Goal: Task Accomplishment & Management: Complete application form

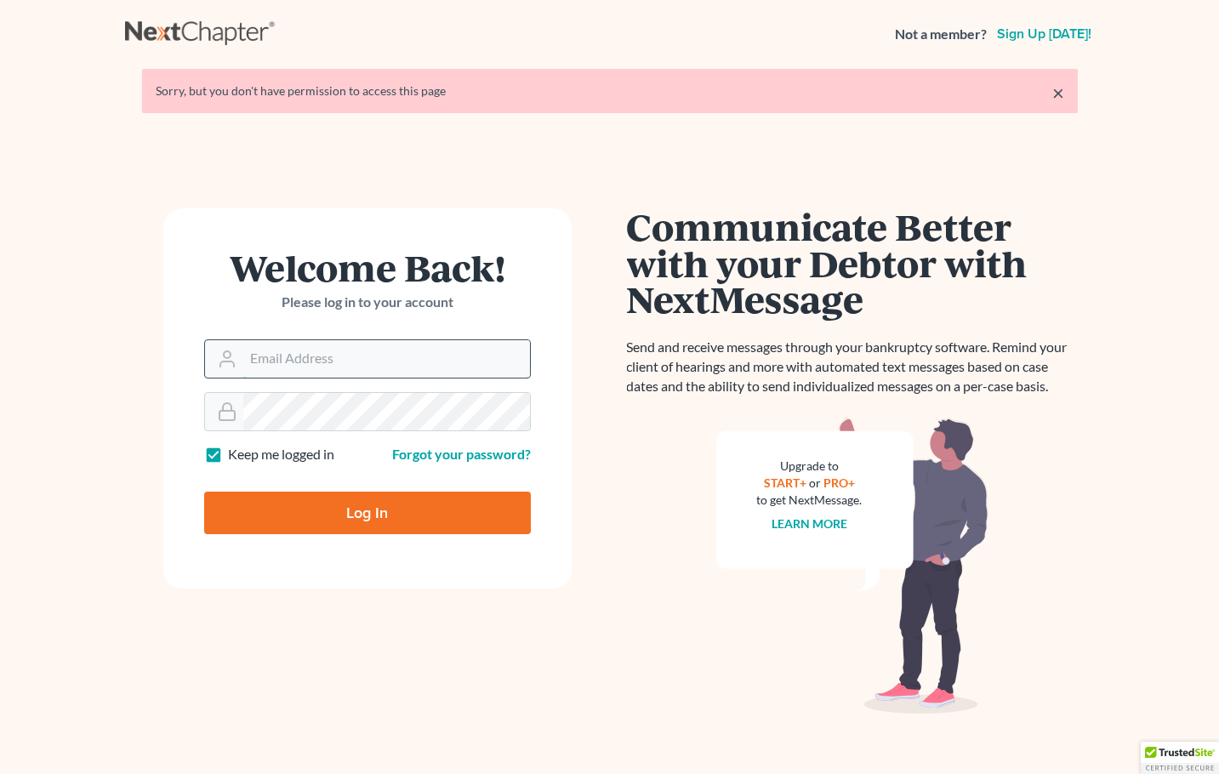
click at [325, 358] on input "Email Address" at bounding box center [386, 358] width 287 height 37
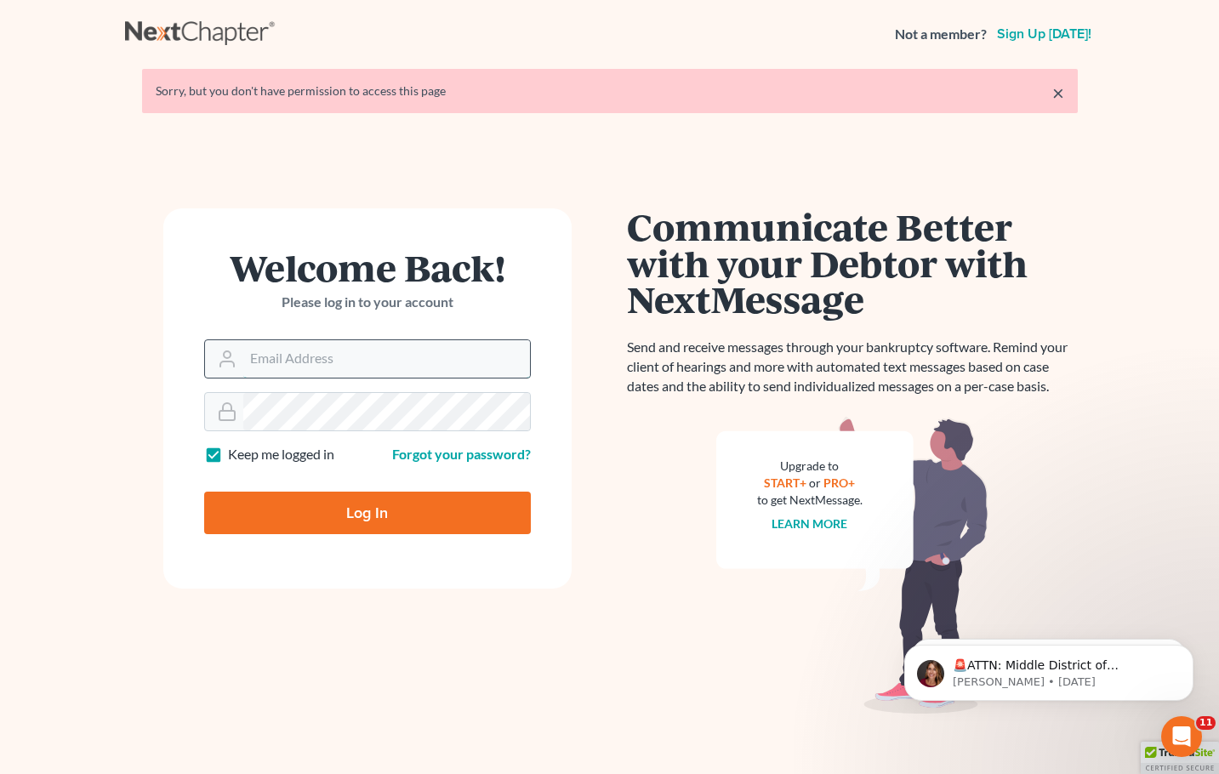
type input "info@sisunlawllc.com"
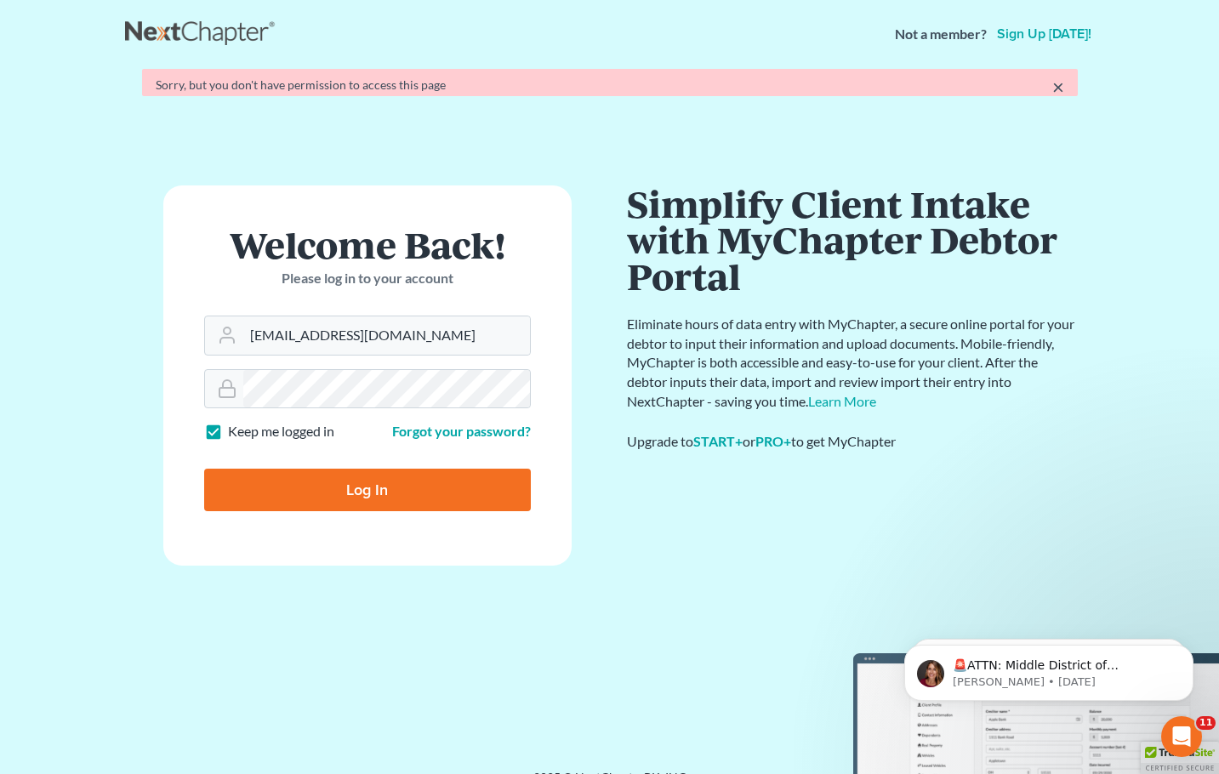
click at [375, 545] on div "Welcome Back! Please log in to your account Email Address info@sisunlawllc.com …" at bounding box center [367, 437] width 485 height 502
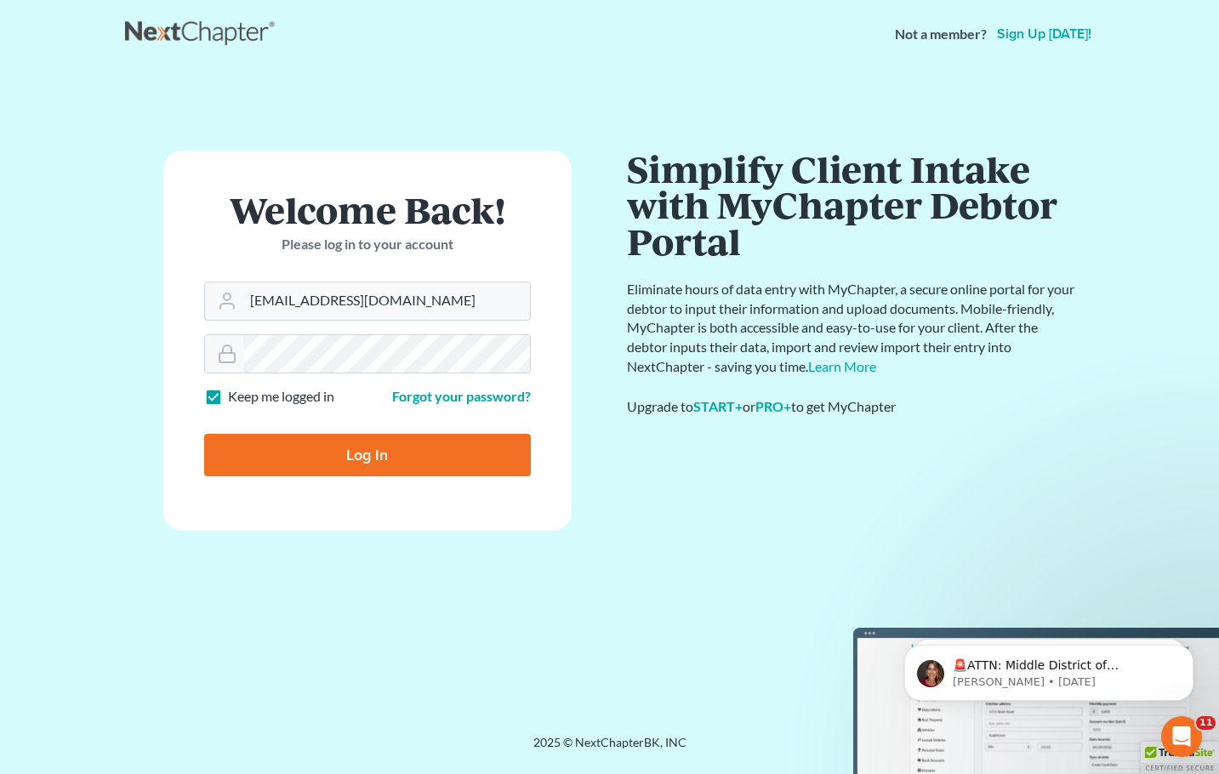
click at [414, 458] on input "Log In" at bounding box center [367, 455] width 327 height 43
type input "Thinking..."
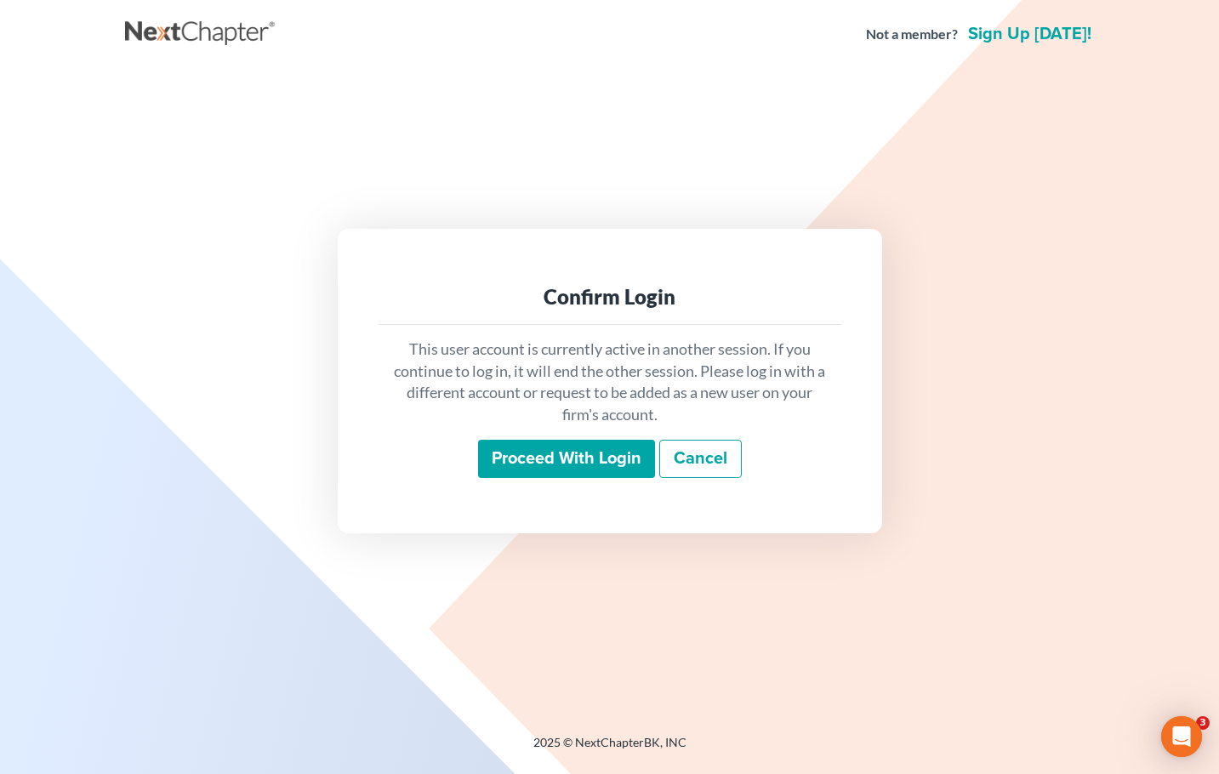
click at [533, 480] on div "This user account is currently active in another session. If you continue to lo…" at bounding box center [610, 409] width 463 height 168
click at [551, 462] on input "Proceed with login" at bounding box center [566, 459] width 177 height 39
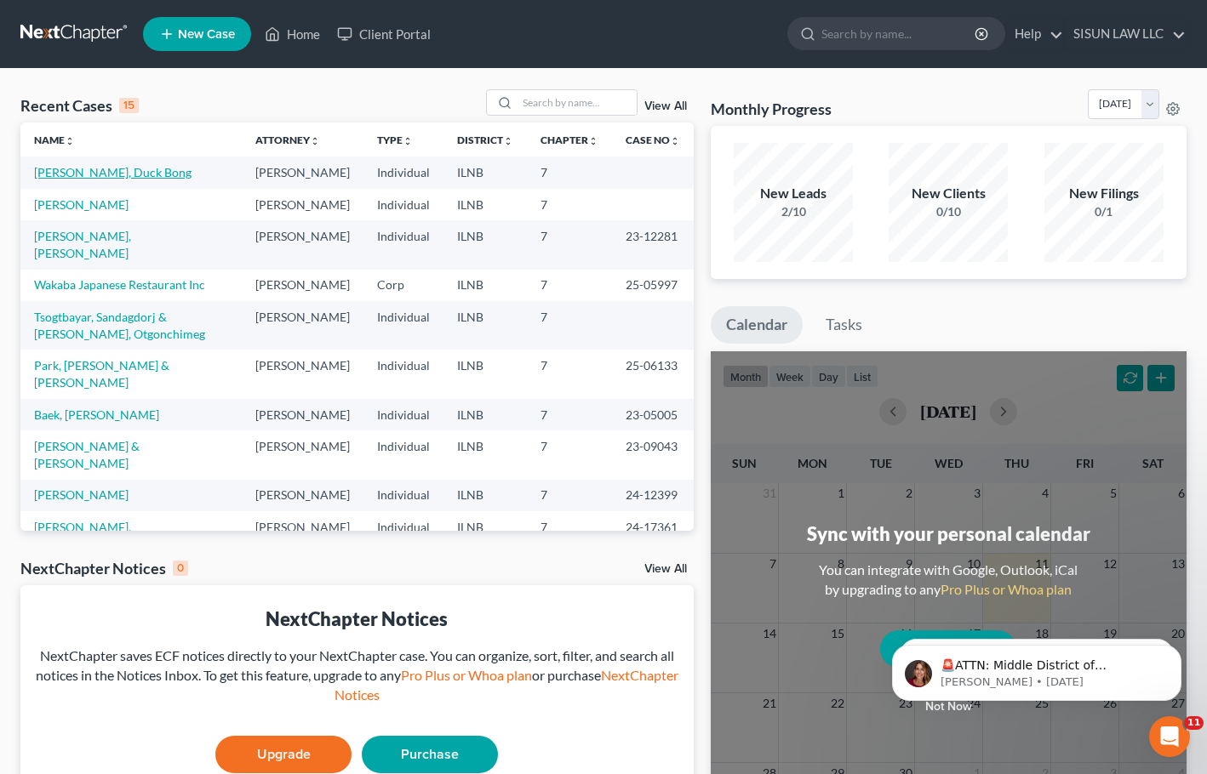
click at [89, 173] on link "[PERSON_NAME], Duck Bong" at bounding box center [112, 172] width 157 height 14
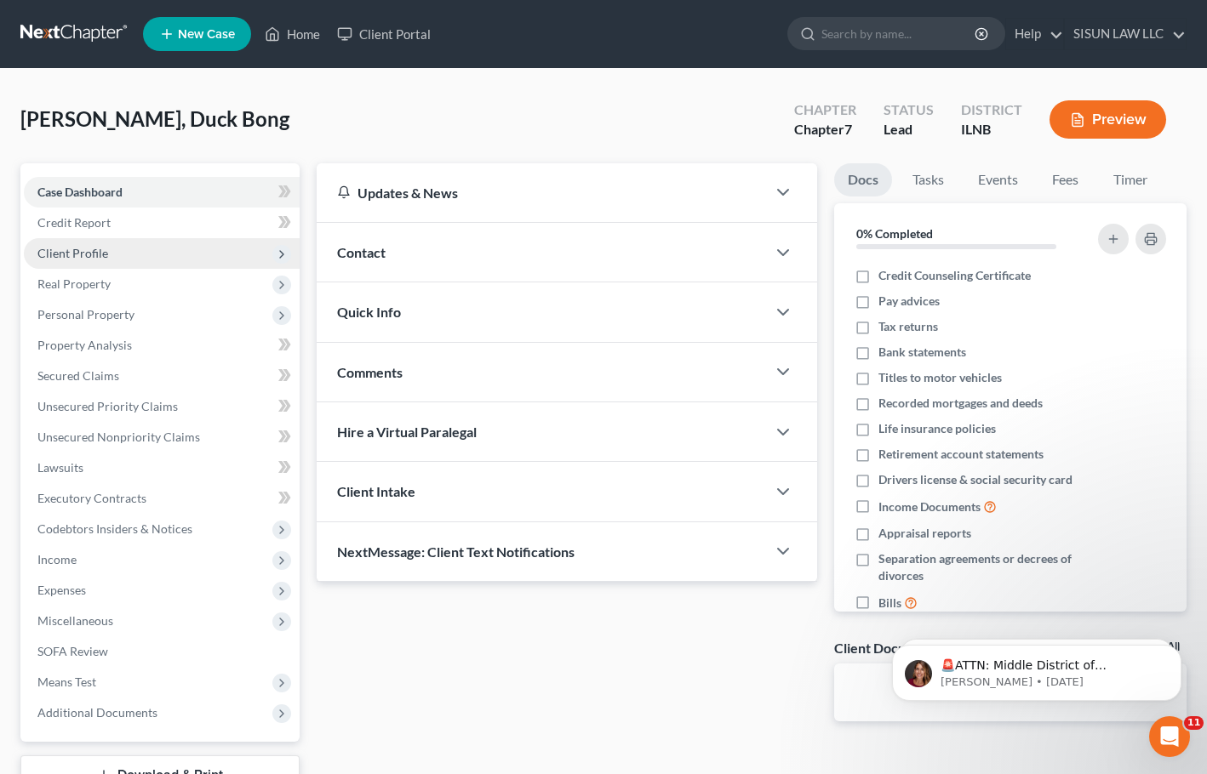
click at [153, 254] on span "Client Profile" at bounding box center [162, 253] width 276 height 31
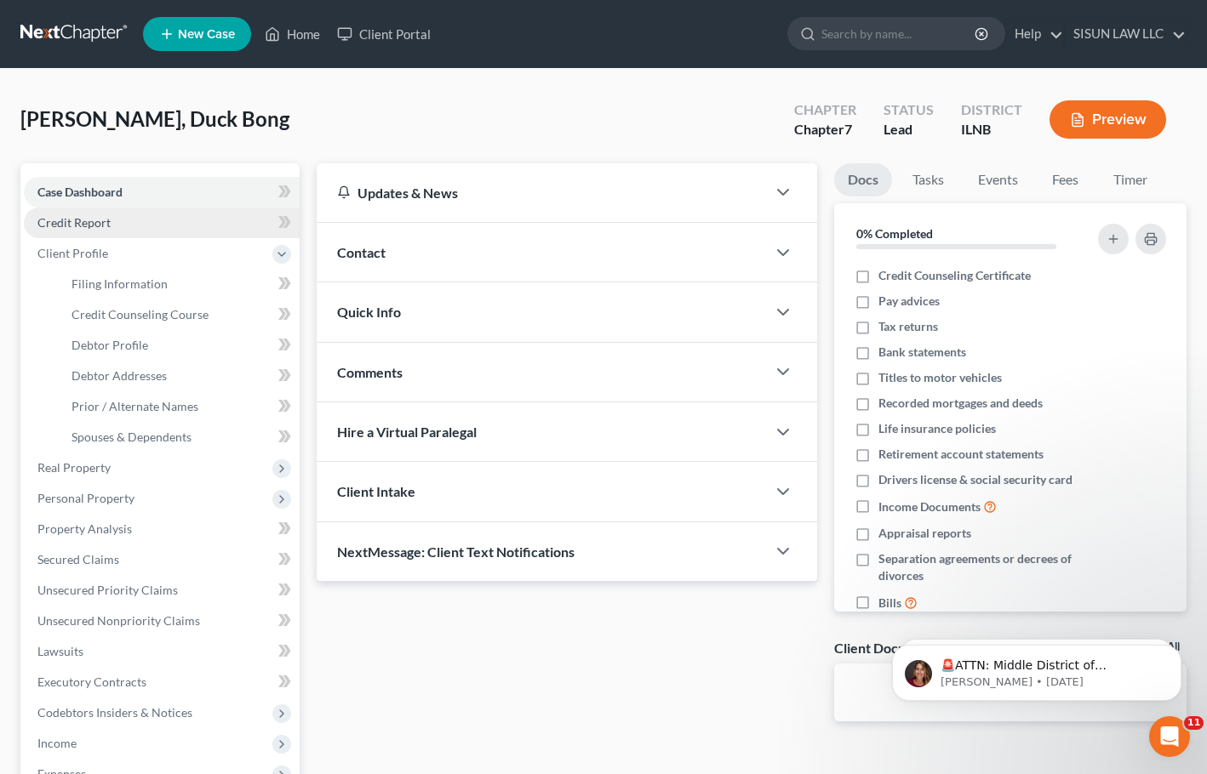
click at [198, 224] on link "Credit Report" at bounding box center [162, 223] width 276 height 31
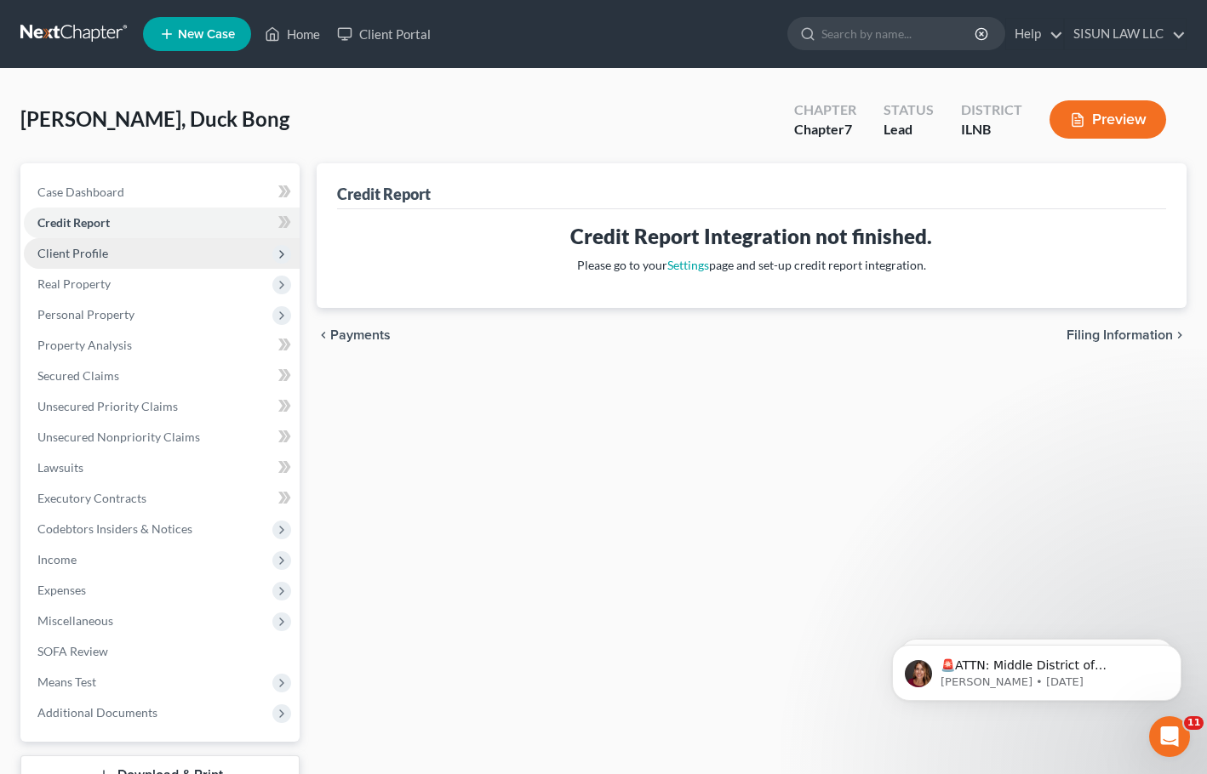
click at [203, 248] on span "Client Profile" at bounding box center [162, 253] width 276 height 31
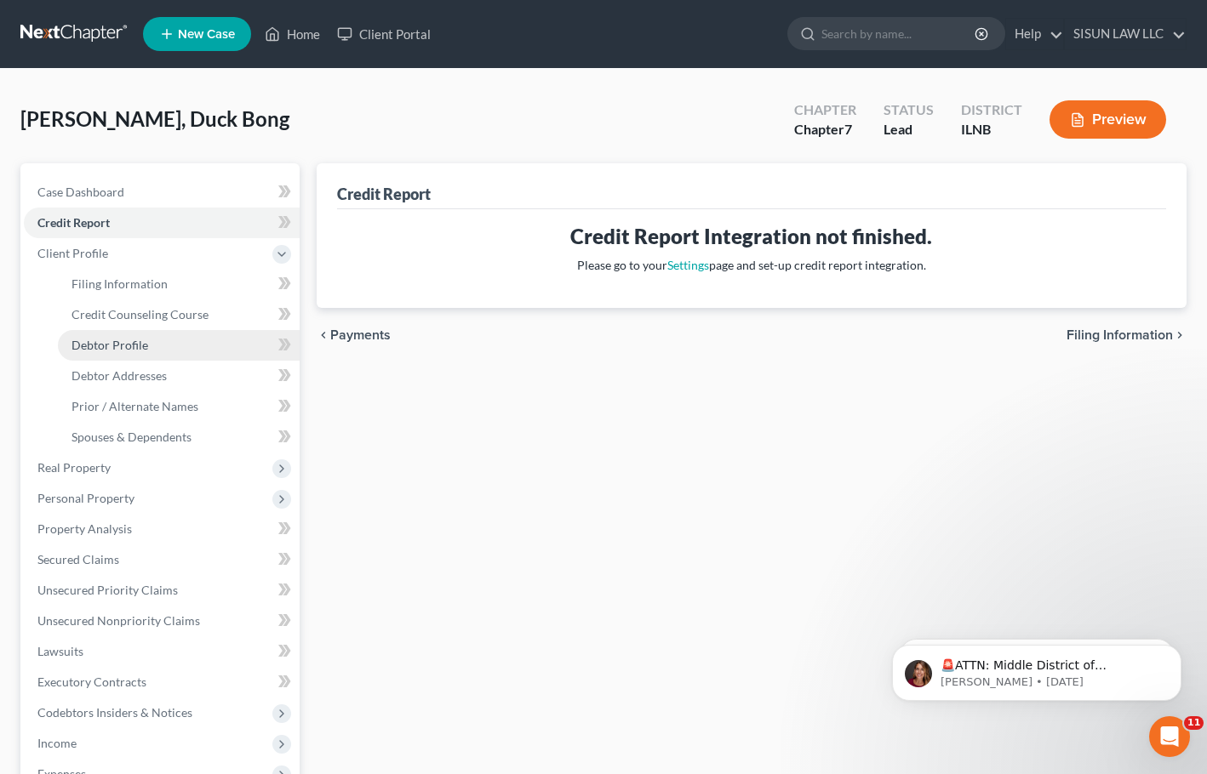
click at [184, 342] on link "Debtor Profile" at bounding box center [179, 345] width 242 height 31
select select "1"
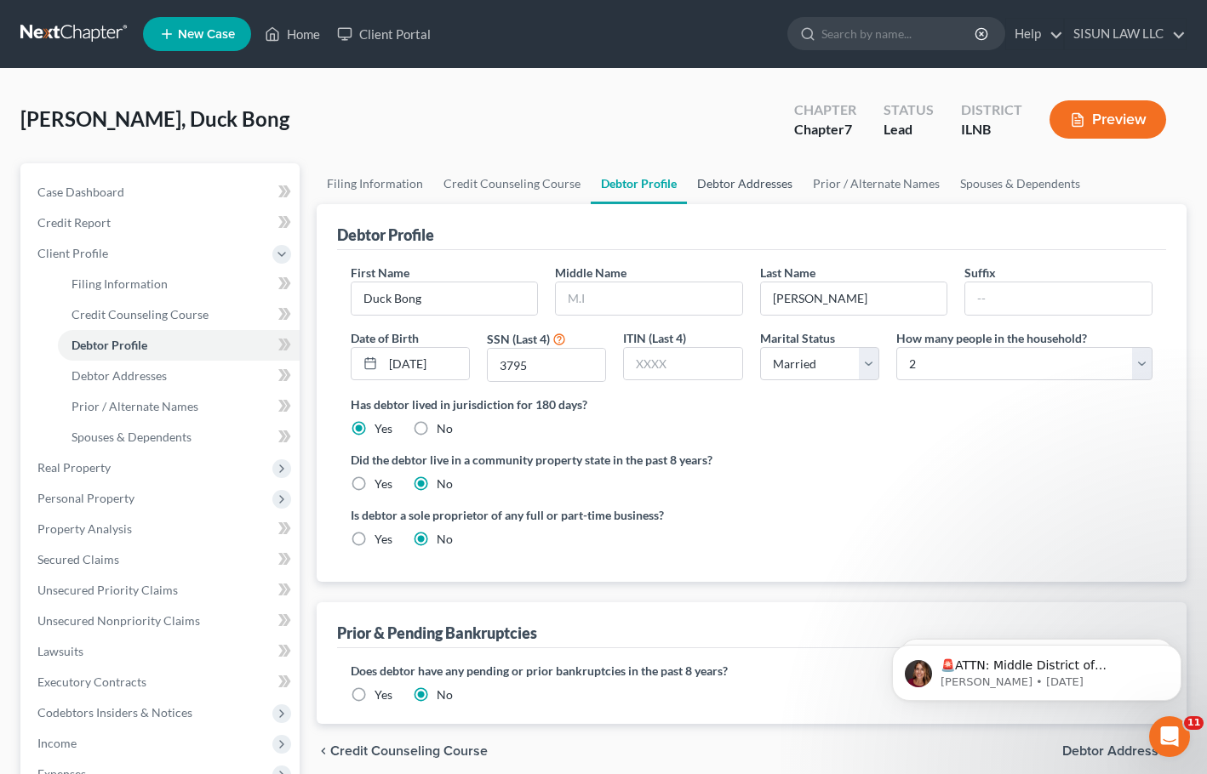
click at [728, 178] on link "Debtor Addresses" at bounding box center [745, 183] width 116 height 41
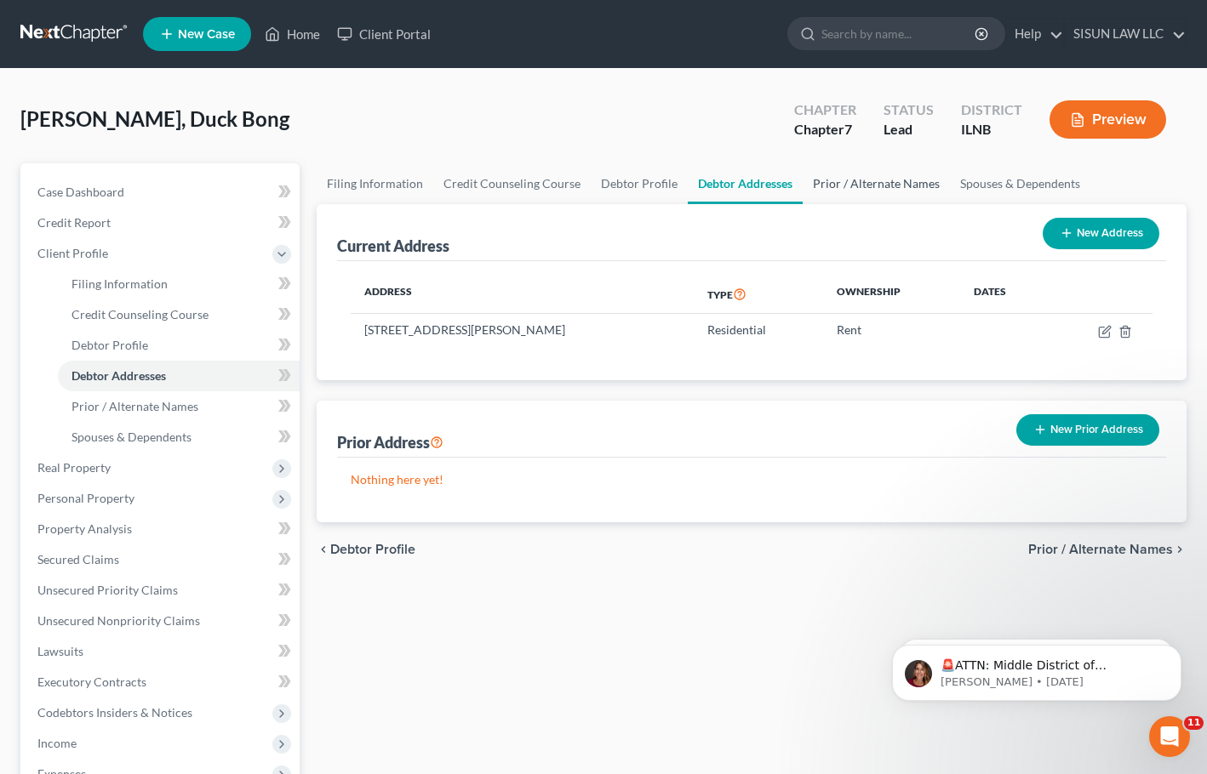
click at [867, 190] on link "Prior / Alternate Names" at bounding box center [875, 183] width 147 height 41
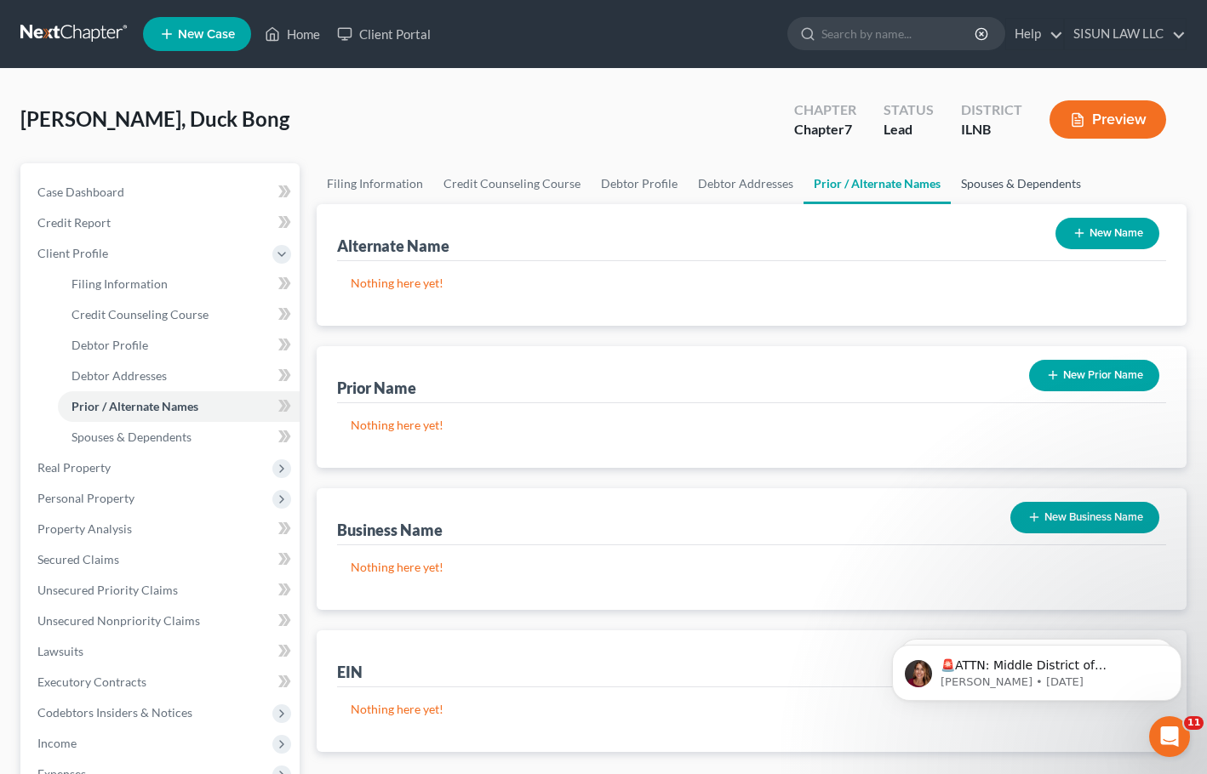
click at [950, 186] on link "Spouses & Dependents" at bounding box center [1020, 183] width 140 height 41
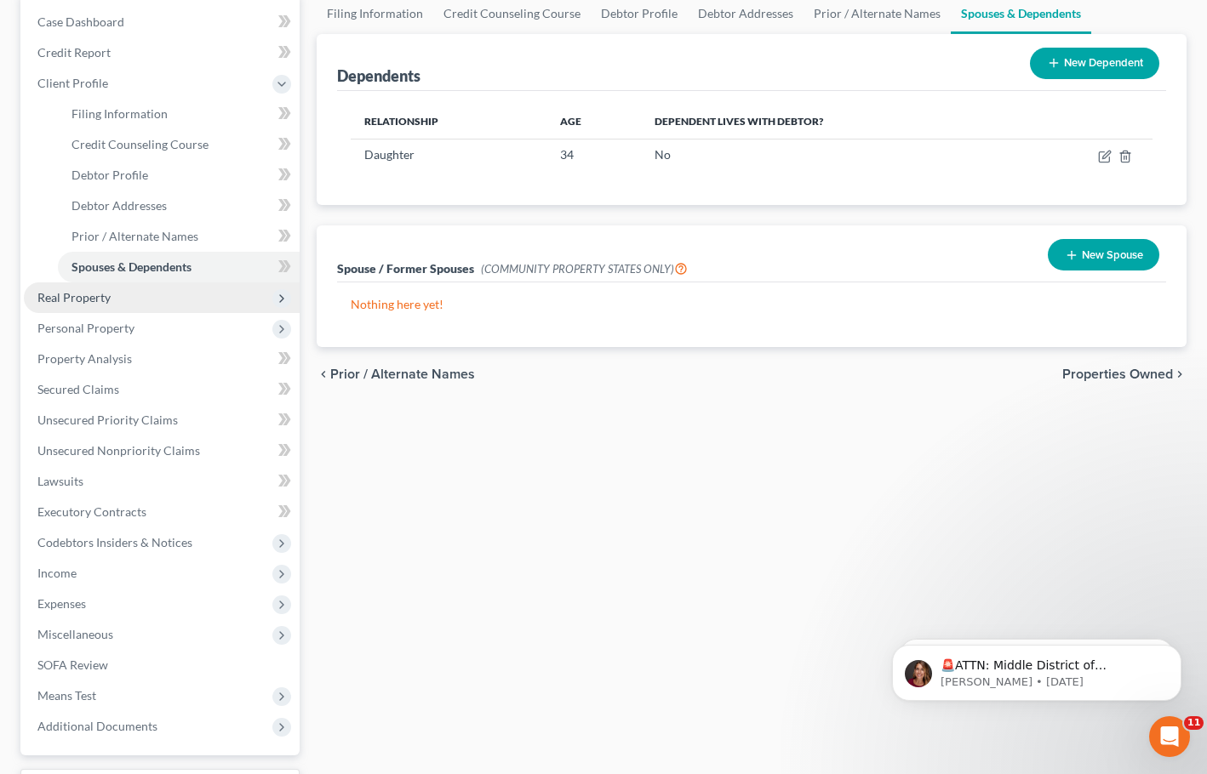
click at [123, 291] on span "Real Property" at bounding box center [162, 298] width 276 height 31
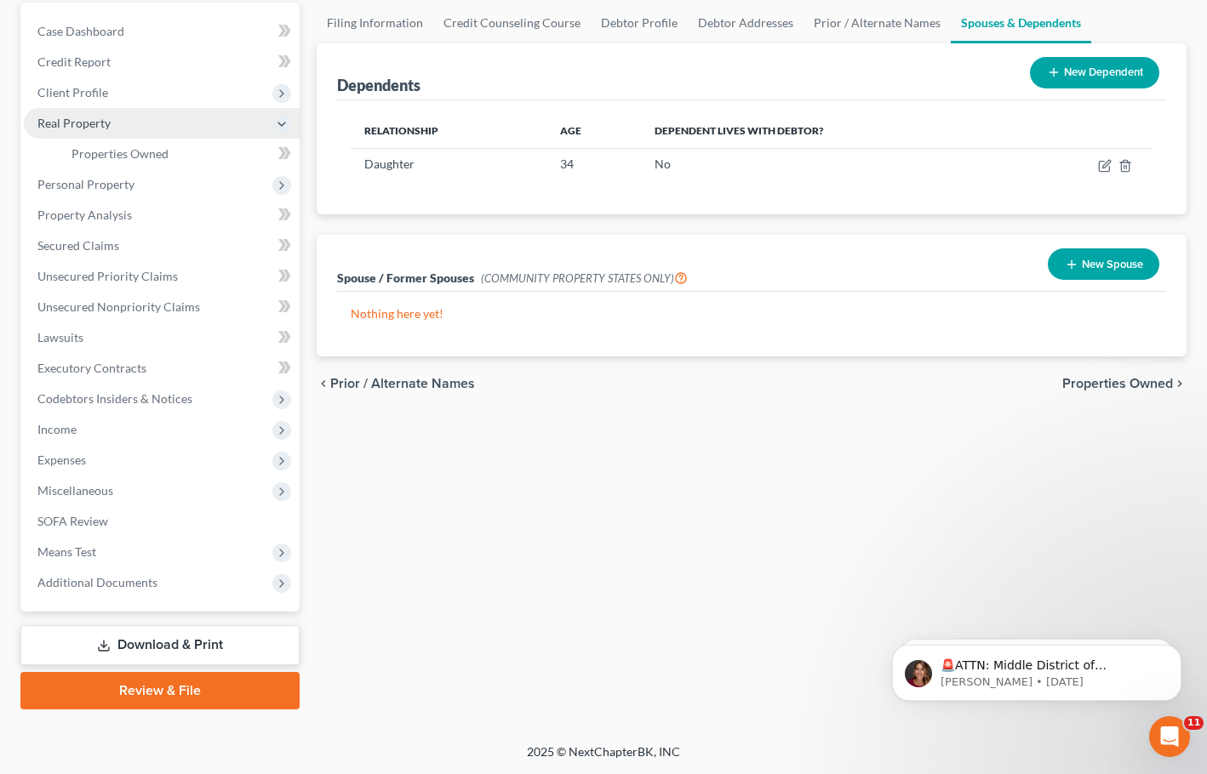
scroll to position [161, 0]
click at [175, 183] on span "Personal Property" at bounding box center [162, 184] width 276 height 31
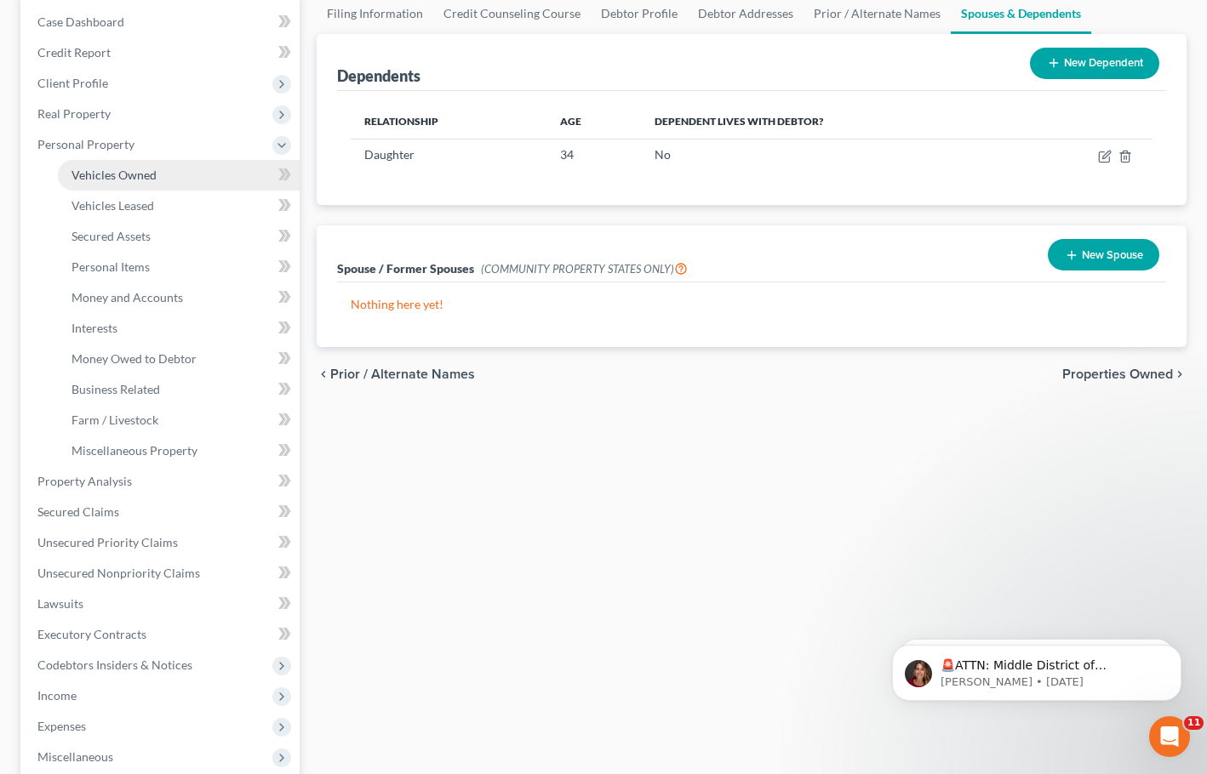
click at [198, 174] on link "Vehicles Owned" at bounding box center [179, 175] width 242 height 31
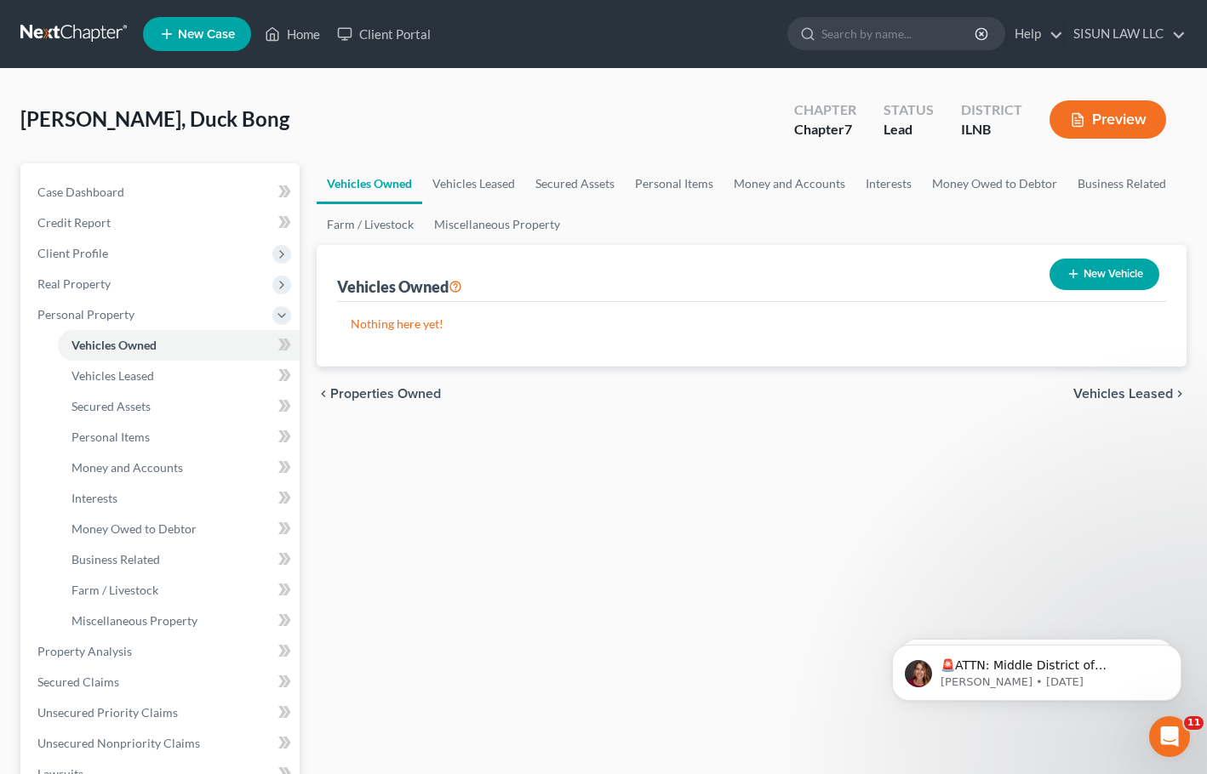
click at [1124, 283] on button "New Vehicle" at bounding box center [1104, 274] width 110 height 31
select select "0"
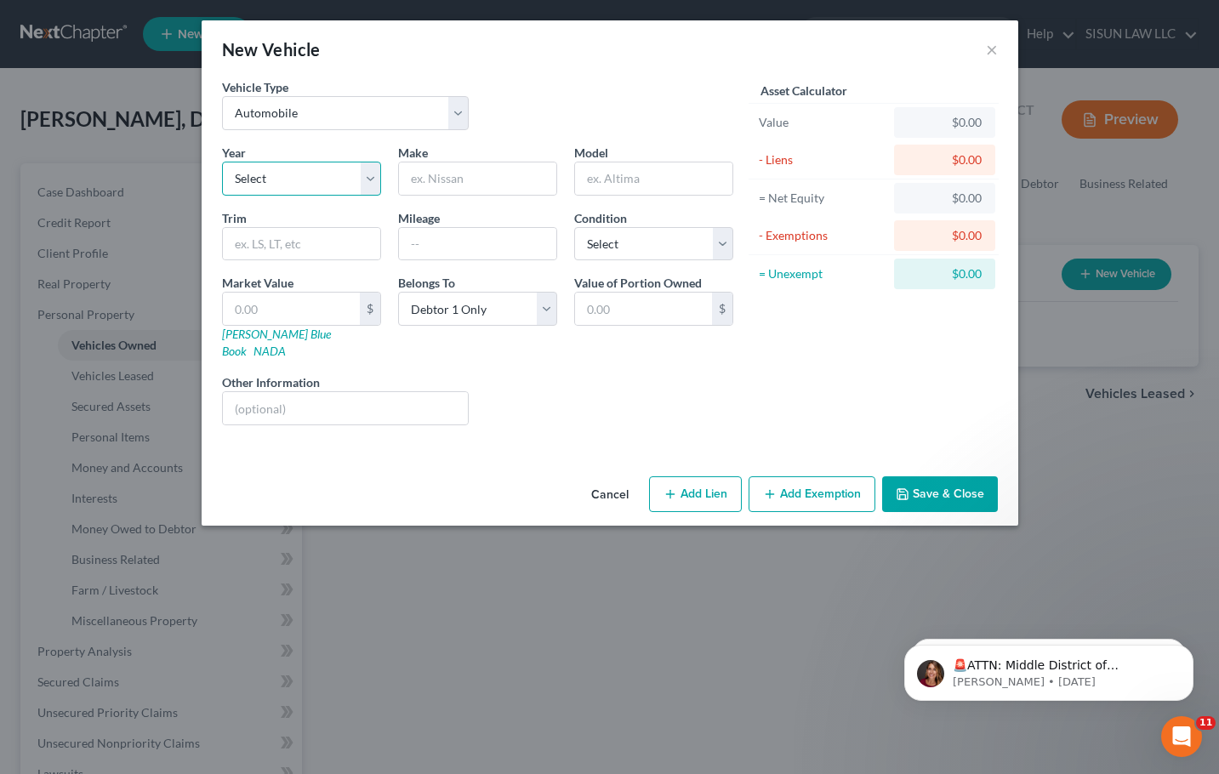
click at [332, 171] on select "Select 2026 2025 2024 2023 2022 2021 2020 2019 2018 2017 2016 2015 2014 2013 20…" at bounding box center [301, 179] width 159 height 34
select select "7"
click at [222, 162] on select "Select 2026 2025 2024 2023 2022 2021 2020 2019 2018 2017 2016 2015 2014 2013 20…" at bounding box center [301, 179] width 159 height 34
click at [290, 303] on input "text" at bounding box center [291, 309] width 137 height 32
click at [434, 239] on input "text" at bounding box center [477, 244] width 157 height 32
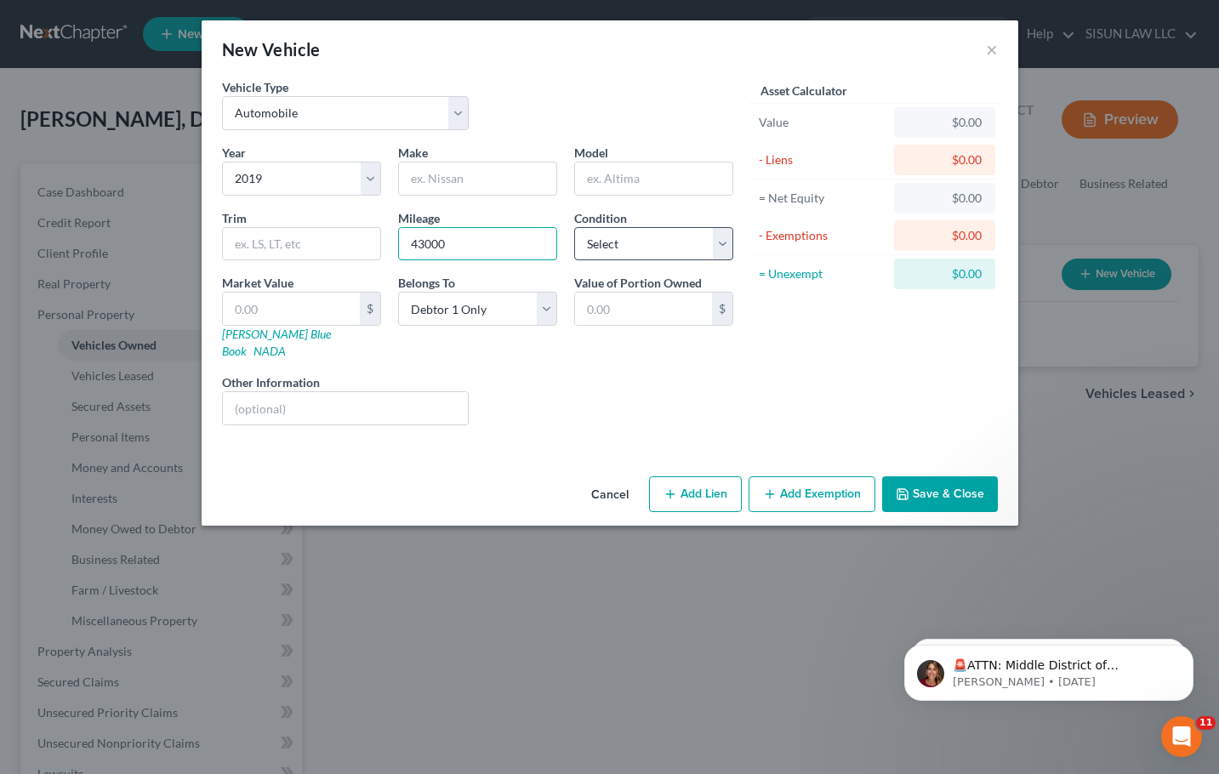
type input "43000"
click at [652, 245] on select "Select Excellent Very Good Good Fair Poor" at bounding box center [653, 244] width 159 height 34
select select "4"
click at [574, 227] on select "Select Excellent Very Good Good Fair Poor" at bounding box center [653, 244] width 159 height 34
click at [926, 477] on button "Save & Close" at bounding box center [940, 495] width 116 height 36
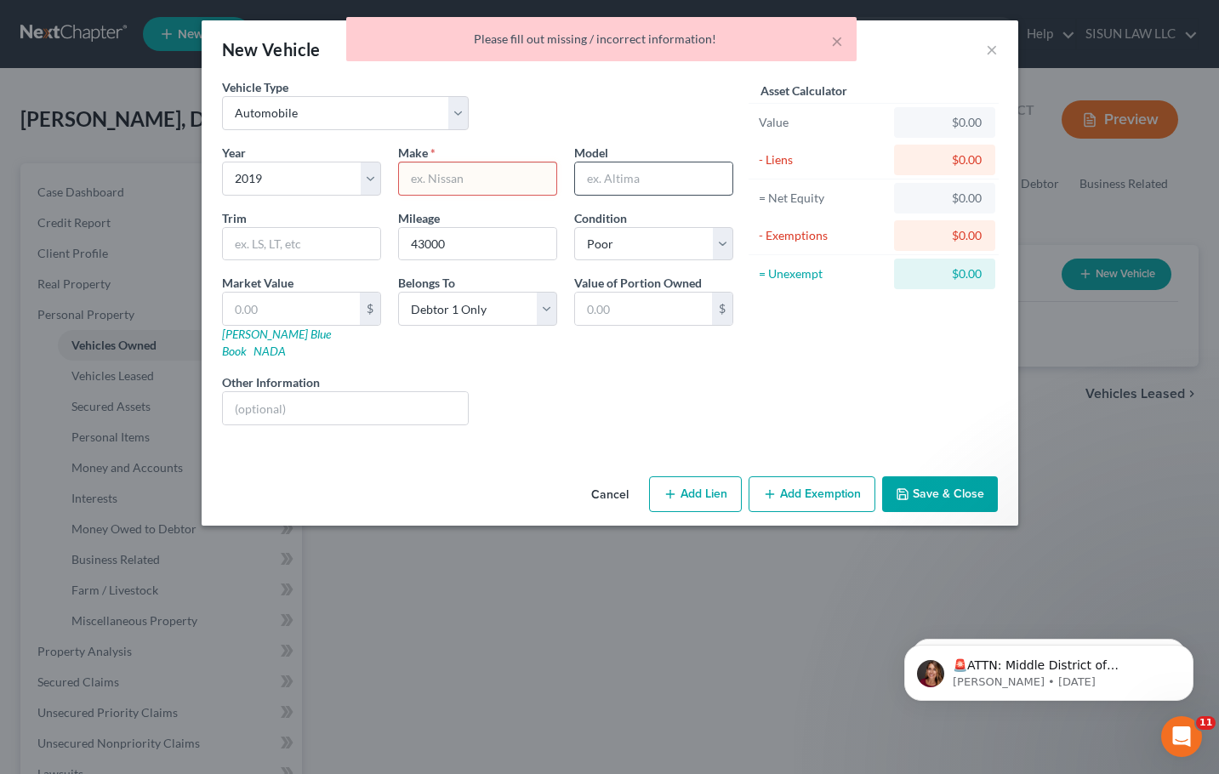
drag, startPoint x: 517, startPoint y: 184, endPoint x: 591, endPoint y: 185, distance: 74.9
click at [517, 183] on input "text" at bounding box center [477, 179] width 157 height 32
type input "d"
click at [630, 183] on input "text" at bounding box center [653, 179] width 157 height 32
type input "d"
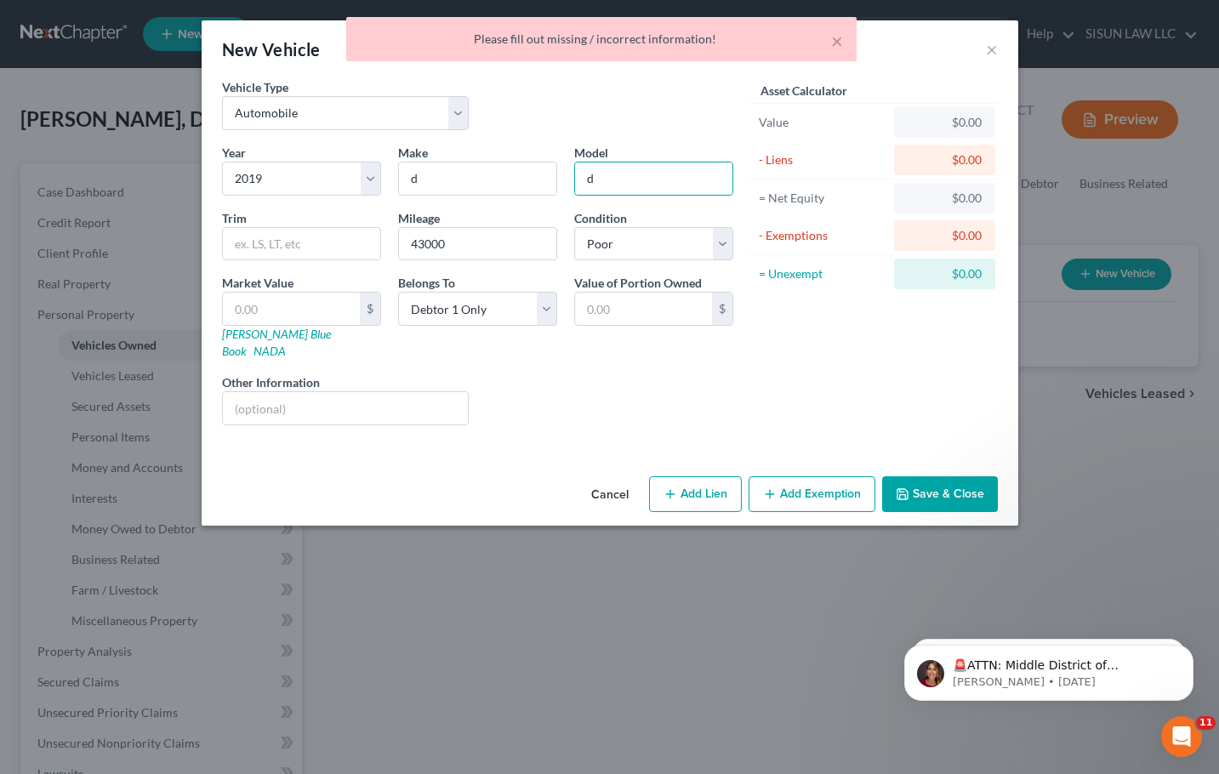
click at [946, 477] on button "Save & Close" at bounding box center [940, 495] width 116 height 36
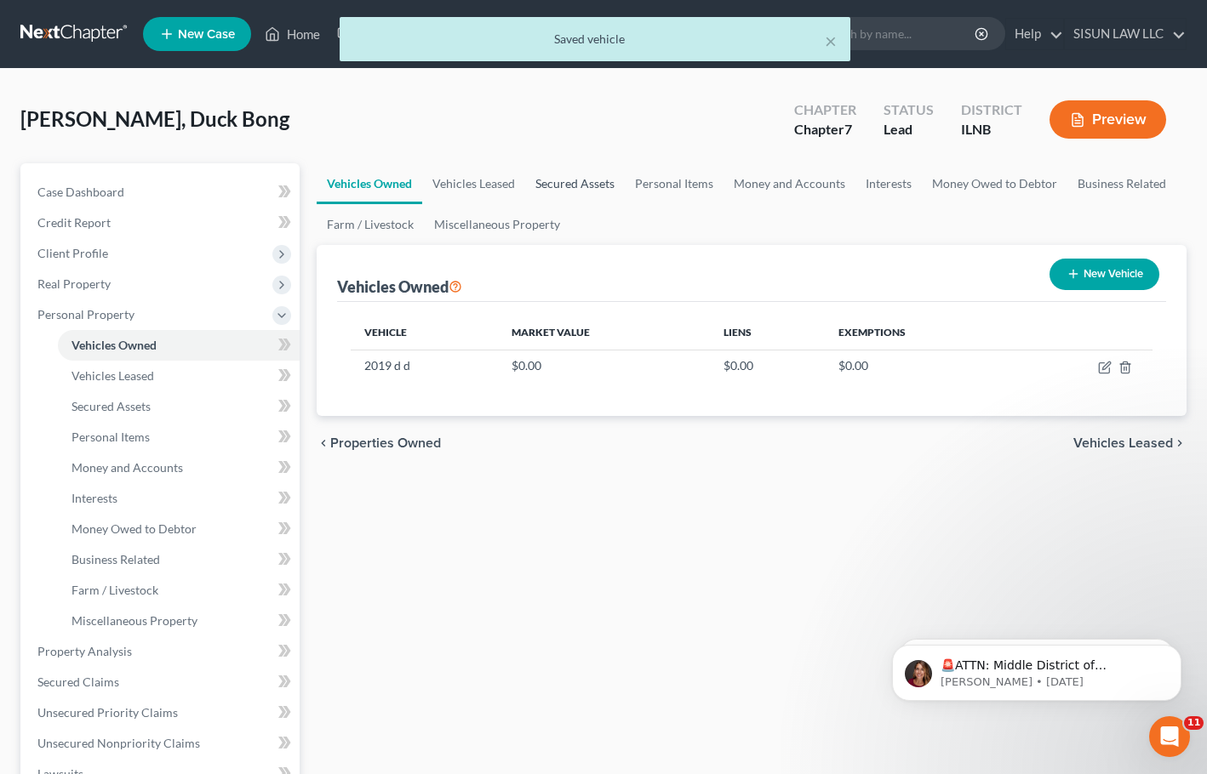
click at [575, 190] on link "Secured Assets" at bounding box center [575, 183] width 100 height 41
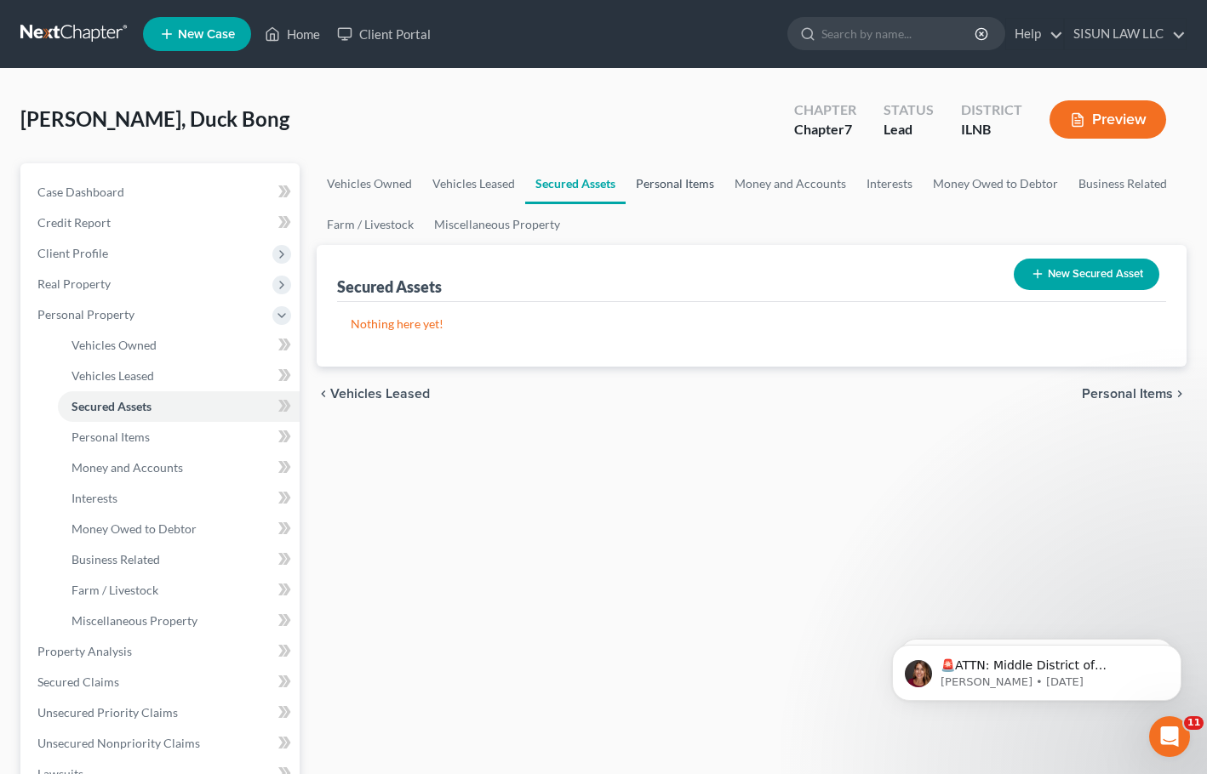
click at [680, 183] on link "Personal Items" at bounding box center [674, 183] width 99 height 41
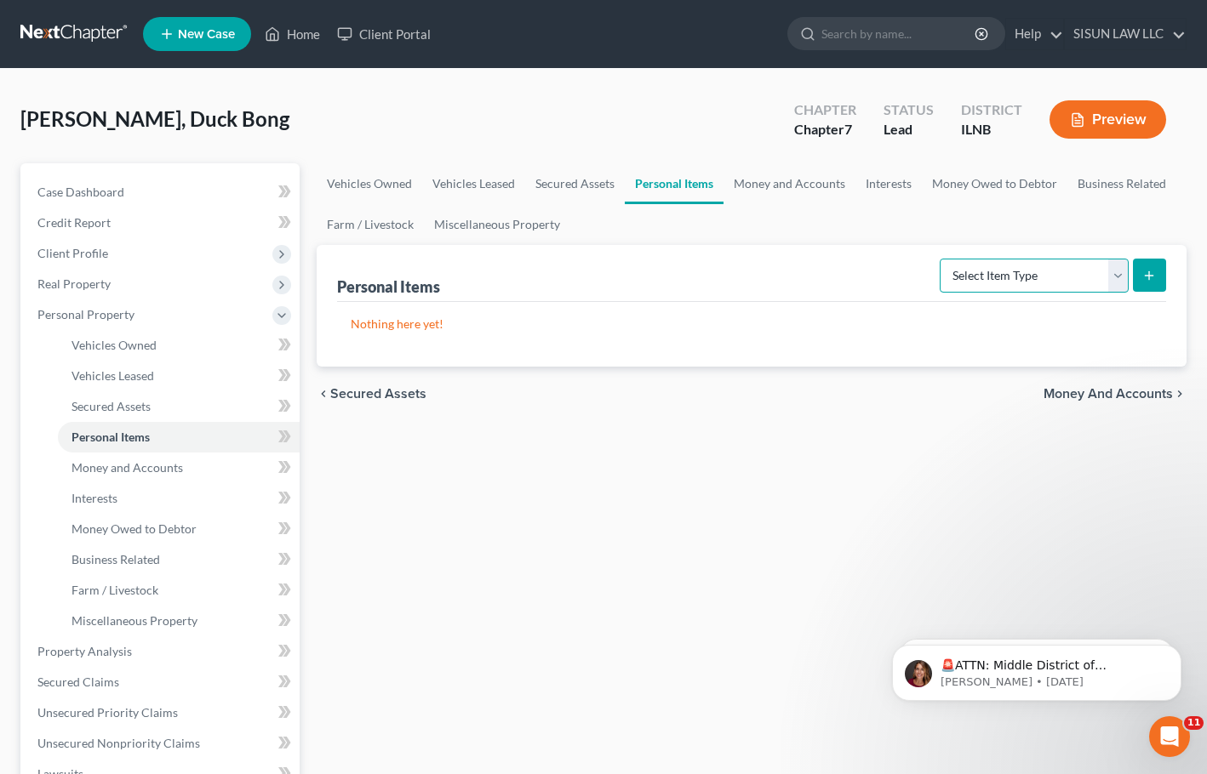
click at [1050, 283] on select "Select Item Type Clothing Collectibles Of Value Electronics Firearms Household …" at bounding box center [1033, 276] width 189 height 34
click at [1019, 267] on select "Select Item Type Clothing Collectibles Of Value Electronics Firearms Household …" at bounding box center [1033, 276] width 189 height 34
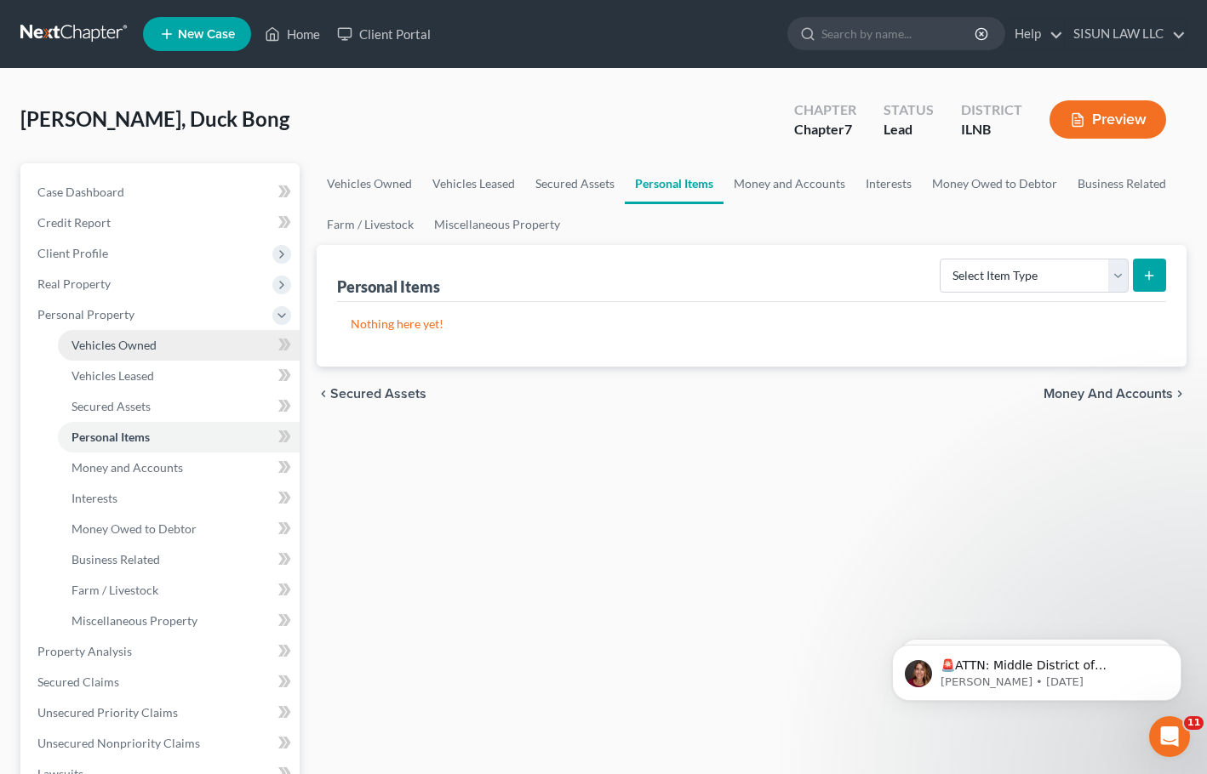
click at [168, 349] on link "Vehicles Owned" at bounding box center [179, 345] width 242 height 31
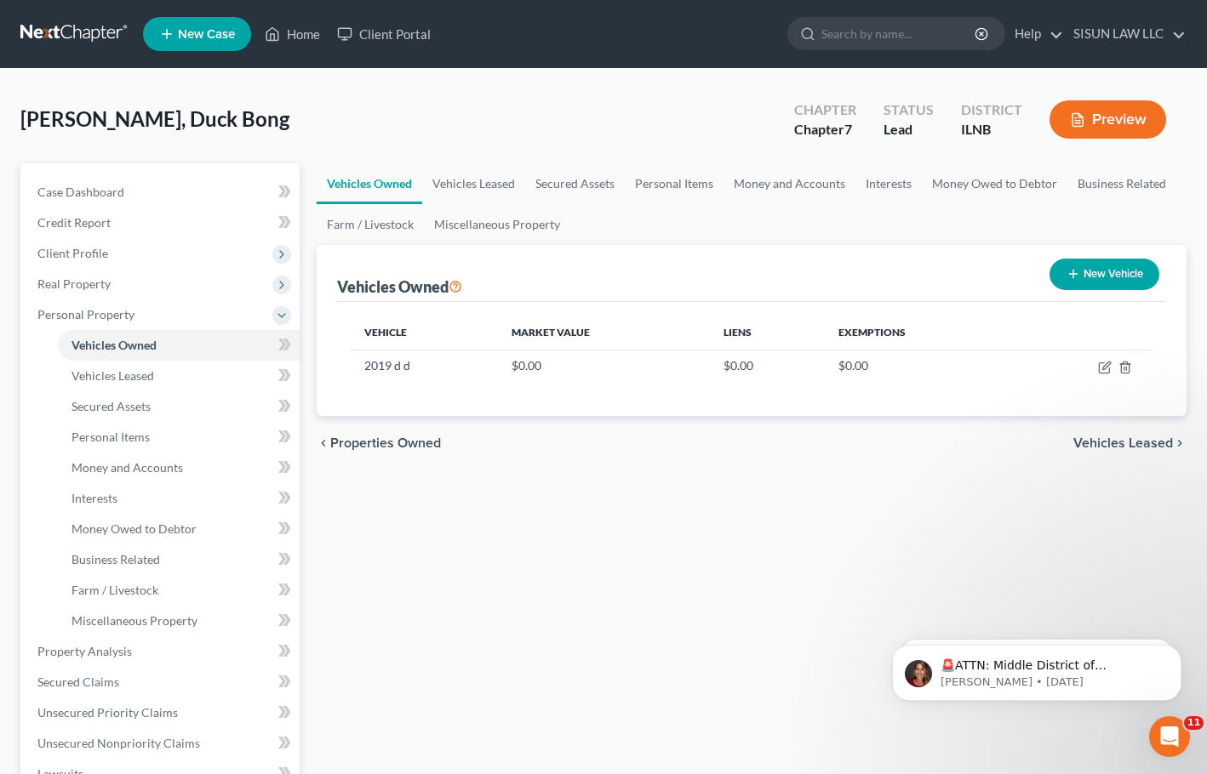
click at [916, 228] on ul "Vehicles Owned Vehicles Leased Secured Assets Personal Items Money and Accounts…" at bounding box center [752, 204] width 870 height 82
click at [676, 189] on link "Personal Items" at bounding box center [674, 183] width 99 height 41
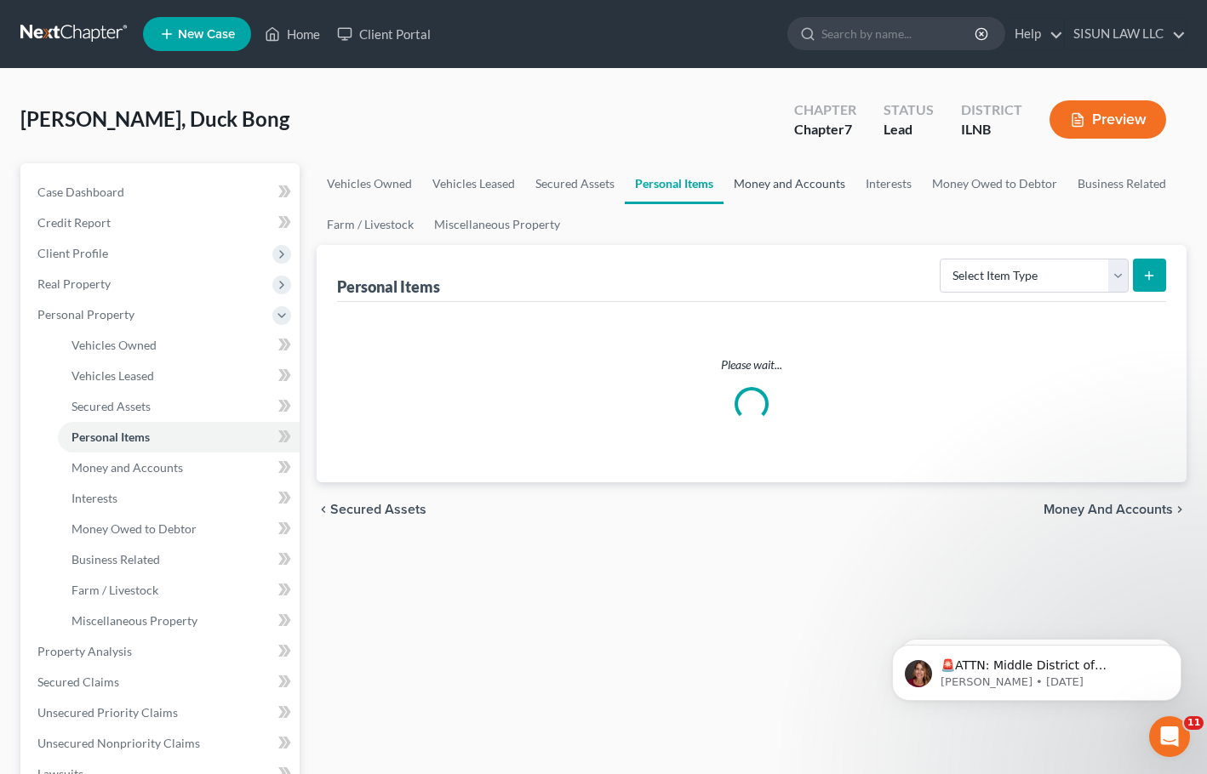
click at [764, 188] on link "Money and Accounts" at bounding box center [789, 183] width 132 height 41
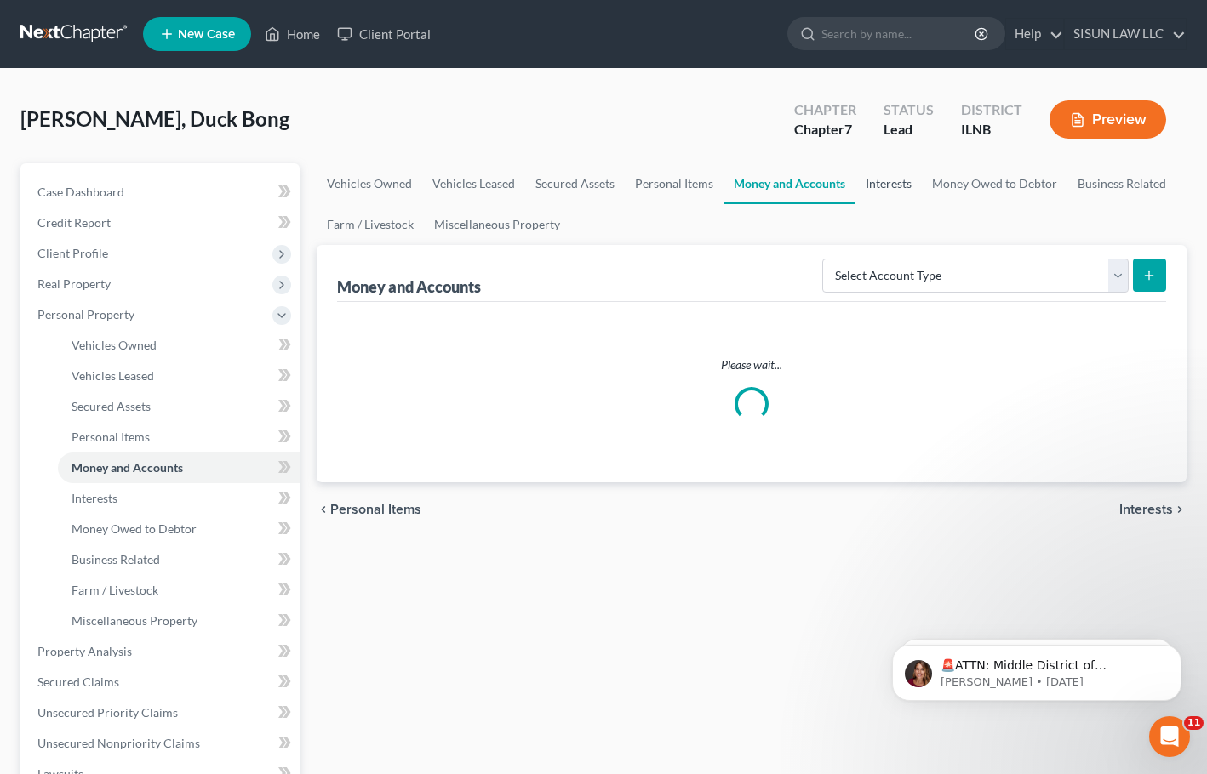
click at [901, 184] on link "Interests" at bounding box center [888, 183] width 66 height 41
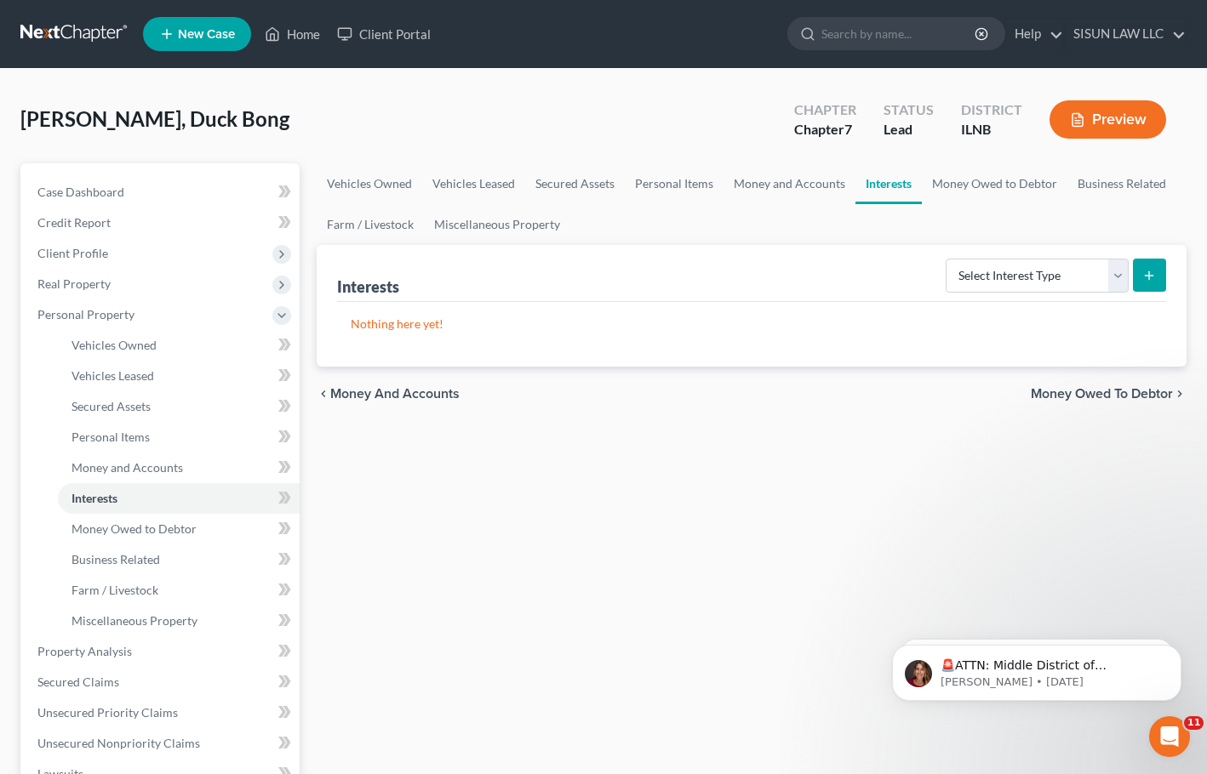
click at [879, 235] on ul "Vehicles Owned Vehicles Leased Secured Assets Personal Items Money and Accounts…" at bounding box center [752, 204] width 870 height 82
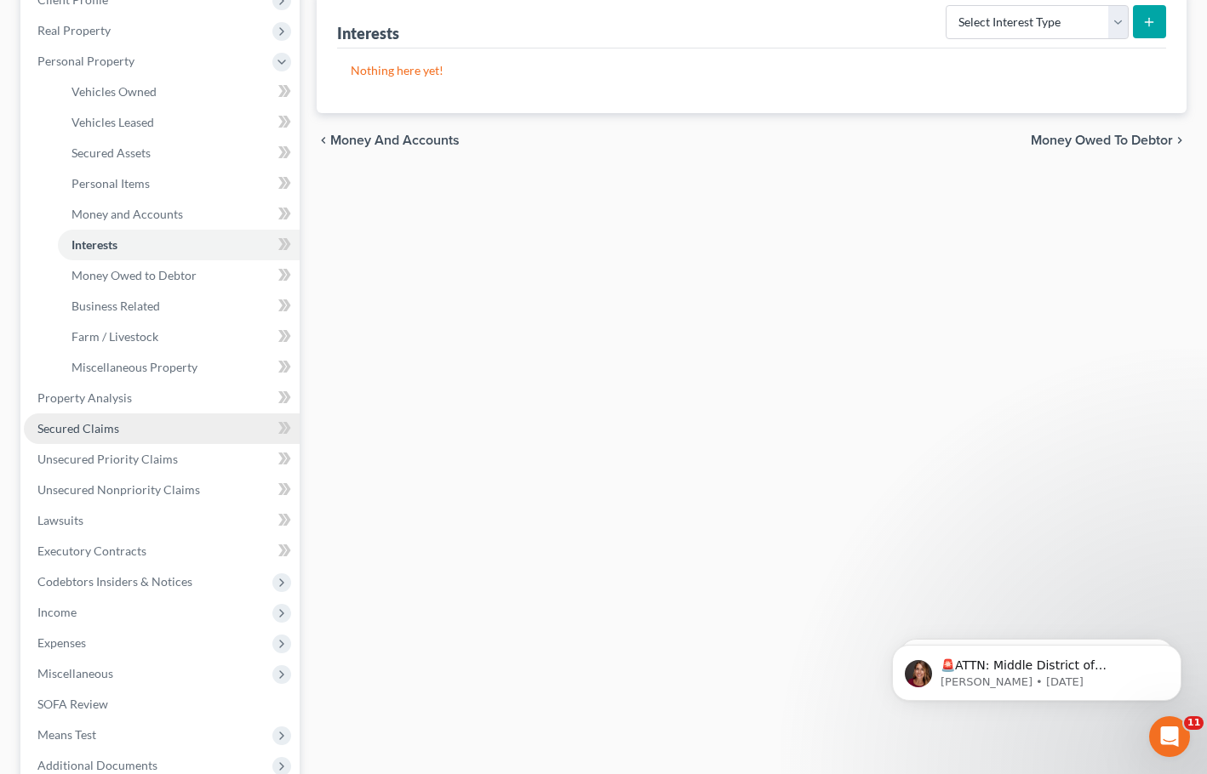
scroll to position [255, 0]
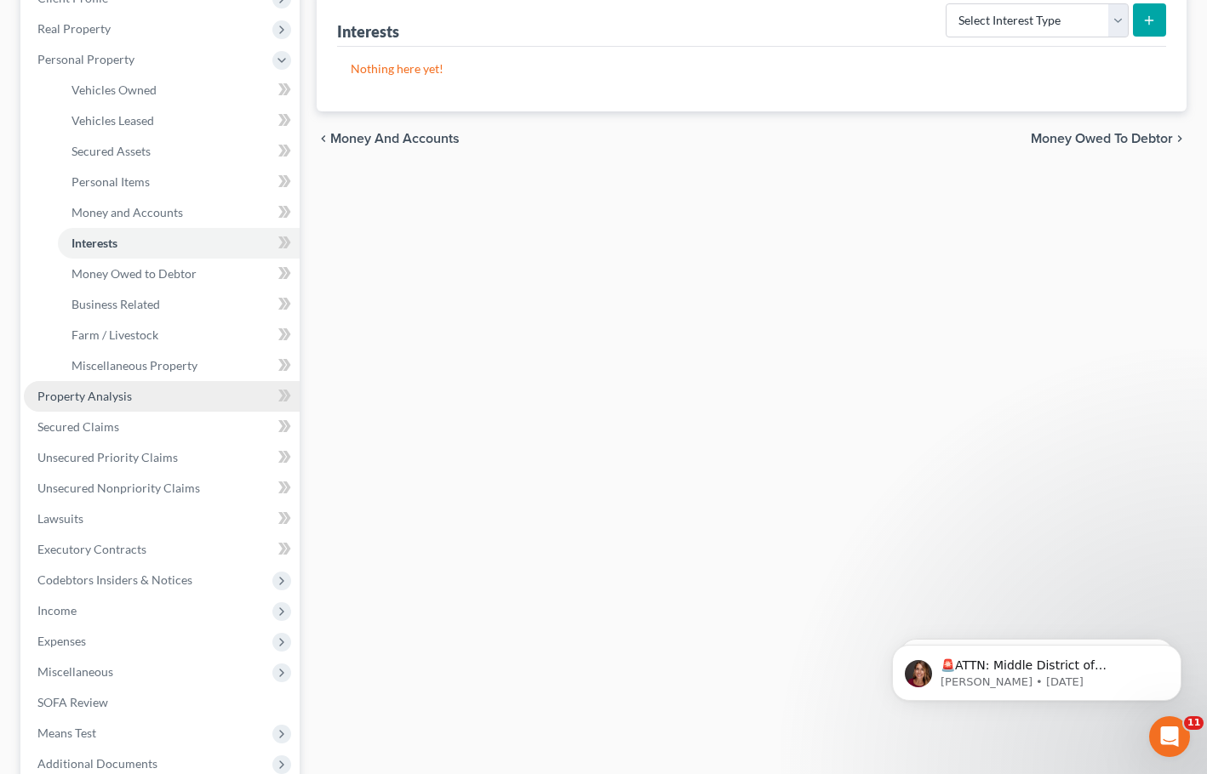
click at [149, 404] on link "Property Analysis" at bounding box center [162, 396] width 276 height 31
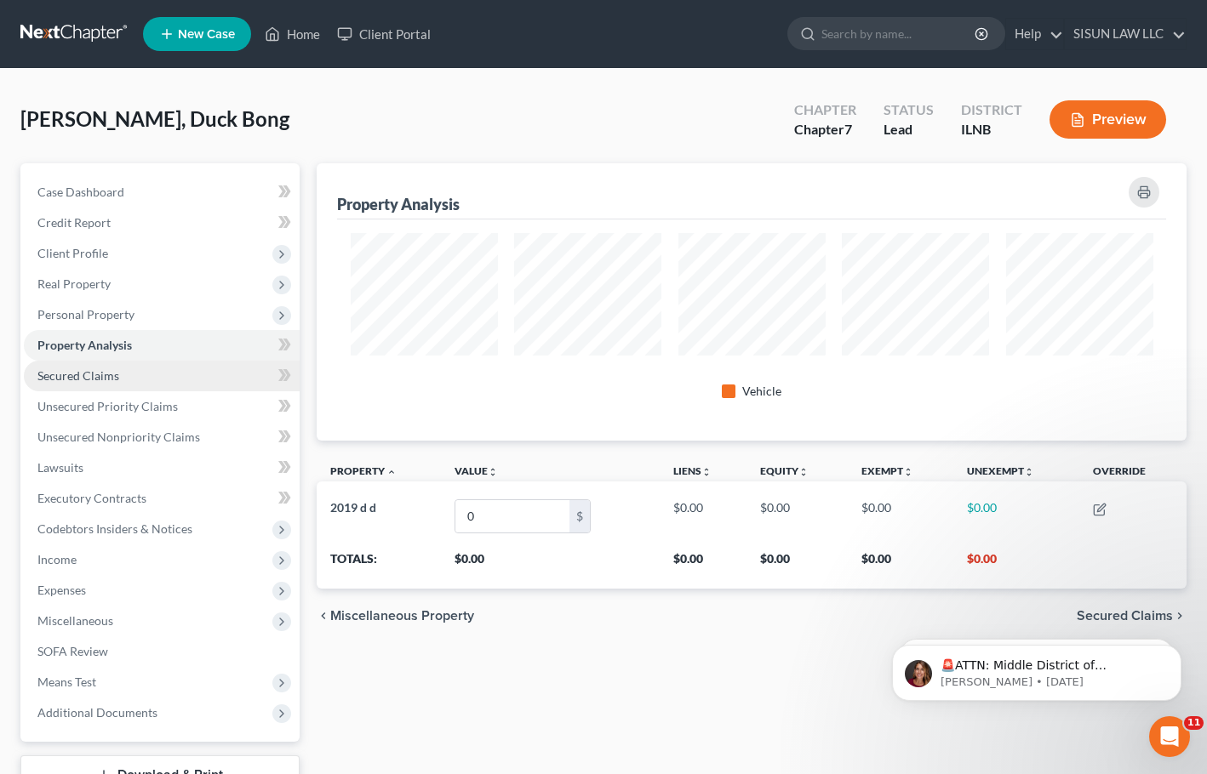
click at [169, 363] on link "Secured Claims" at bounding box center [162, 376] width 276 height 31
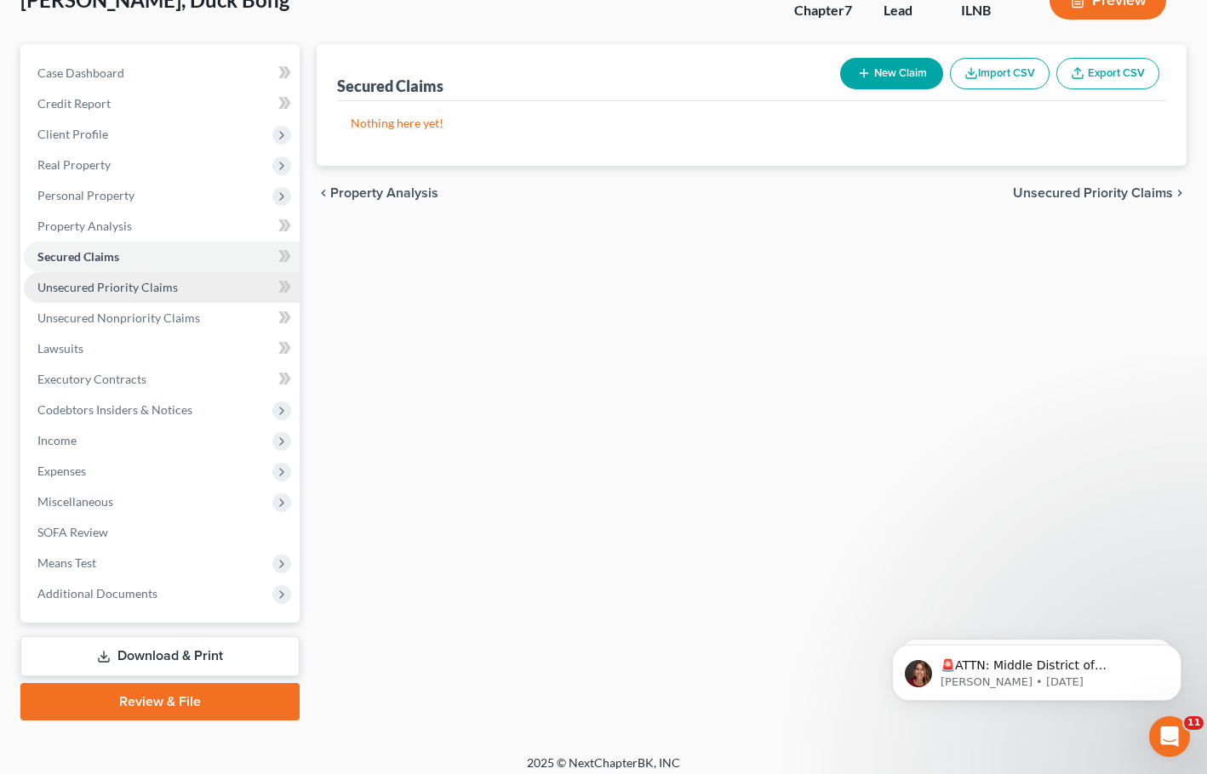
scroll to position [130, 0]
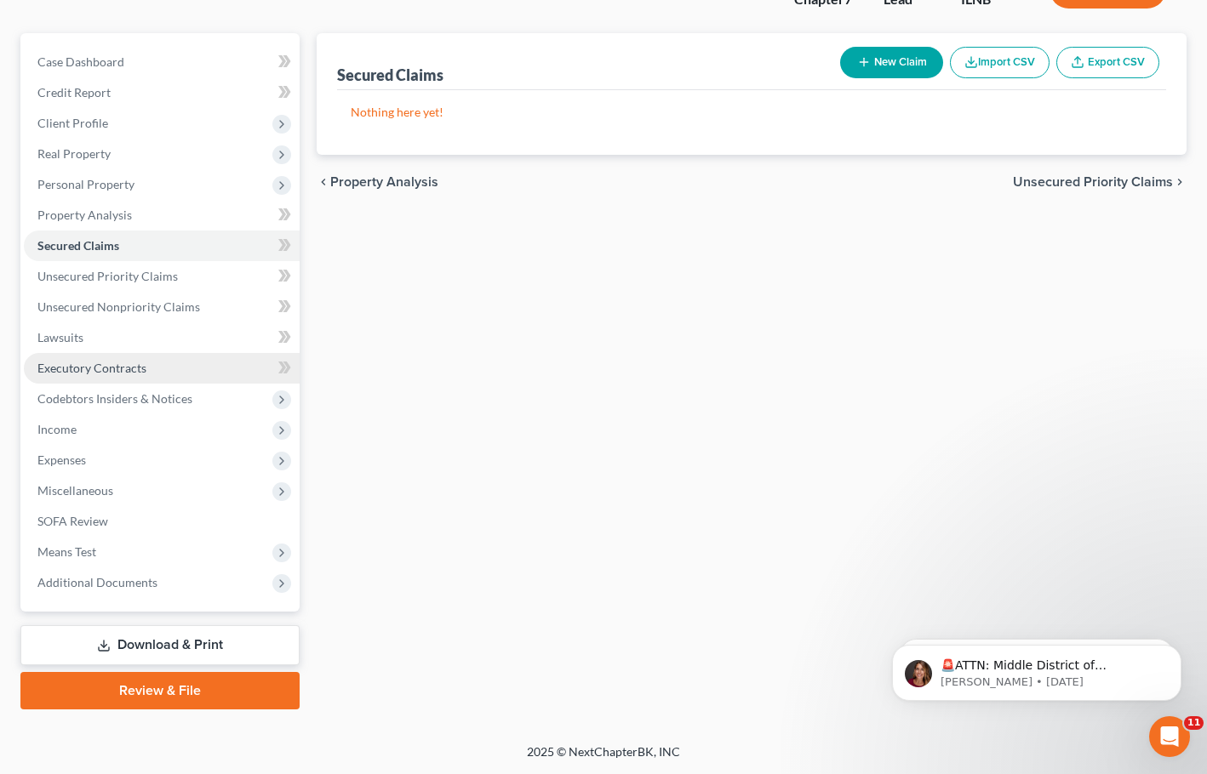
click at [174, 367] on link "Executory Contracts" at bounding box center [162, 368] width 276 height 31
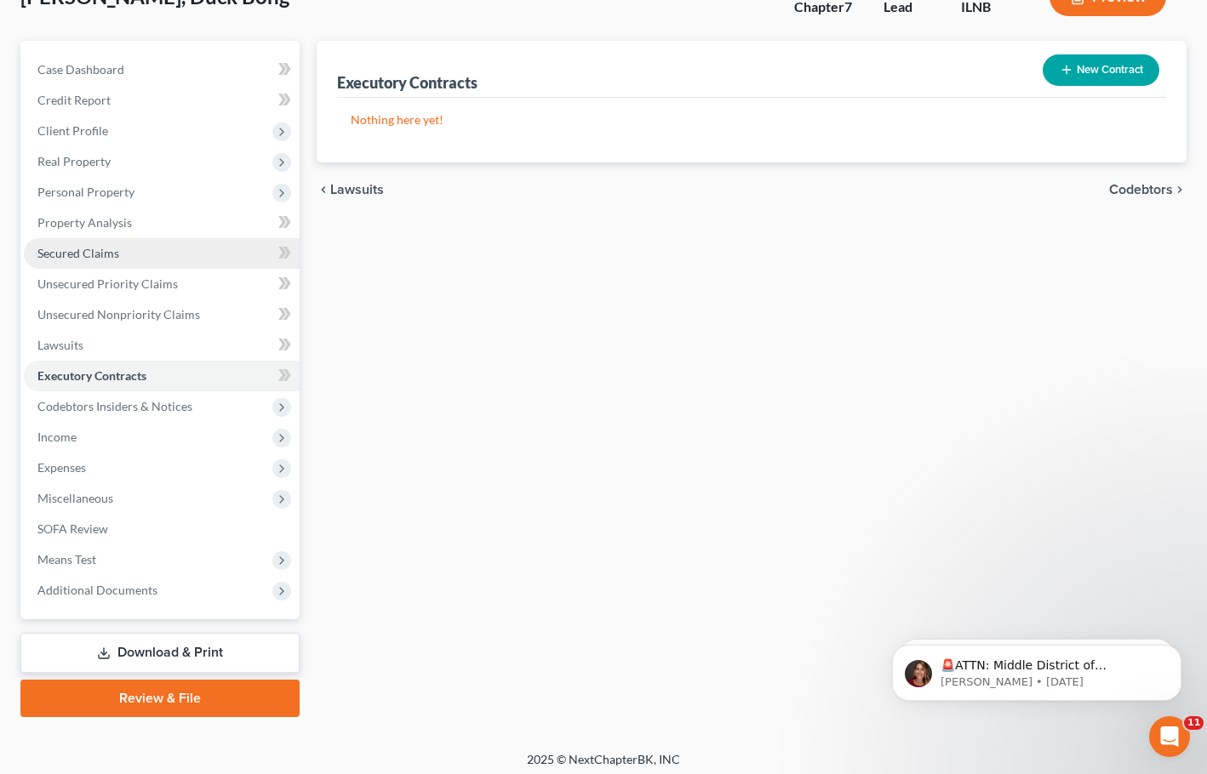
scroll to position [130, 0]
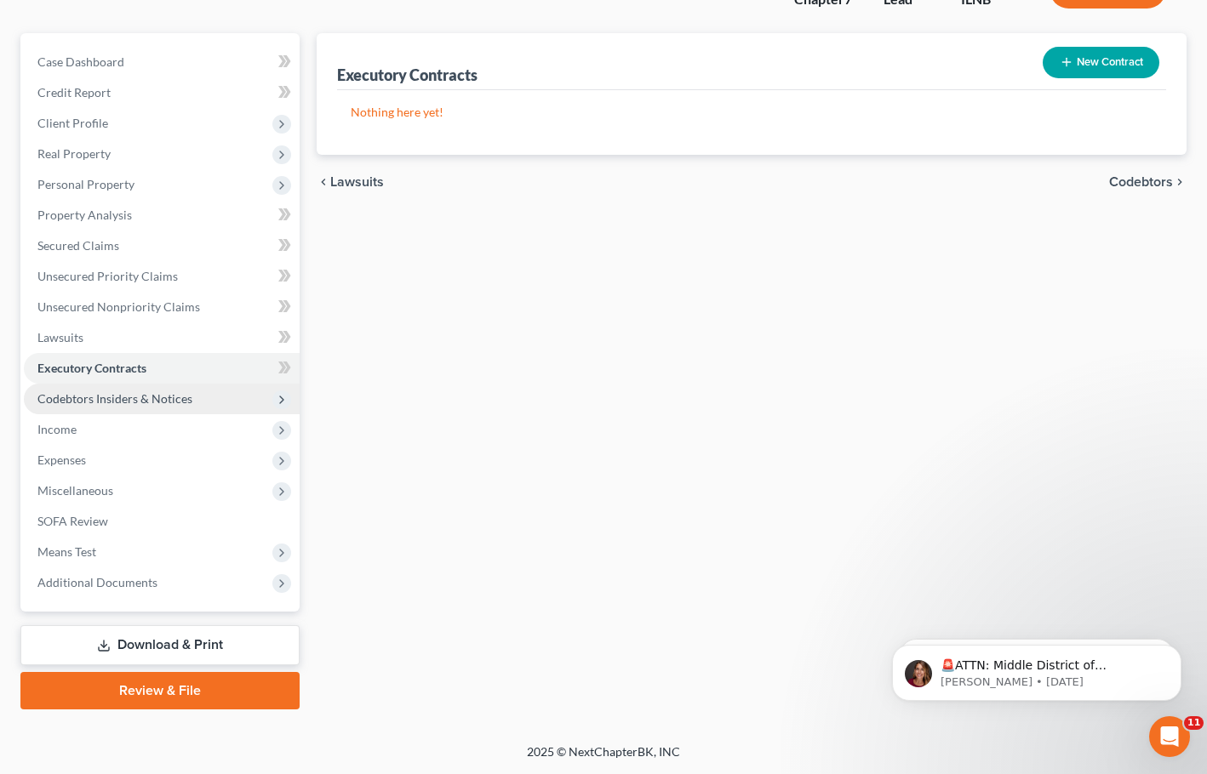
click at [164, 405] on span "Codebtors Insiders & Notices" at bounding box center [114, 398] width 155 height 14
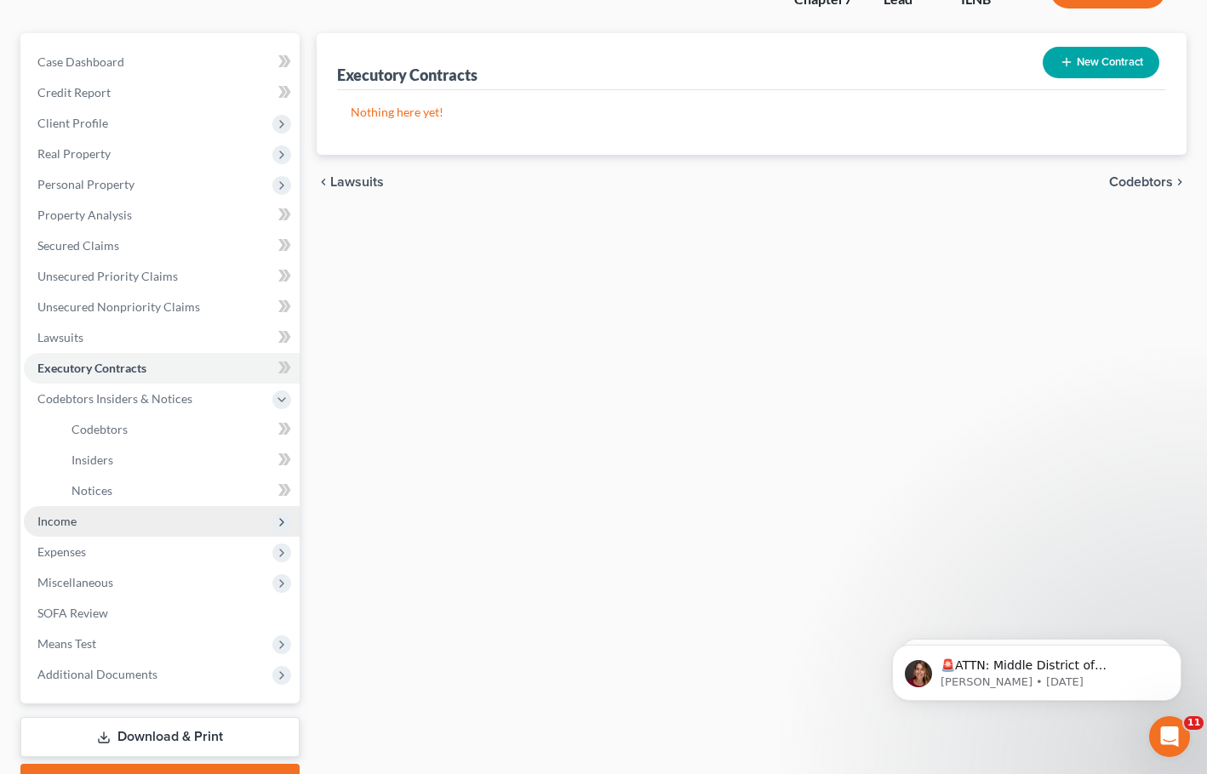
click at [130, 520] on span "Income" at bounding box center [162, 521] width 276 height 31
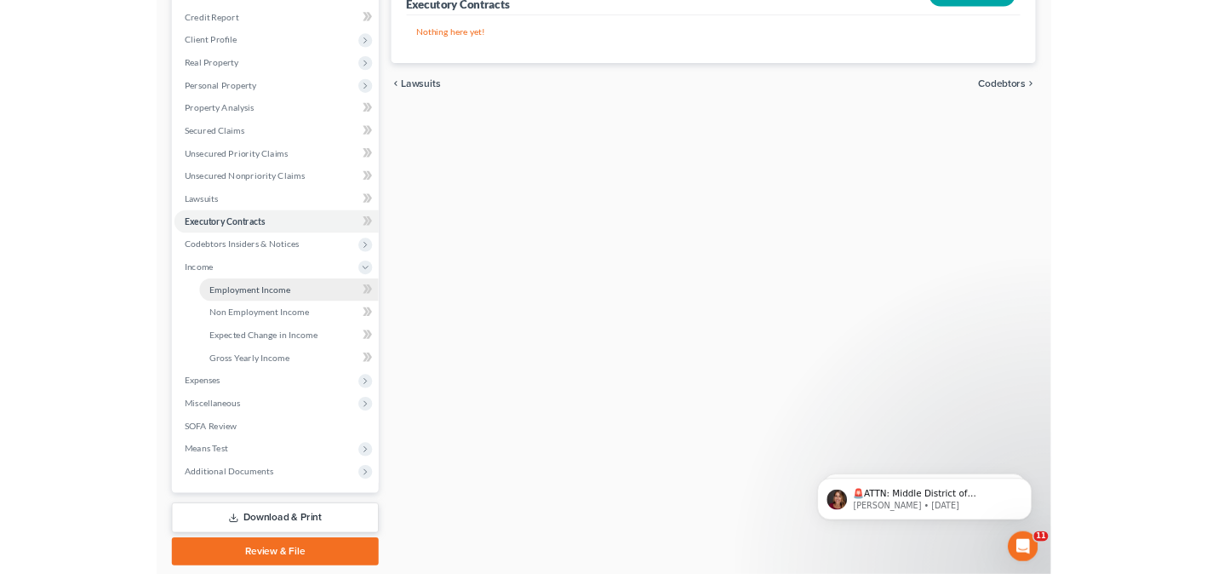
scroll to position [253, 0]
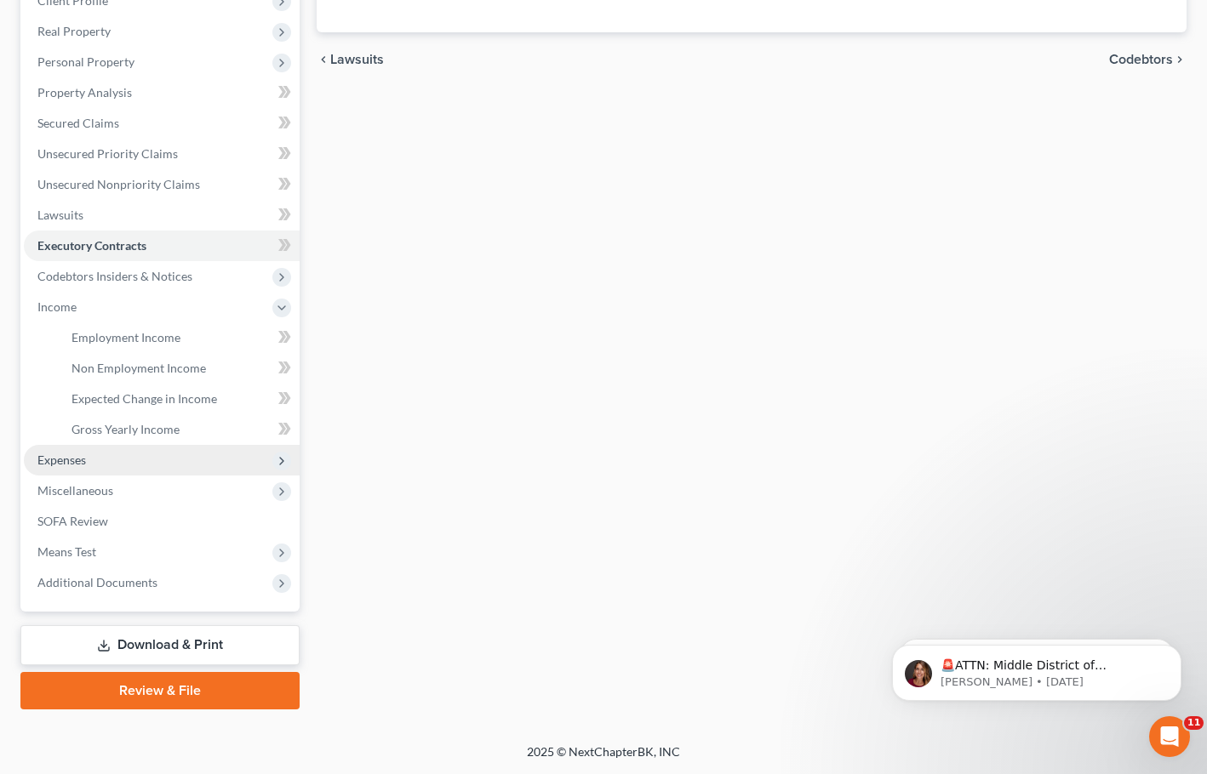
click at [72, 454] on span "Expenses" at bounding box center [61, 460] width 49 height 14
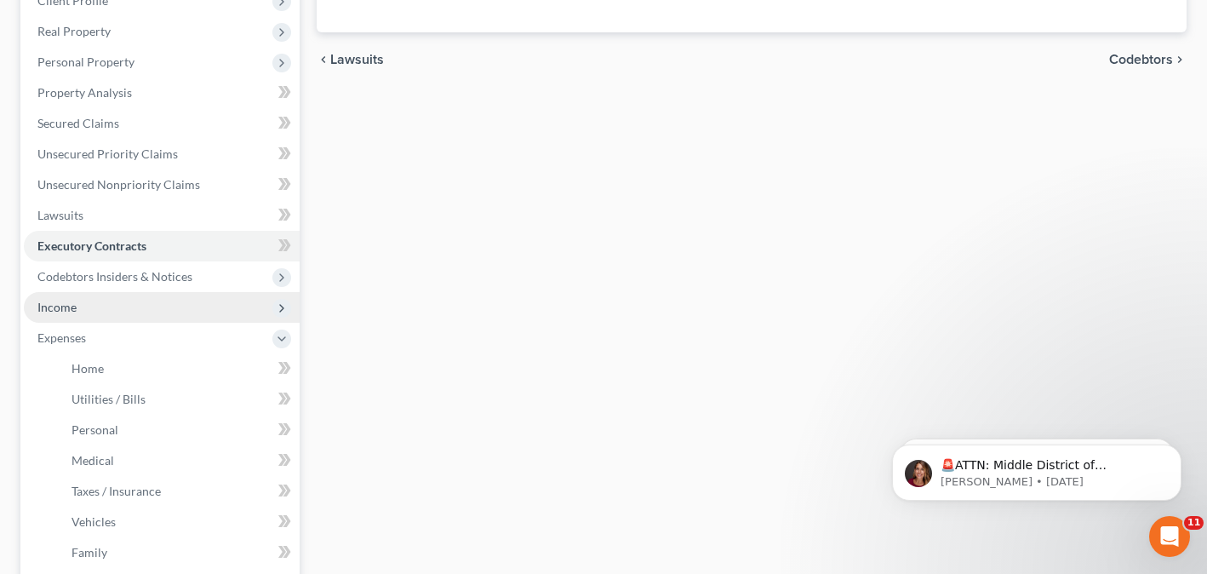
click at [153, 301] on span "Income" at bounding box center [162, 307] width 276 height 31
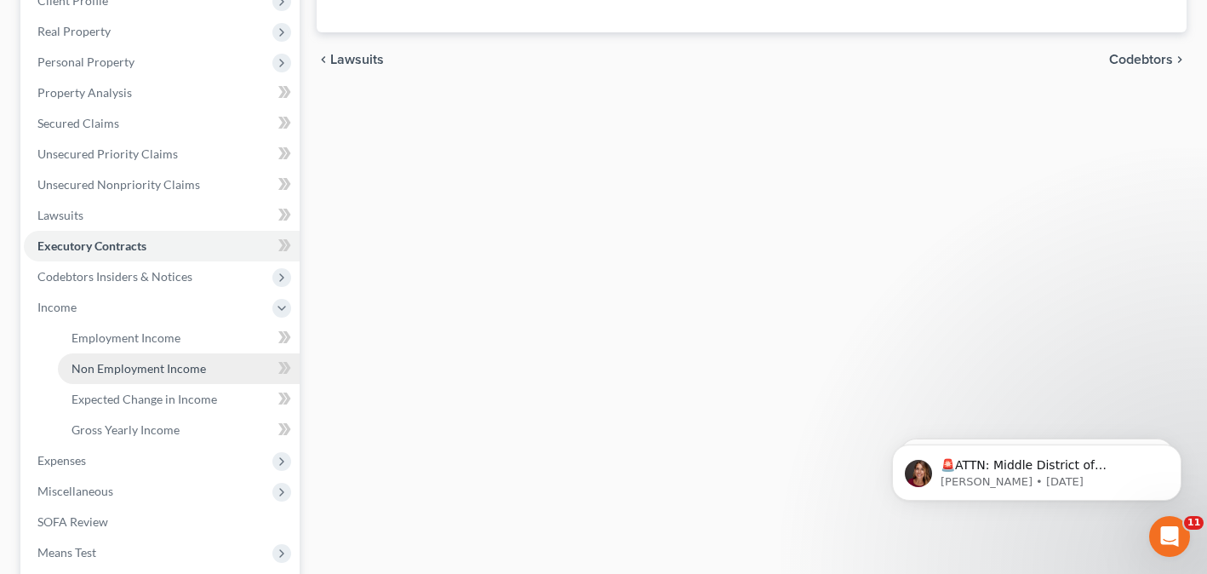
click at [194, 359] on link "Non Employment Income" at bounding box center [179, 368] width 242 height 31
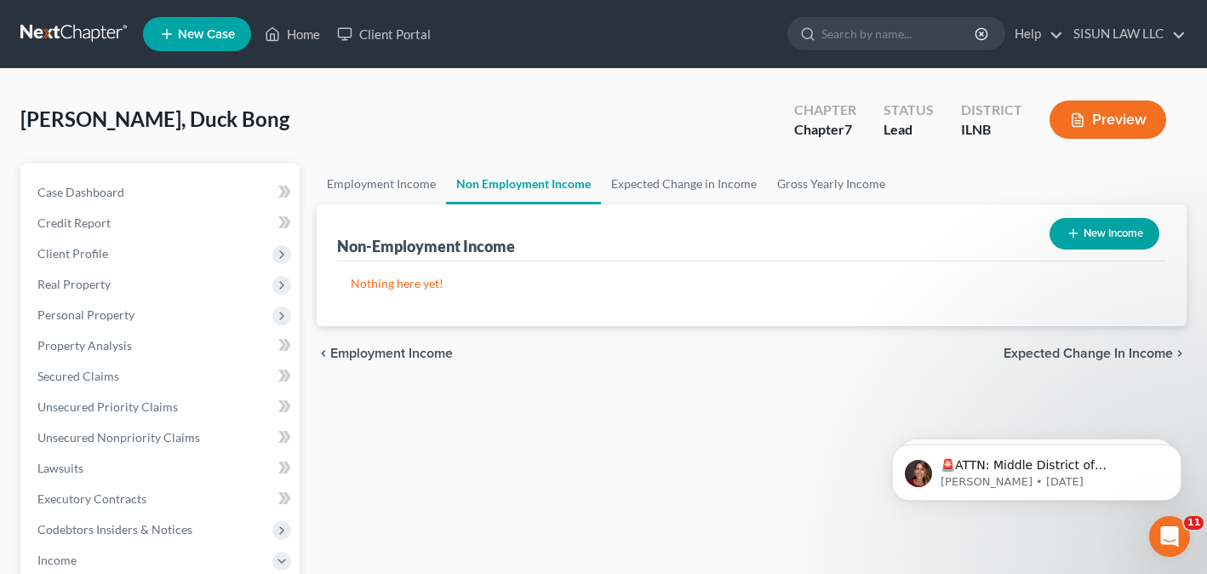
click at [1076, 244] on button "New Income" at bounding box center [1104, 233] width 110 height 31
select select "0"
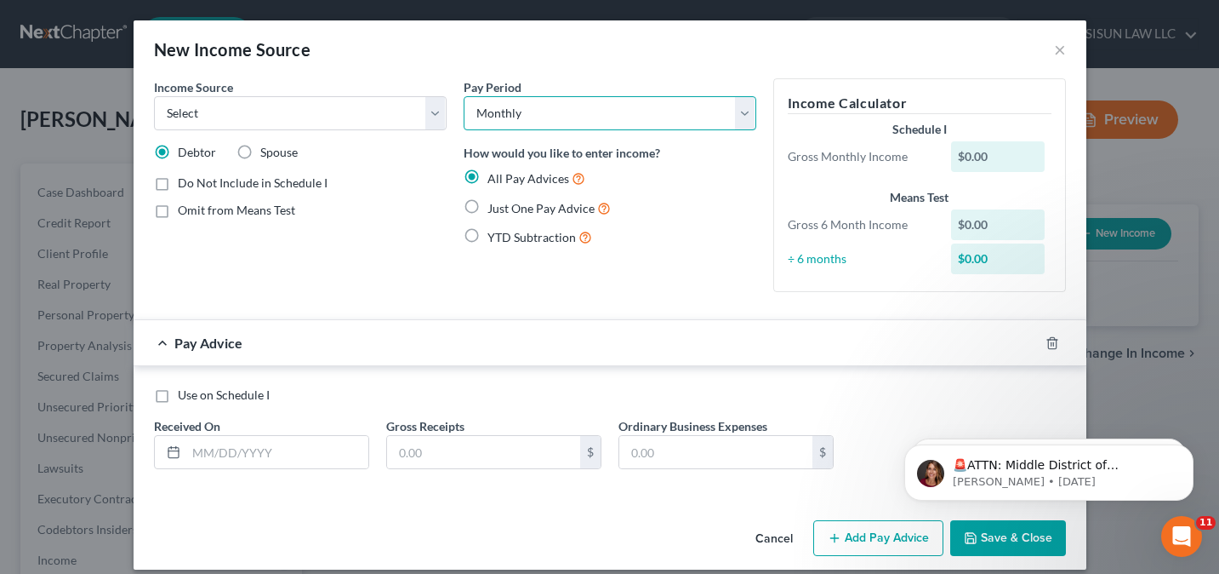
click at [484, 110] on select "Select Monthly Twice Monthly Every Other Week Weekly" at bounding box center [610, 113] width 293 height 34
click at [484, 108] on select "Select Monthly Twice Monthly Every Other Week Weekly" at bounding box center [610, 113] width 293 height 34
click at [347, 109] on select "Select Unemployment Disability (from employer) Pension Retirement Social Securi…" at bounding box center [300, 113] width 293 height 34
select select "4"
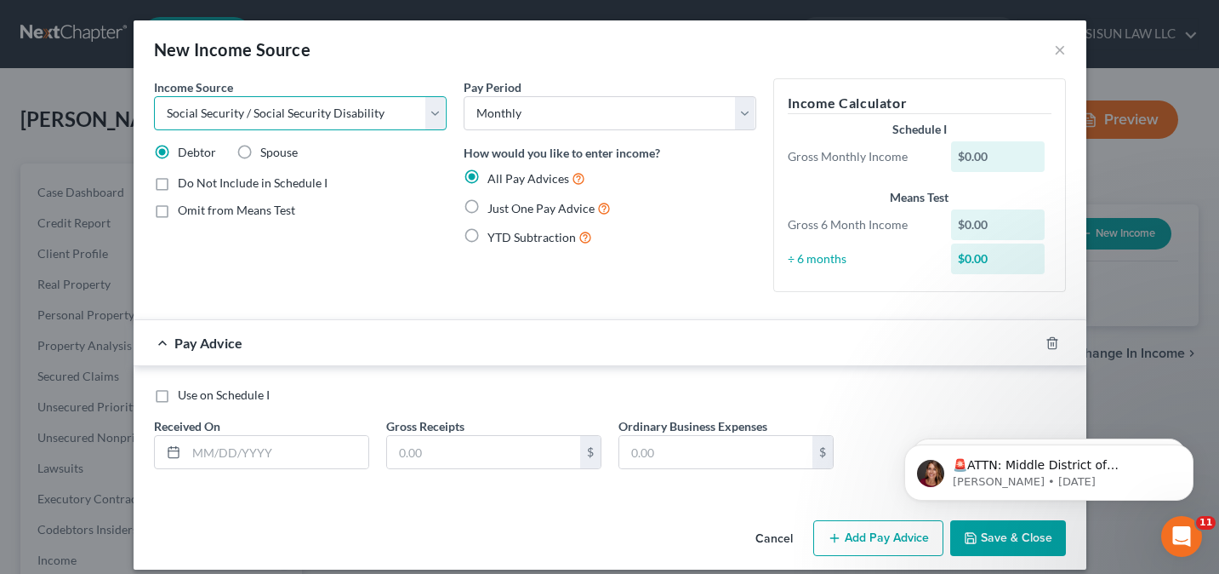
click at [154, 96] on select "Select Unemployment Disability (from employer) Pension Retirement Social Securi…" at bounding box center [300, 113] width 293 height 34
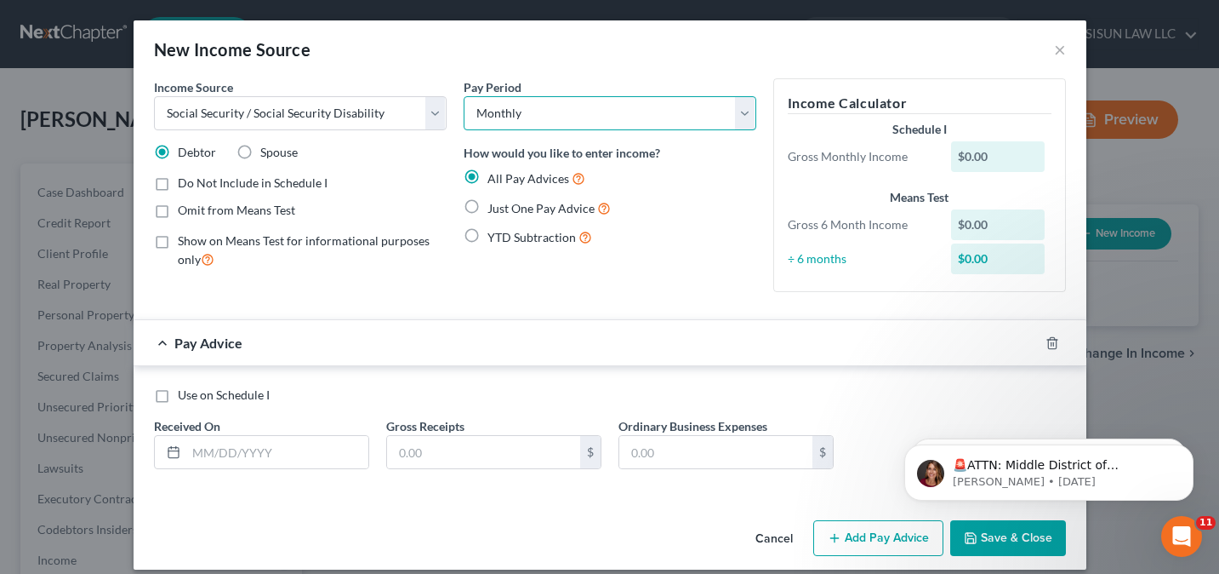
click at [586, 109] on select "Select Monthly Twice Monthly Every Other Week Weekly" at bounding box center [610, 113] width 293 height 34
click at [581, 112] on select "Select Monthly Twice Monthly Every Other Week Weekly" at bounding box center [610, 113] width 293 height 34
click at [253, 448] on input "text" at bounding box center [277, 452] width 182 height 32
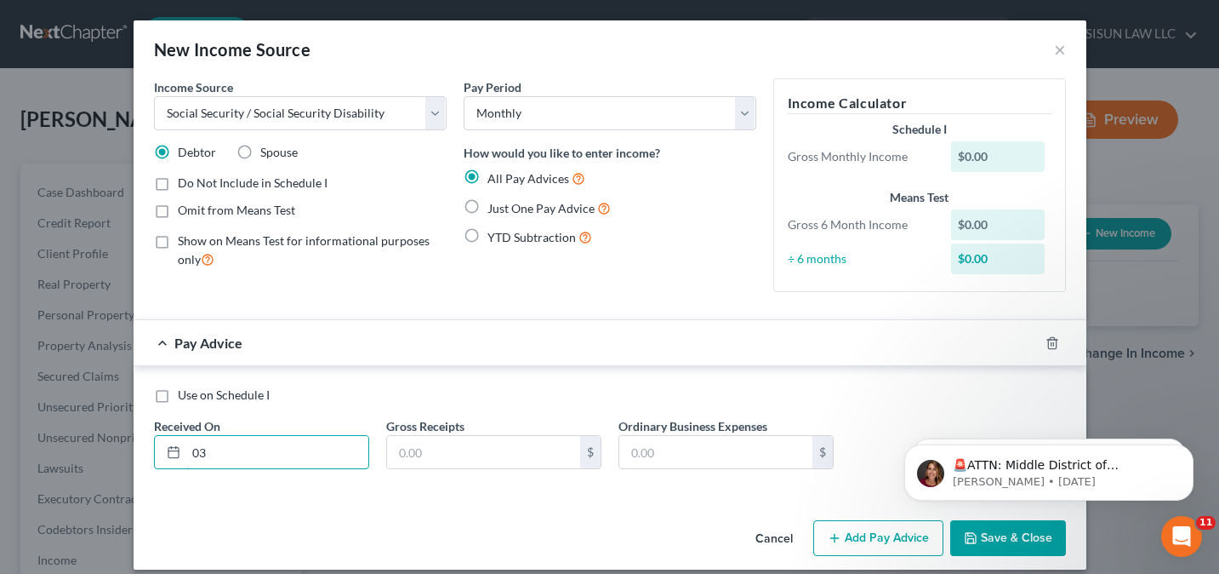
type input "03"
click at [739, 467] on input "text" at bounding box center [715, 452] width 193 height 32
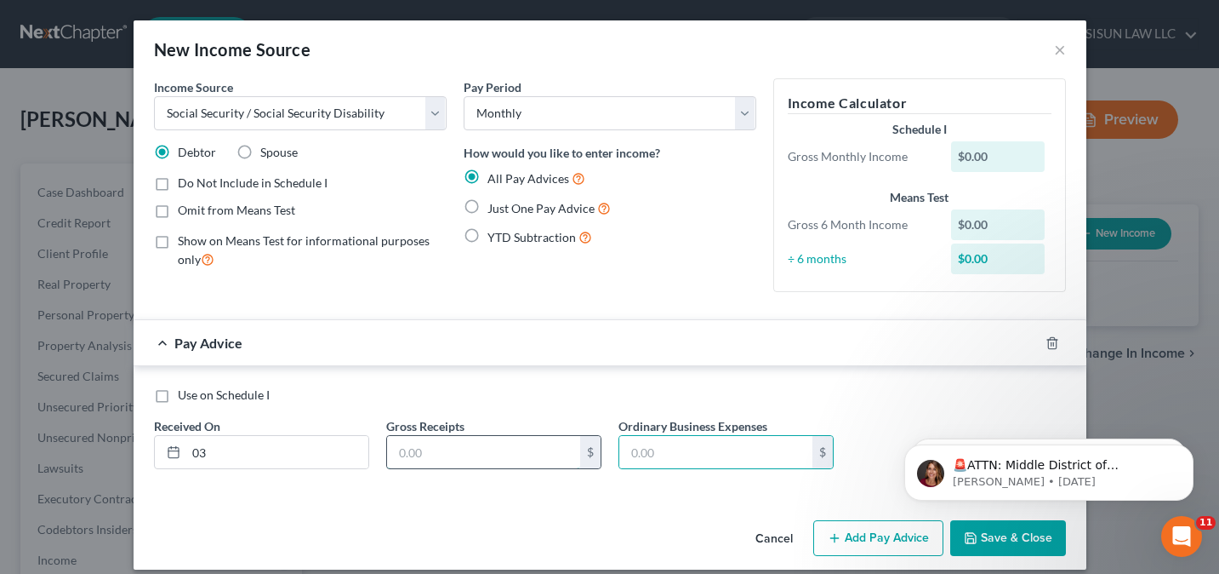
click at [400, 457] on input "text" at bounding box center [483, 452] width 193 height 32
type input "1,269"
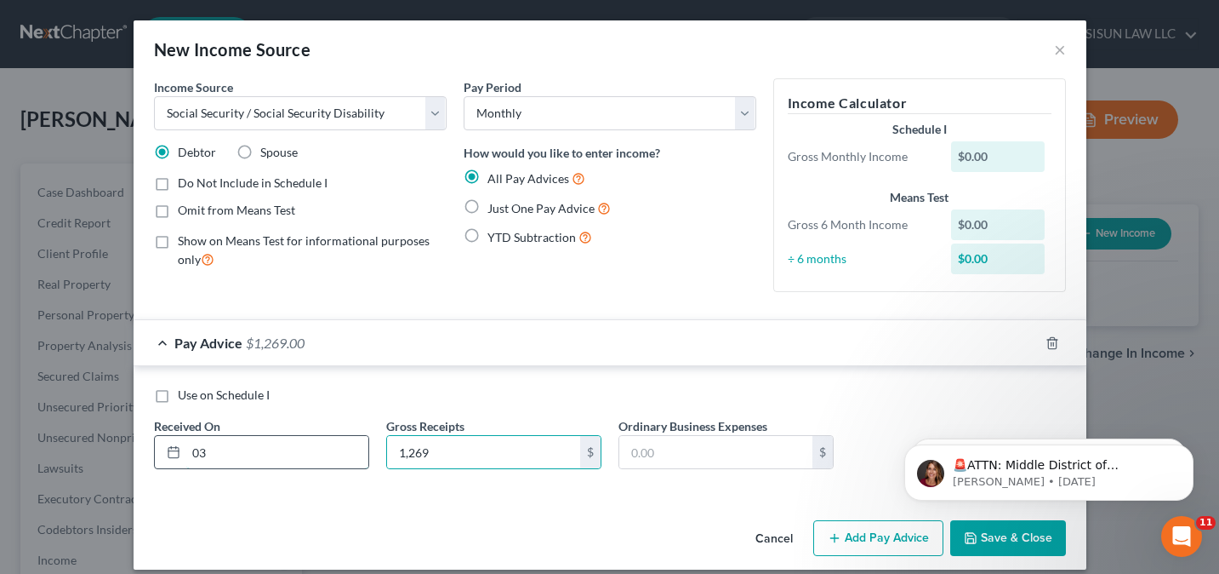
click at [293, 452] on input "03" at bounding box center [277, 452] width 182 height 32
drag, startPoint x: 287, startPoint y: 464, endPoint x: 165, endPoint y: 459, distance: 121.8
click at [165, 459] on div "03" at bounding box center [261, 452] width 215 height 34
click at [566, 208] on span "Just One Pay Advice" at bounding box center [541, 208] width 107 height 14
click at [505, 208] on input "Just One Pay Advice" at bounding box center [499, 203] width 11 height 11
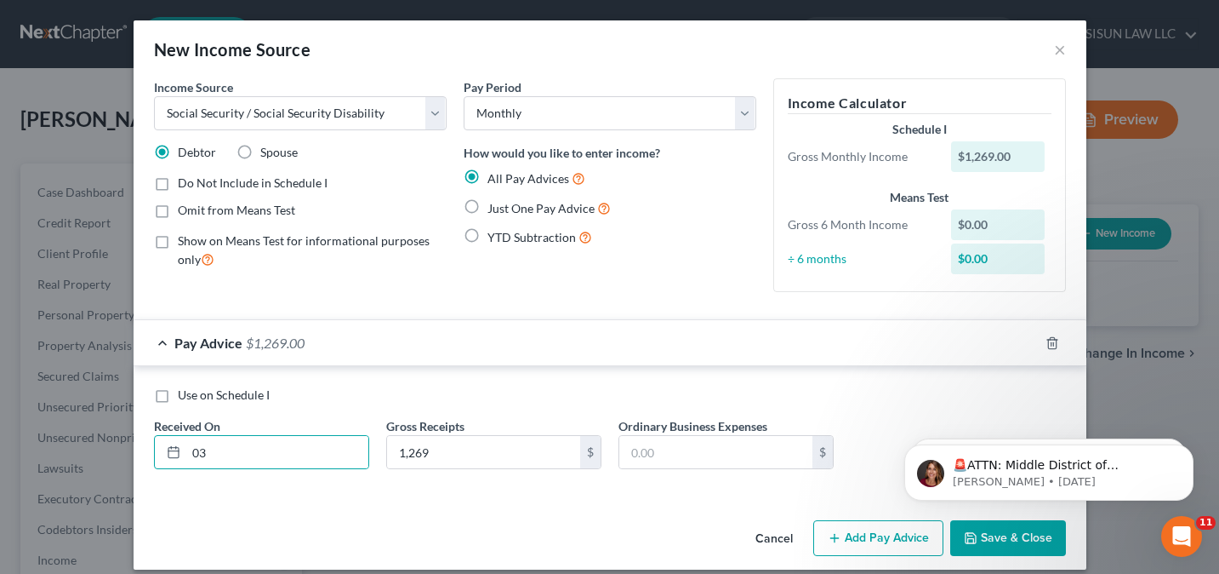
radio input "true"
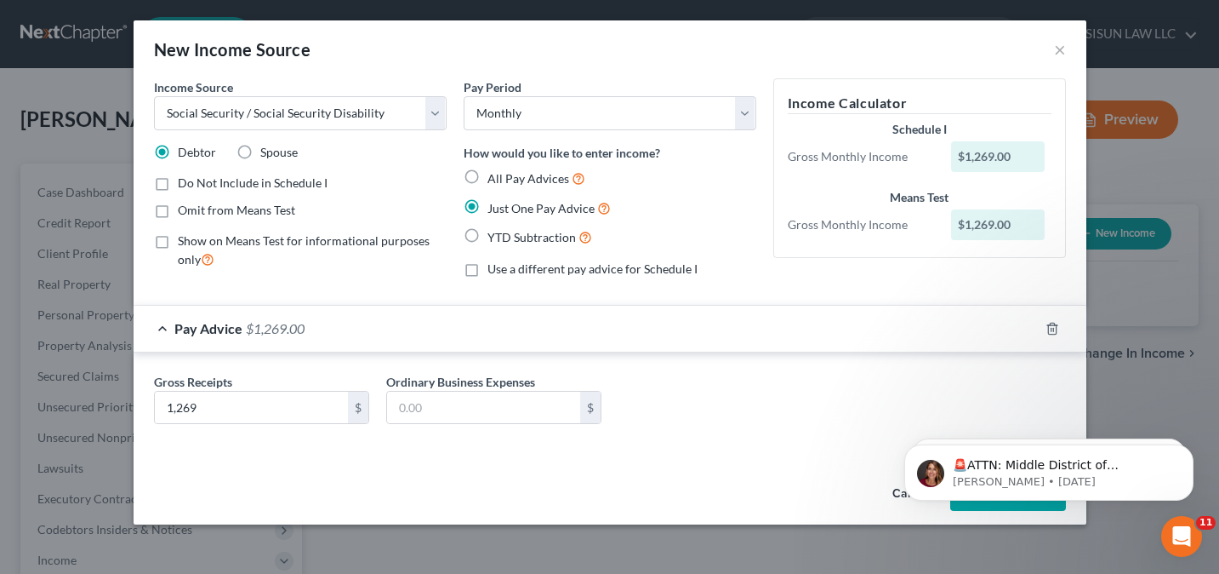
click at [851, 414] on div "Gross Receipts 1,269 $ Ordinary Business Expenses $" at bounding box center [610, 406] width 929 height 66
click at [716, 453] on div "Income Source * Select Unemployment Disability (from employer) Pension Retireme…" at bounding box center [610, 273] width 953 height 390
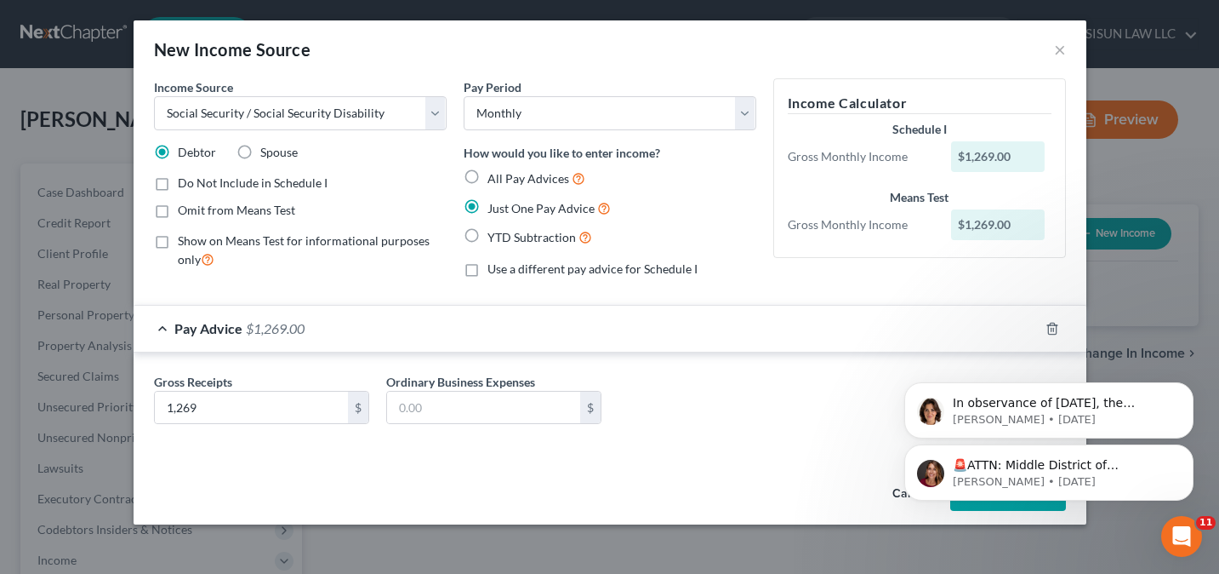
drag, startPoint x: 1194, startPoint y: 448, endPoint x: 1193, endPoint y: 470, distance: 21.3
click at [1193, 448] on button "Dismiss notification" at bounding box center [1189, 450] width 18 height 18
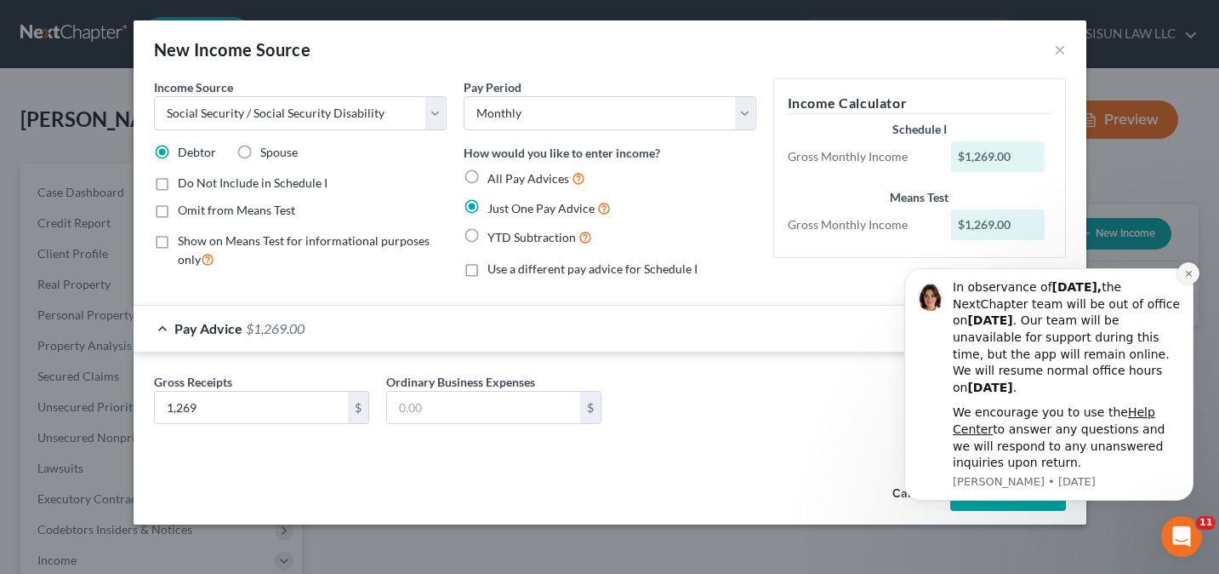
click at [1193, 271] on icon "Dismiss notification" at bounding box center [1188, 273] width 9 height 9
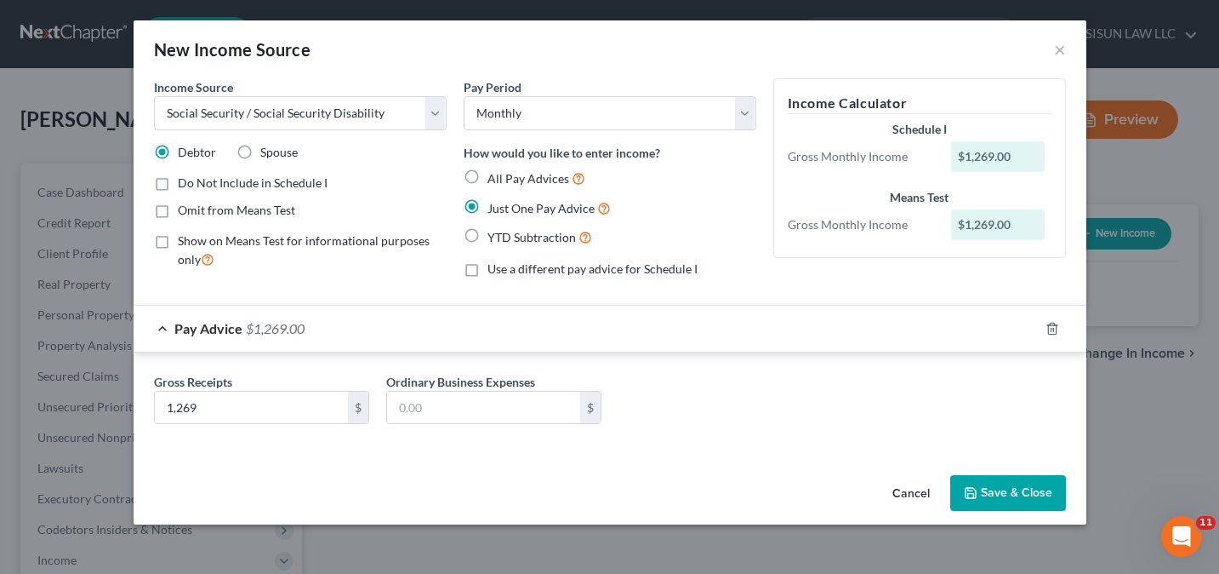
click at [535, 185] on span "All Pay Advices" at bounding box center [529, 178] width 82 height 14
click at [505, 180] on input "All Pay Advices" at bounding box center [499, 173] width 11 height 11
radio input "true"
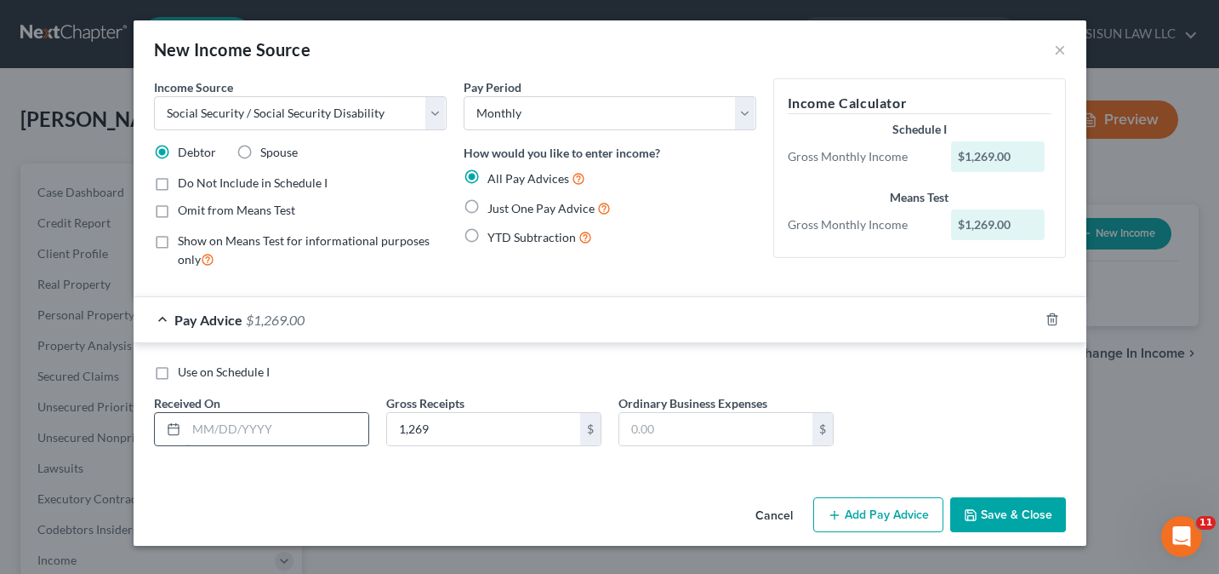
click at [301, 438] on input "text" at bounding box center [277, 429] width 182 height 32
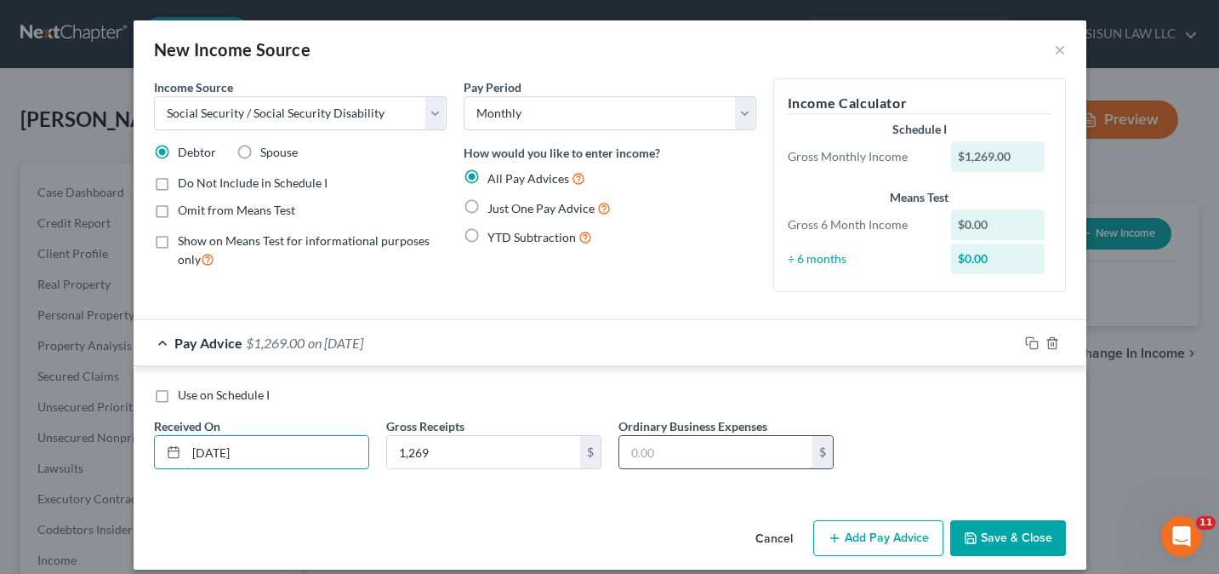
type input "03/01/2025"
click at [685, 439] on input "text" at bounding box center [715, 452] width 193 height 32
click at [1011, 539] on button "Save & Close" at bounding box center [1008, 538] width 116 height 36
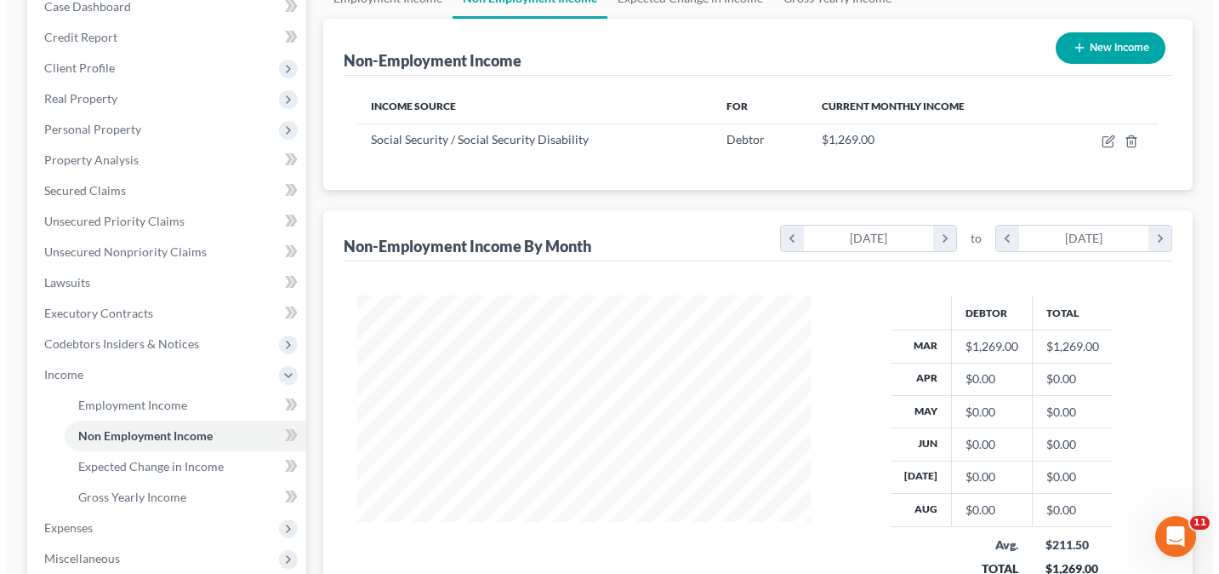
scroll to position [170, 0]
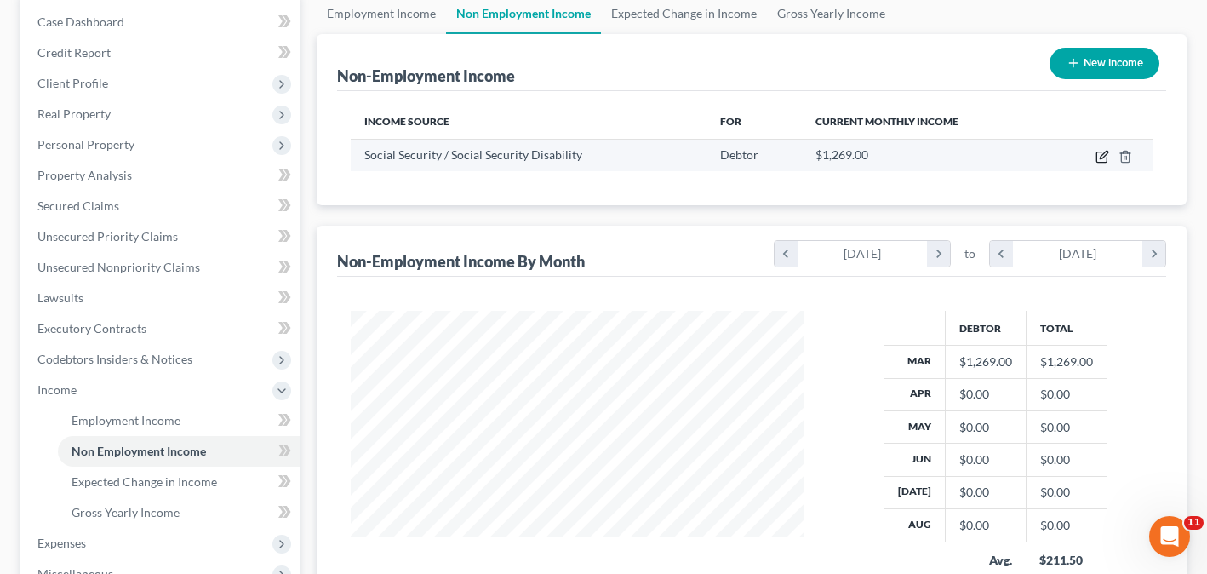
click at [1103, 155] on icon "button" at bounding box center [1103, 155] width 8 height 8
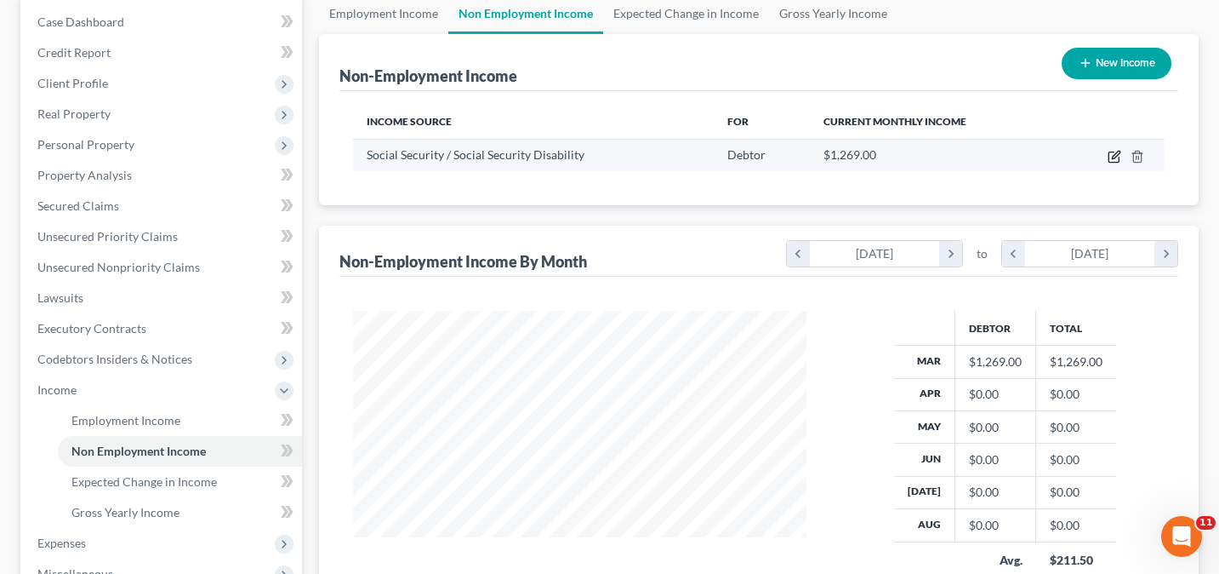
scroll to position [305, 493]
select select "4"
select select "0"
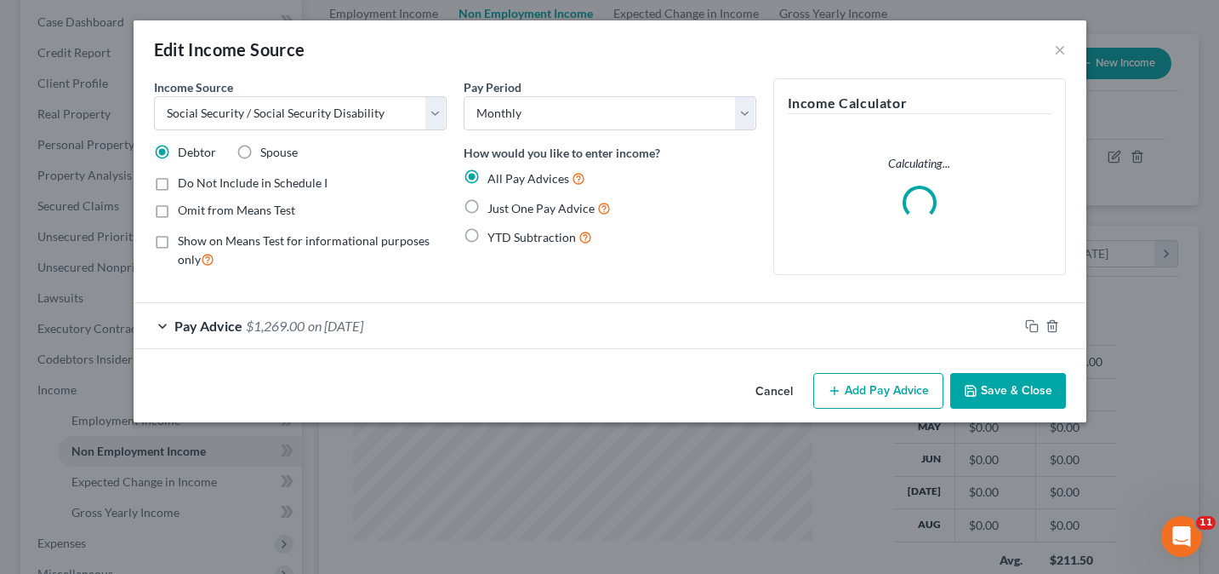
click at [896, 394] on button "Add Pay Advice" at bounding box center [878, 391] width 130 height 36
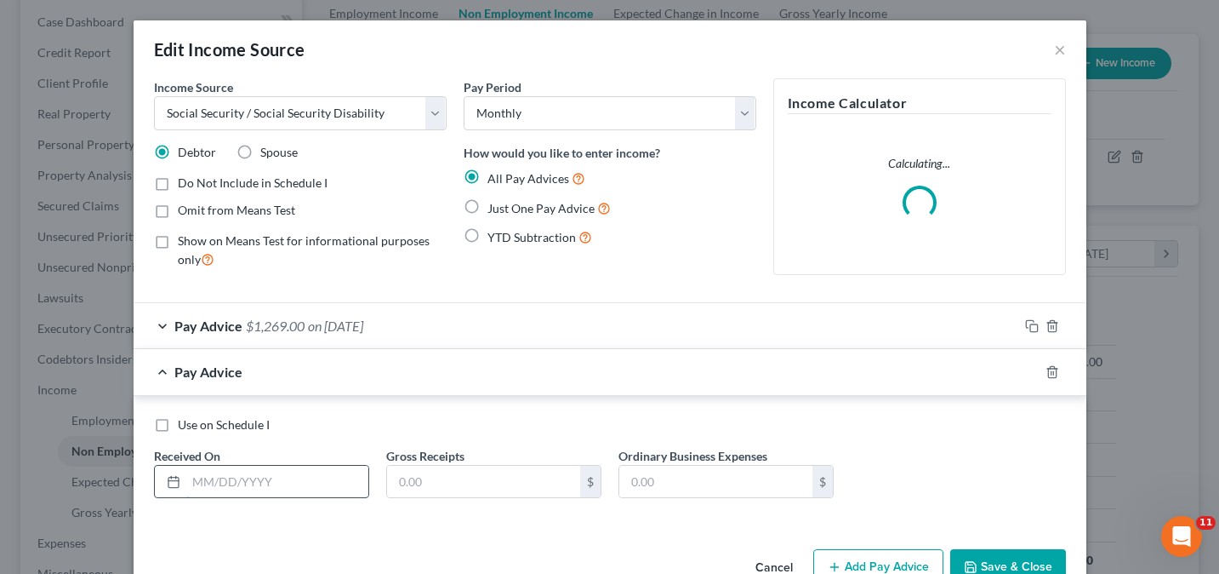
click at [263, 476] on input "text" at bounding box center [277, 481] width 182 height 32
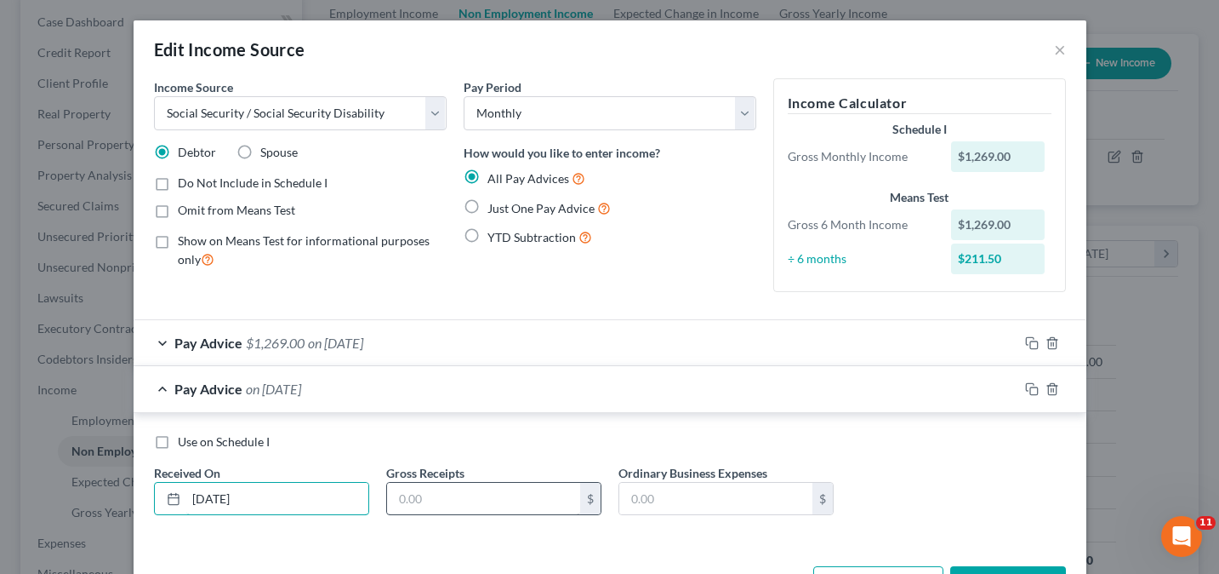
type input "4/1/2025"
click at [438, 501] on input "text" at bounding box center [483, 498] width 193 height 32
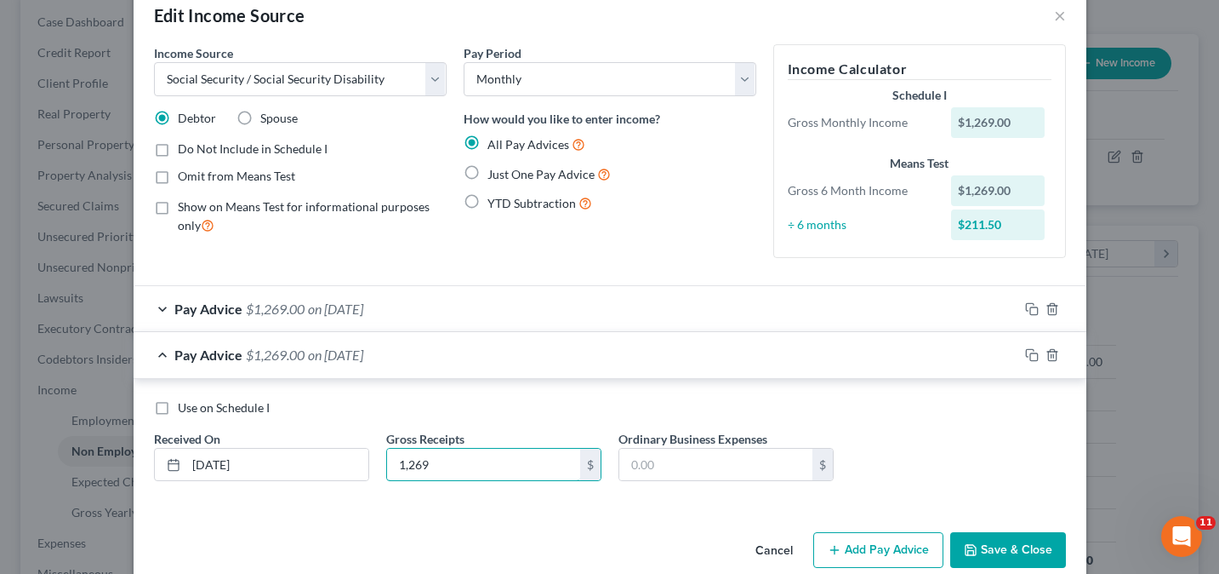
scroll to position [62, 0]
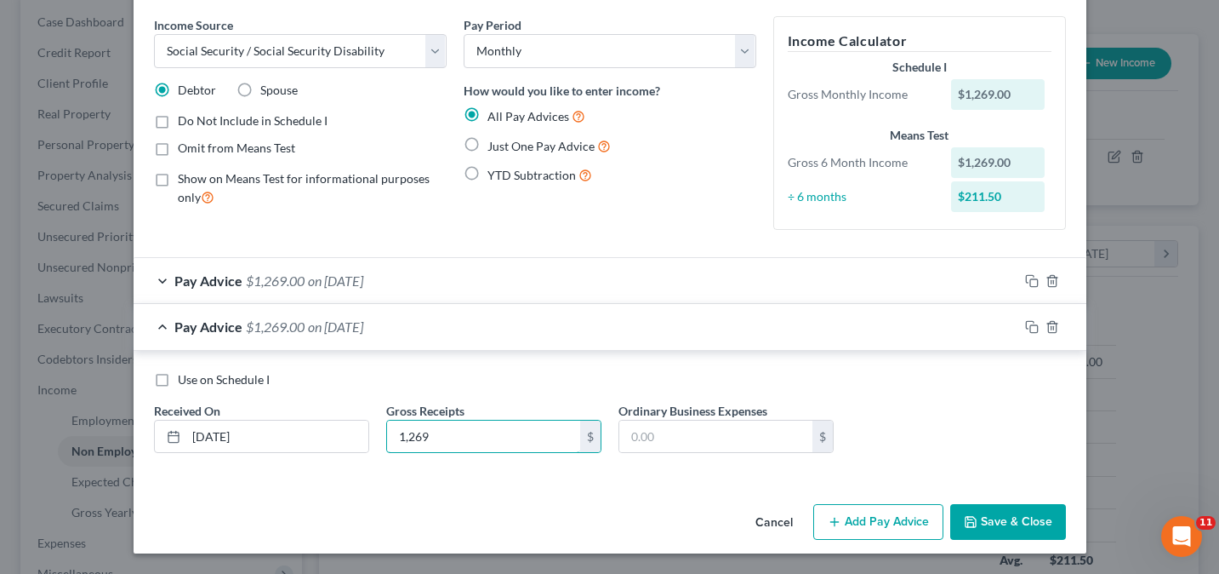
type input "1,269"
click at [897, 517] on button "Add Pay Advice" at bounding box center [878, 522] width 130 height 36
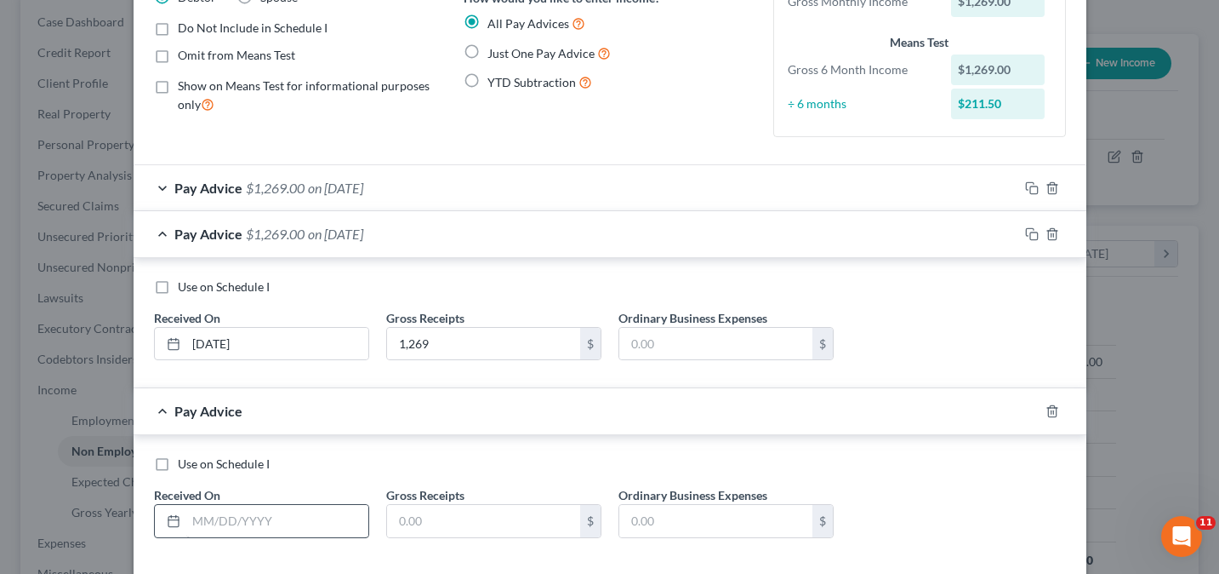
scroll to position [239, 0]
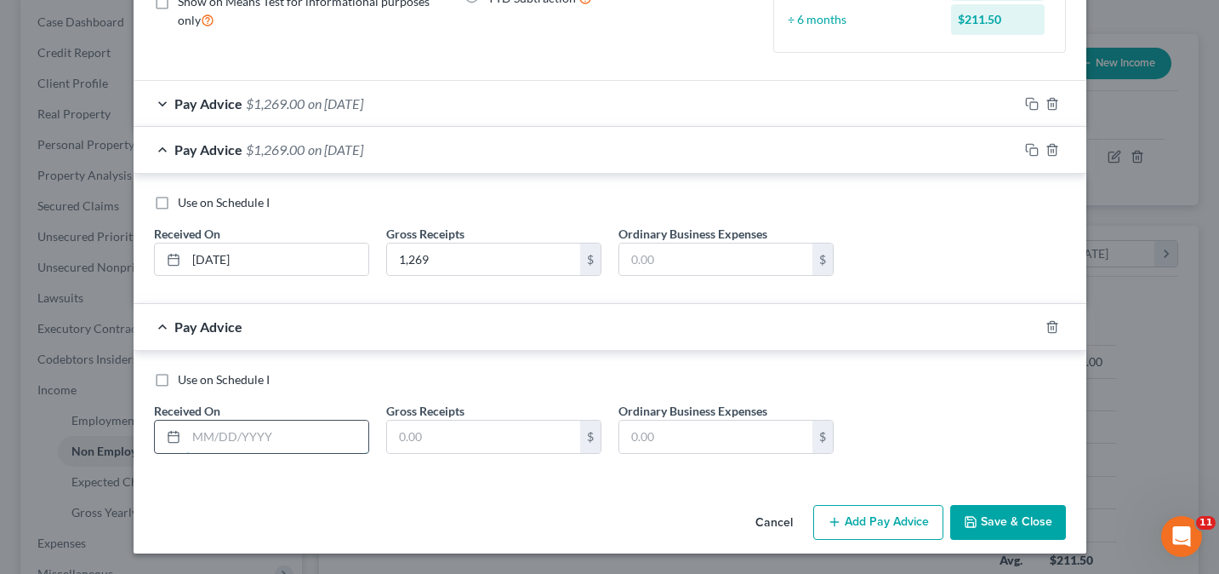
click at [220, 433] on input "text" at bounding box center [277, 436] width 182 height 32
type input "5/1/2025"
click at [414, 437] on input "text" at bounding box center [483, 436] width 193 height 32
type input "1,269"
click at [868, 516] on button "Add Pay Advice" at bounding box center [878, 523] width 130 height 36
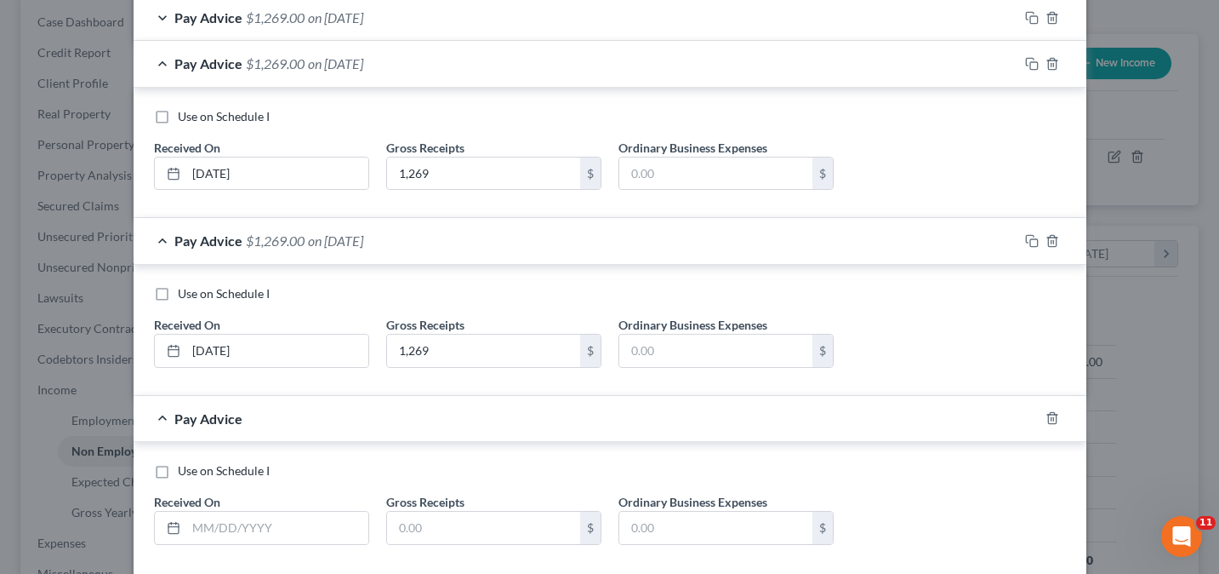
scroll to position [416, 0]
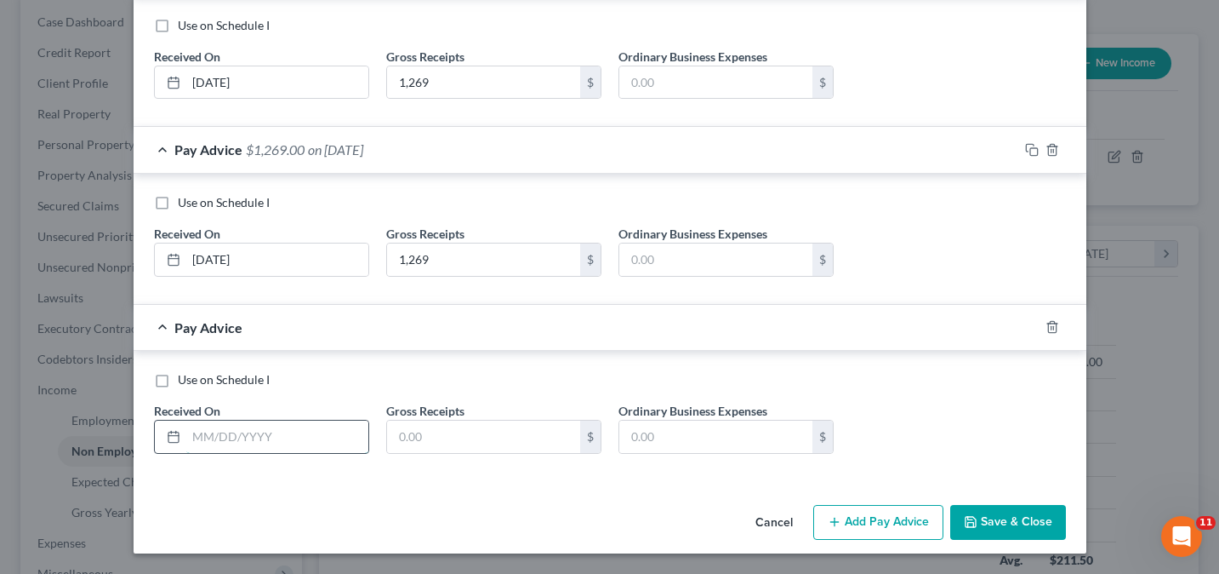
drag, startPoint x: 260, startPoint y: 420, endPoint x: 249, endPoint y: 425, distance: 11.4
click at [258, 420] on input "text" at bounding box center [277, 436] width 182 height 32
type input "6/1/2025"
click at [436, 431] on input "text" at bounding box center [483, 436] width 193 height 32
type input "1,269"
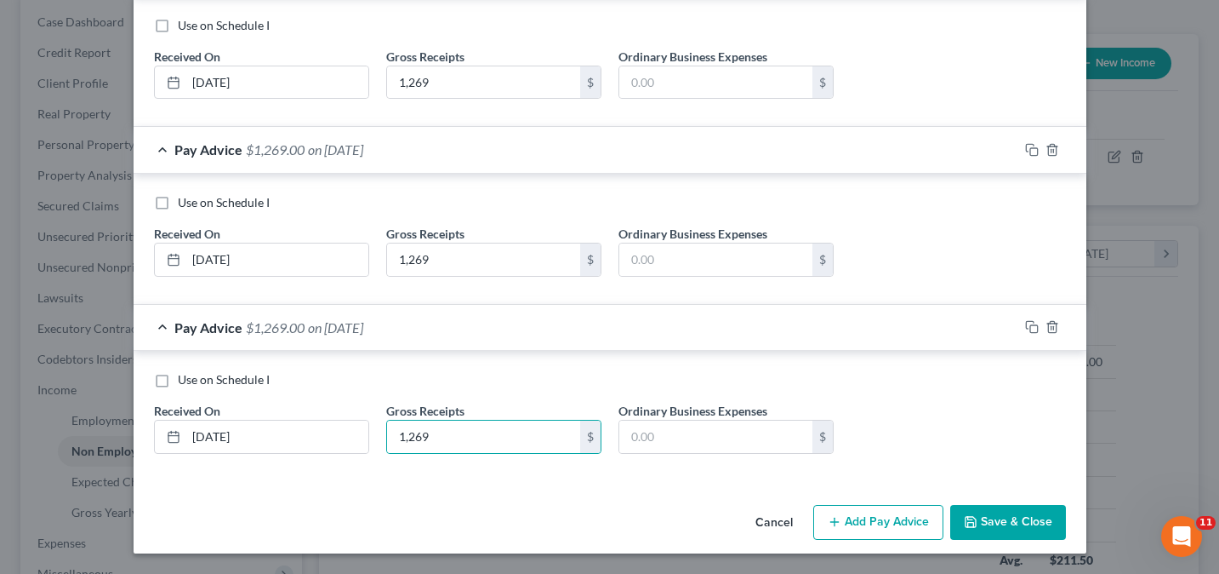
click at [874, 520] on button "Add Pay Advice" at bounding box center [878, 523] width 130 height 36
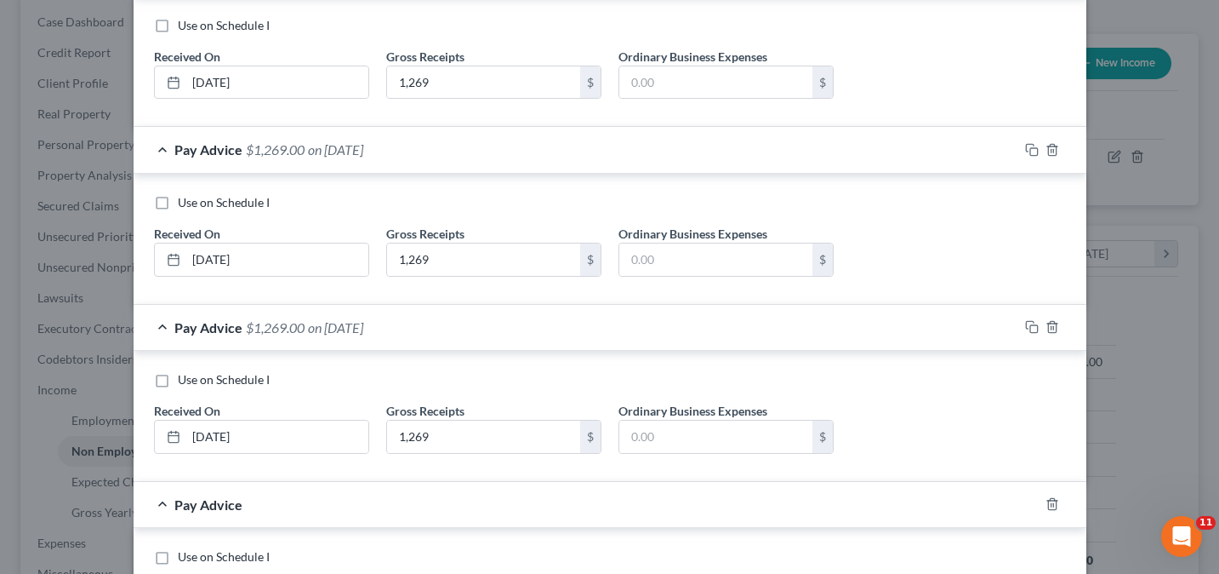
scroll to position [593, 0]
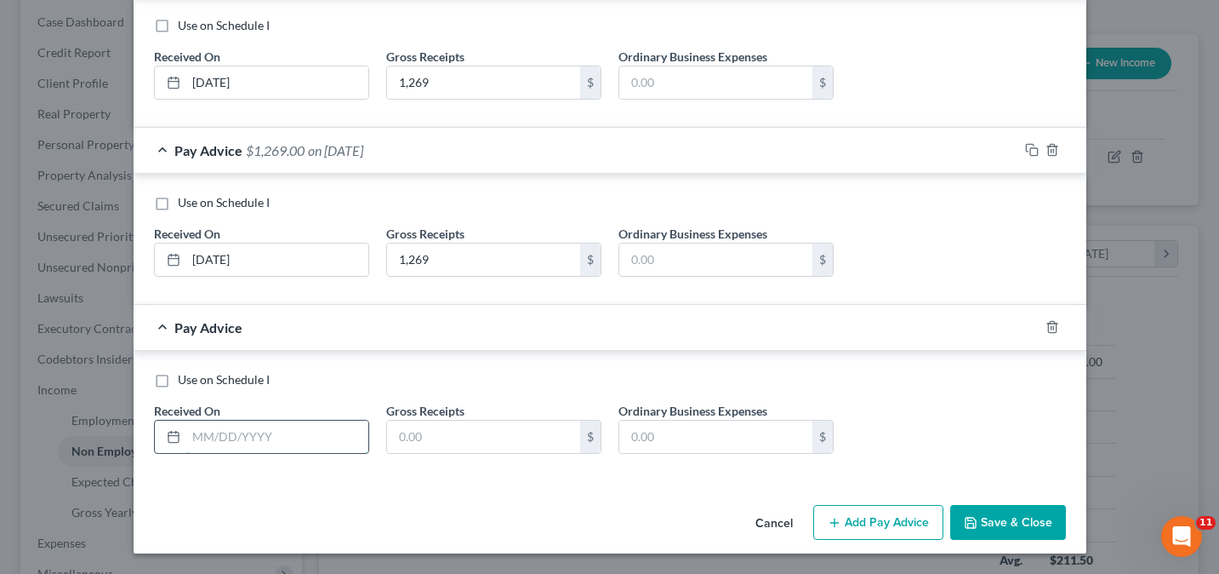
click at [231, 433] on input "text" at bounding box center [277, 436] width 182 height 32
type input "7/1/2025"
click at [451, 435] on input "text" at bounding box center [483, 436] width 193 height 32
type input "1,269"
click at [896, 520] on button "Add Pay Advice" at bounding box center [878, 523] width 130 height 36
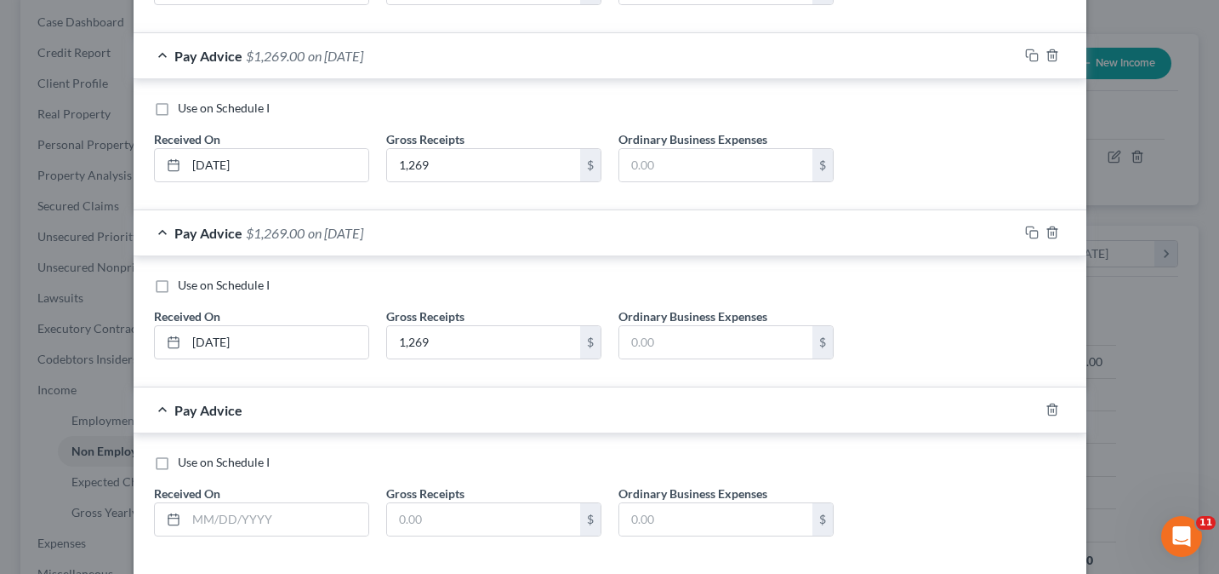
scroll to position [770, 0]
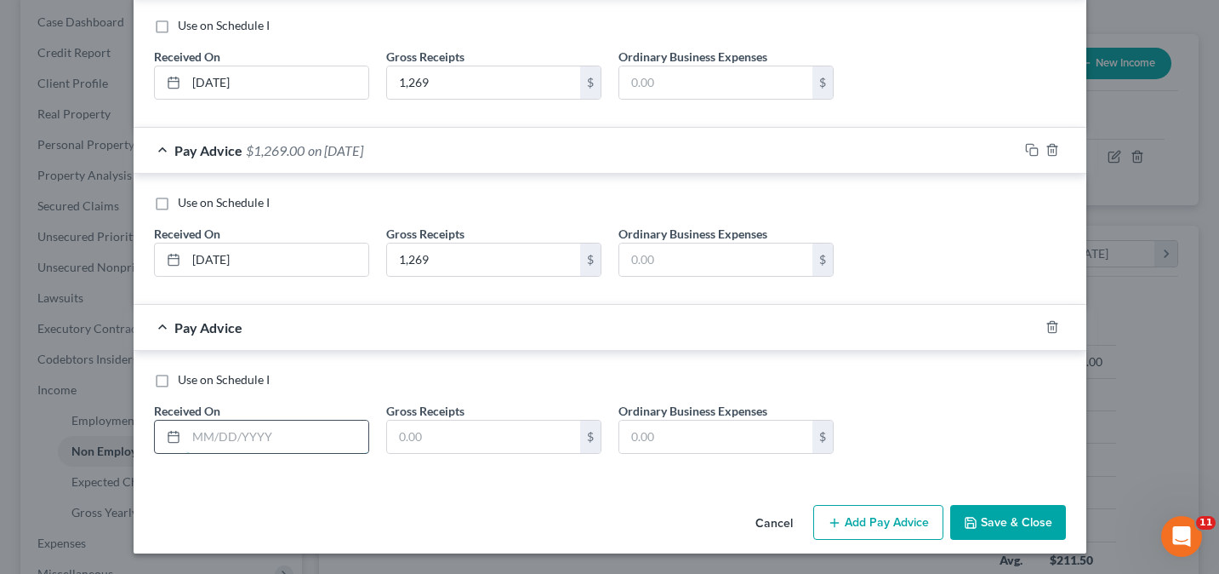
click at [244, 439] on input "text" at bounding box center [277, 436] width 182 height 32
type input "8/1/2025"
click at [450, 436] on input "text" at bounding box center [483, 436] width 193 height 32
type input "1,269"
click at [904, 534] on button "Add Pay Advice" at bounding box center [878, 523] width 130 height 36
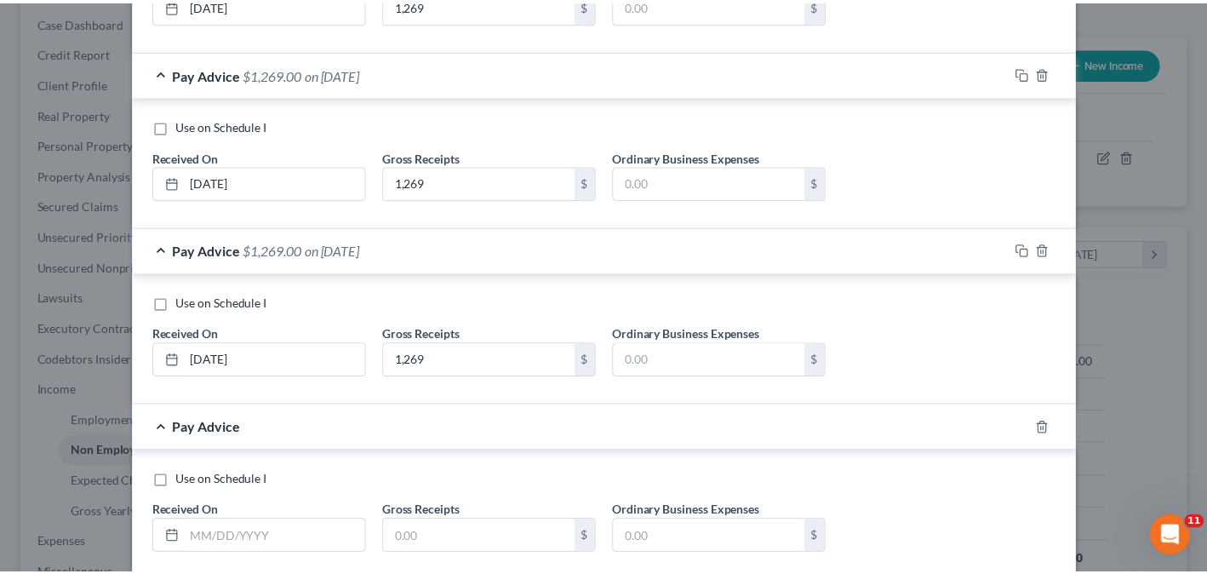
scroll to position [948, 0]
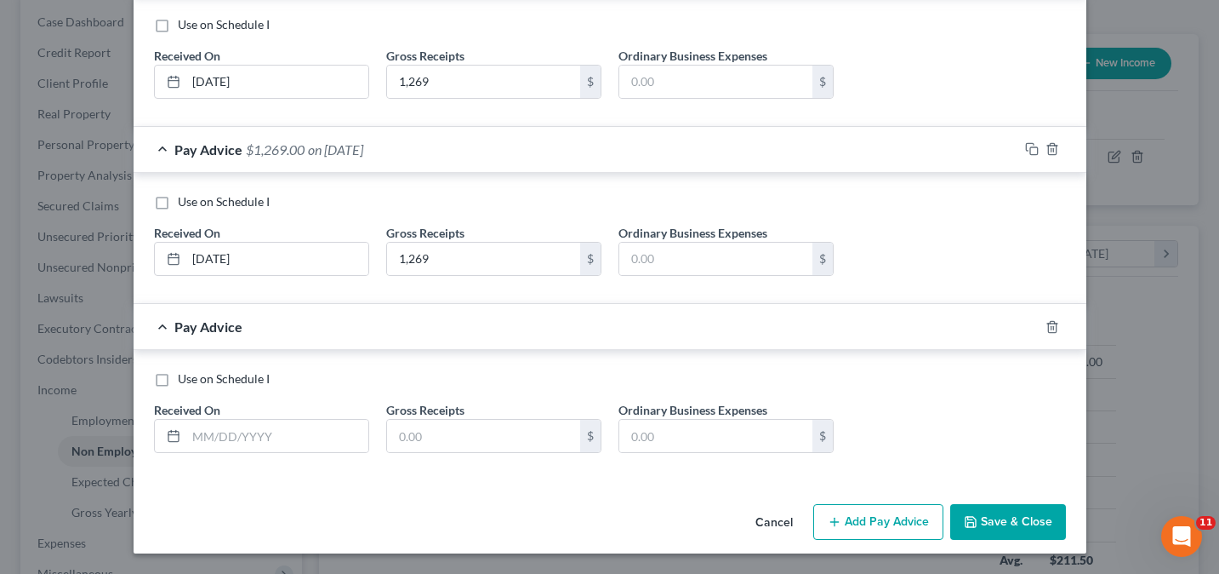
drag, startPoint x: 214, startPoint y: 457, endPoint x: 213, endPoint y: 440, distance: 17.0
click at [214, 454] on div "Use on Schedule I Received On * Gross Receipts $ Ordinary Business Expenses $" at bounding box center [610, 418] width 929 height 96
click at [213, 440] on input "text" at bounding box center [277, 436] width 182 height 32
type input "9/1"
type input "2"
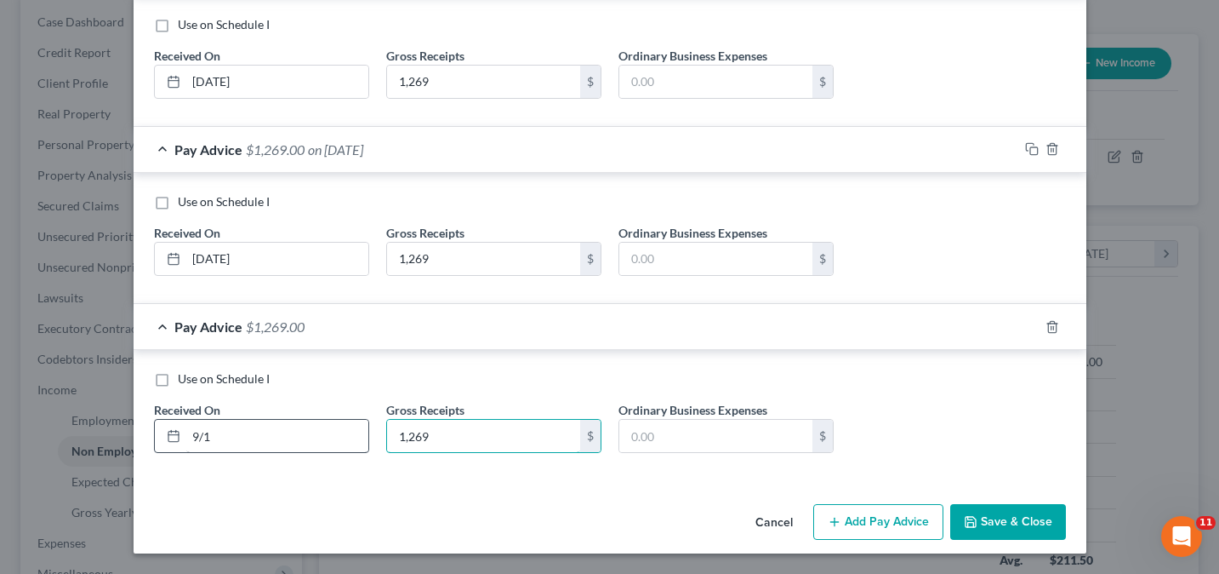
type input "1,269"
click at [213, 440] on input "9/1" at bounding box center [277, 436] width 182 height 32
type input "9/1/2025"
click at [981, 510] on button "Save & Close" at bounding box center [1008, 522] width 116 height 36
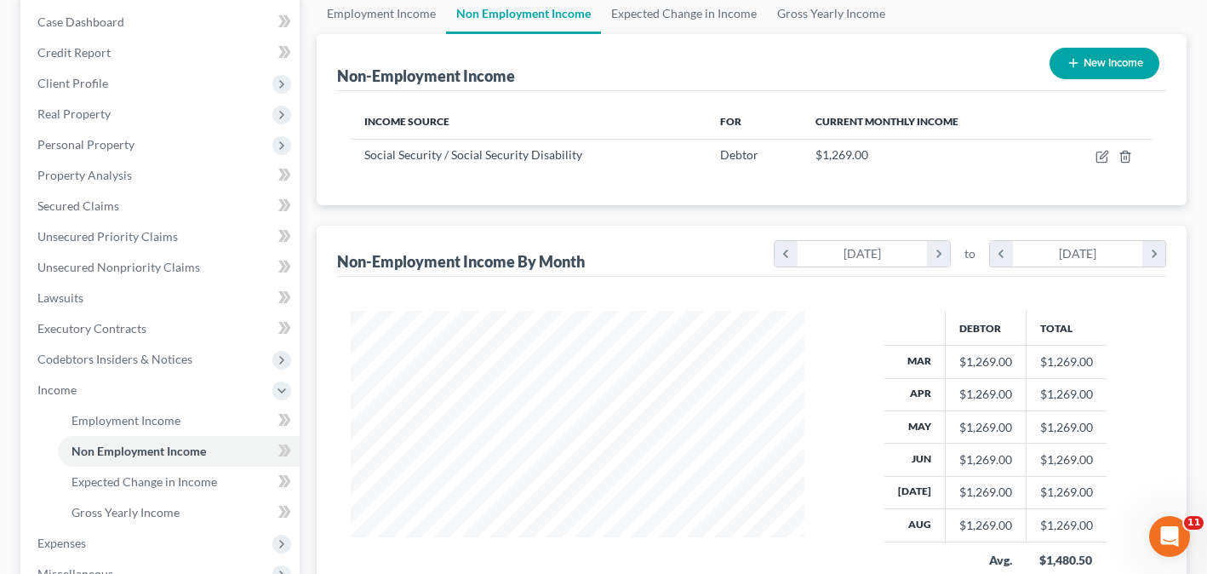
scroll to position [454, 0]
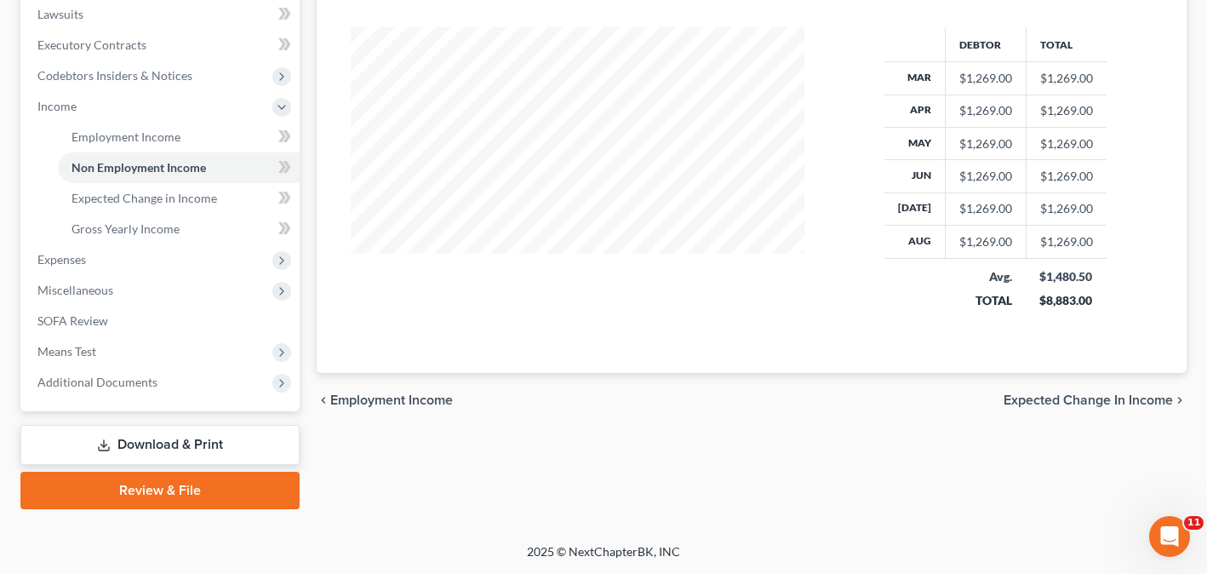
click at [505, 465] on div "Employment Income Non Employment Income Expected Change in Income Gross Yearly …" at bounding box center [752, 109] width 888 height 799
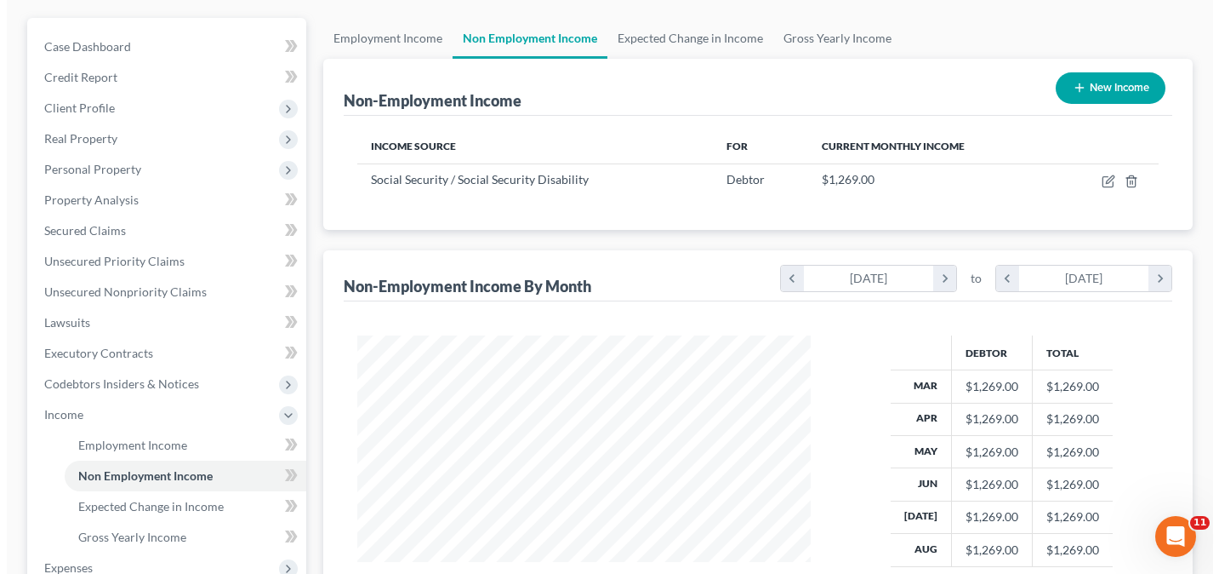
scroll to position [113, 0]
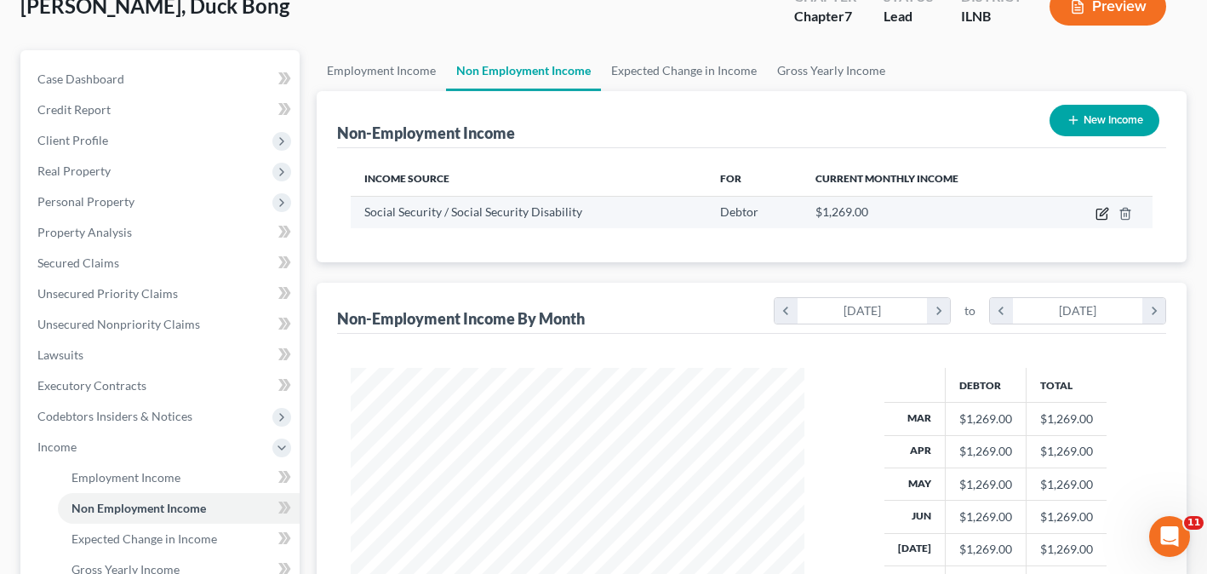
click at [1105, 214] on icon "button" at bounding box center [1102, 214] width 14 height 14
select select "4"
select select "0"
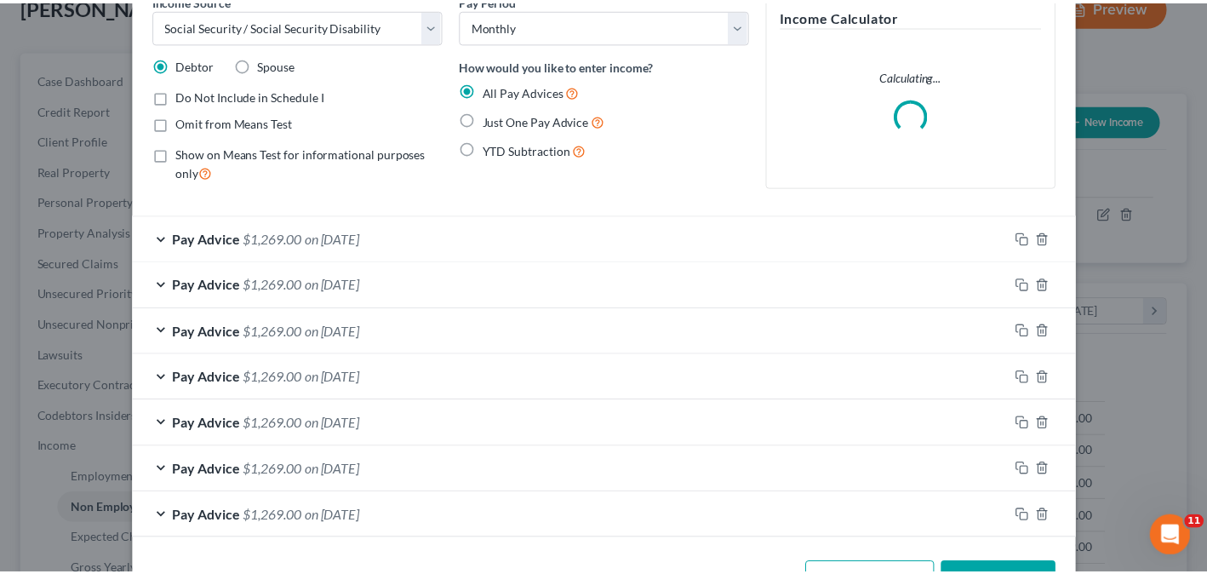
scroll to position [146, 0]
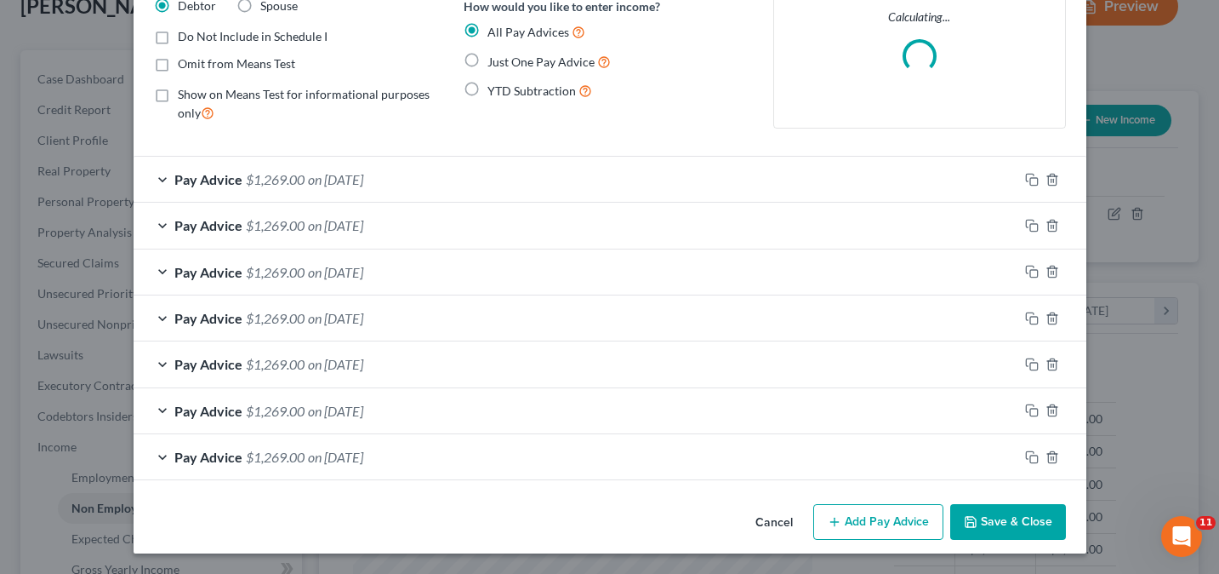
click at [1004, 529] on button "Save & Close" at bounding box center [1008, 522] width 116 height 36
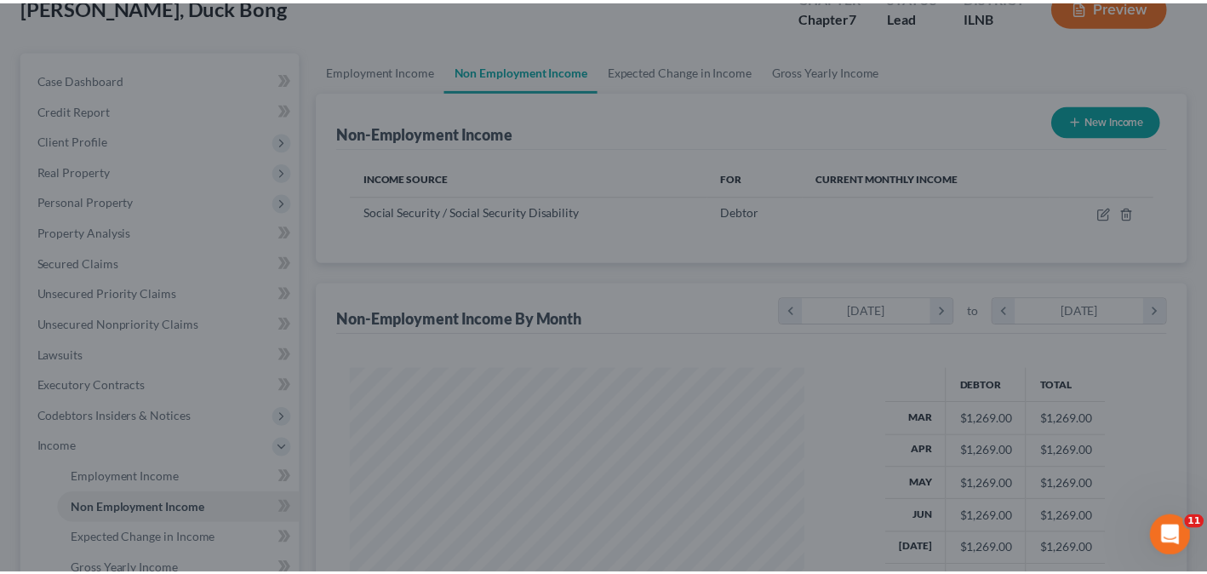
scroll to position [850615, 850432]
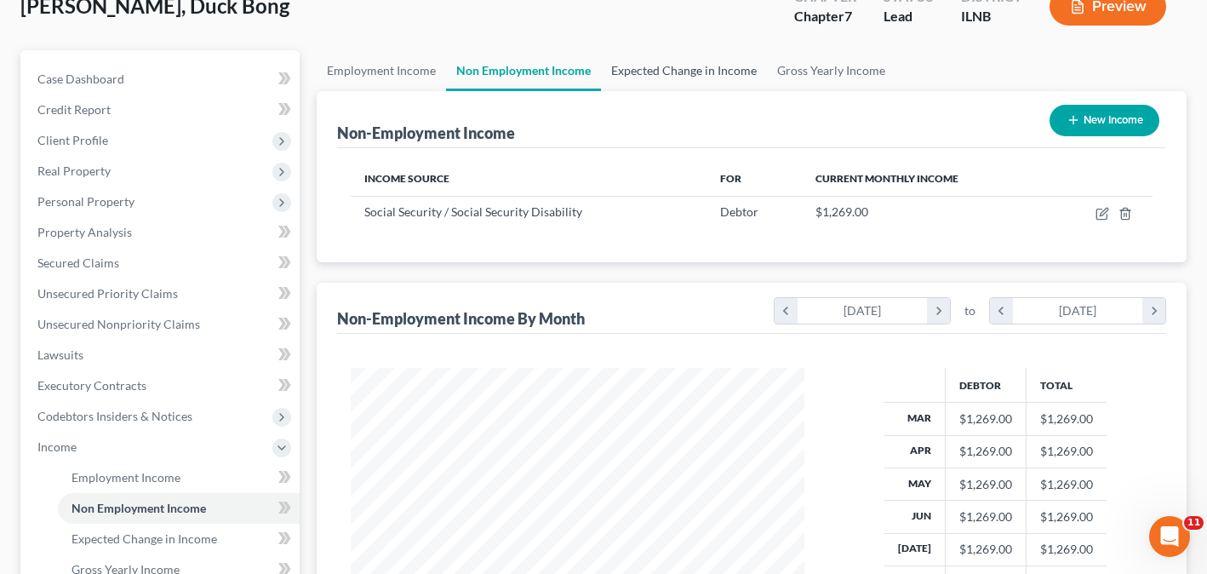
click at [678, 76] on link "Expected Change in Income" at bounding box center [684, 70] width 166 height 41
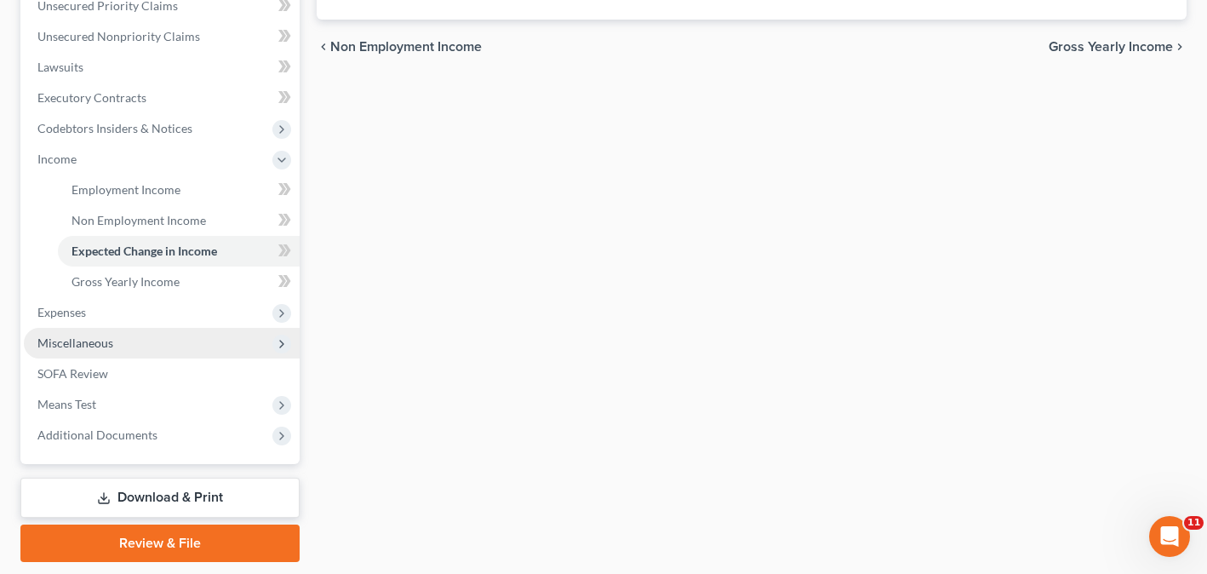
scroll to position [425, 0]
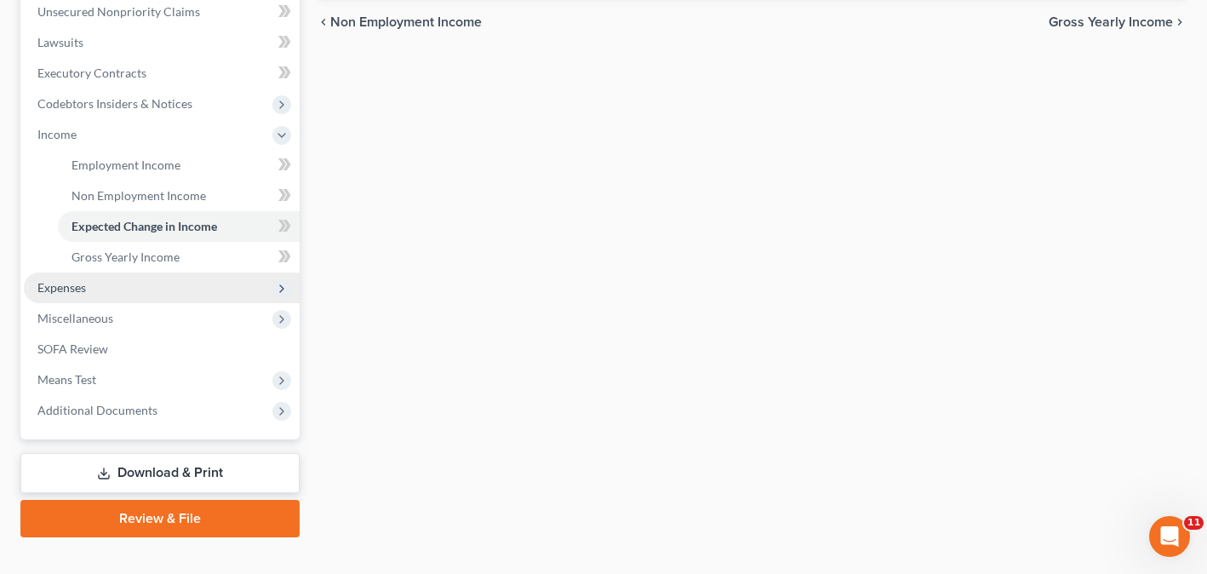
click at [144, 286] on span "Expenses" at bounding box center [162, 287] width 276 height 31
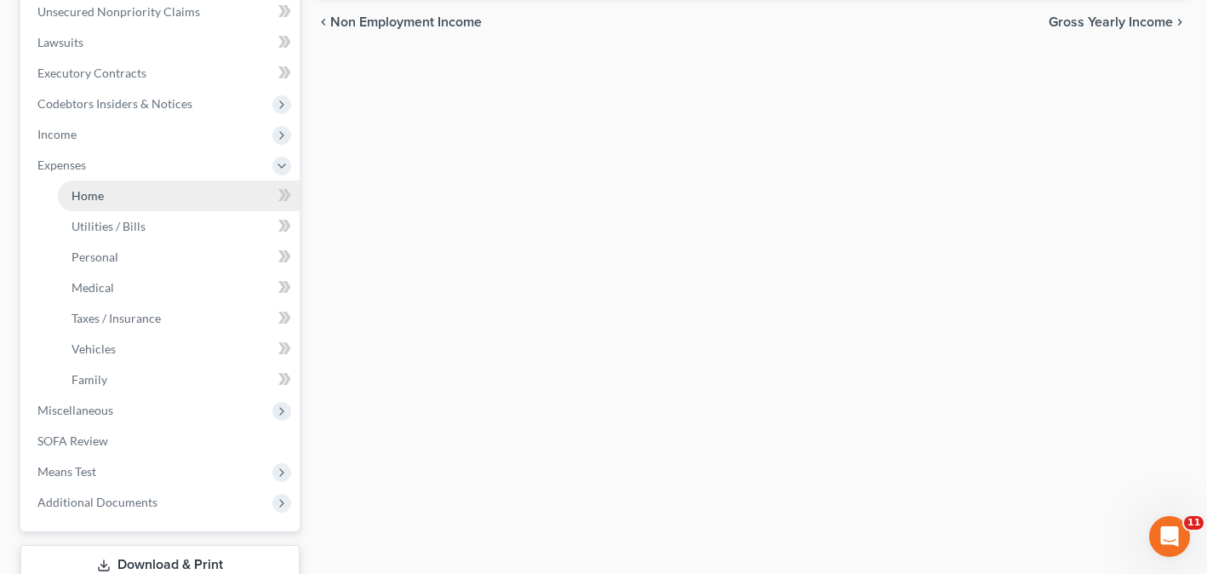
click at [167, 191] on link "Home" at bounding box center [179, 195] width 242 height 31
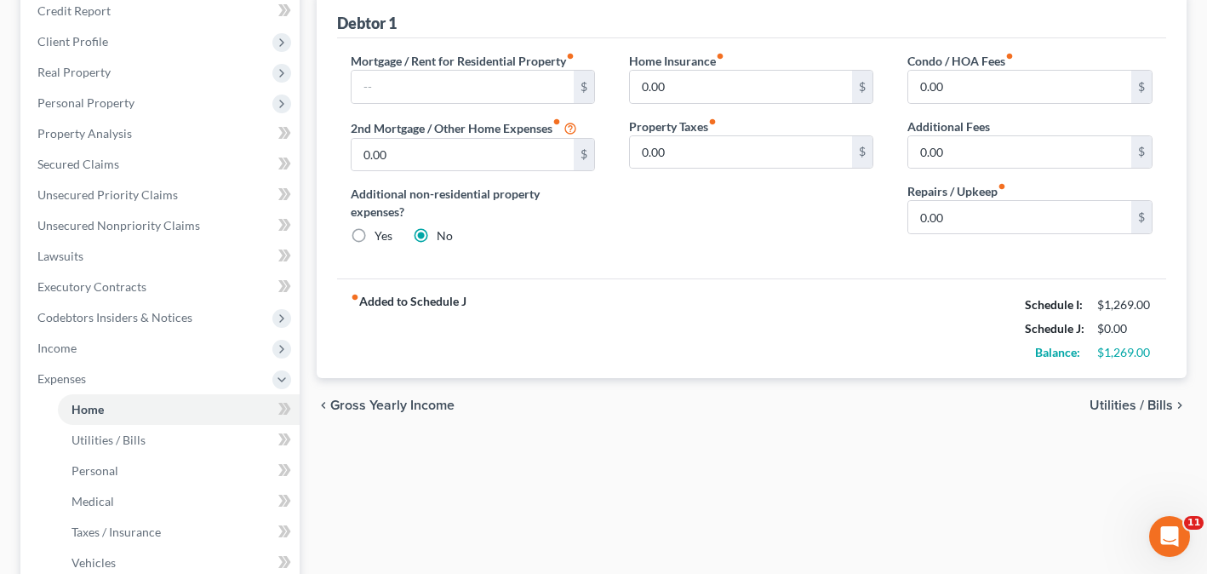
scroll to position [170, 0]
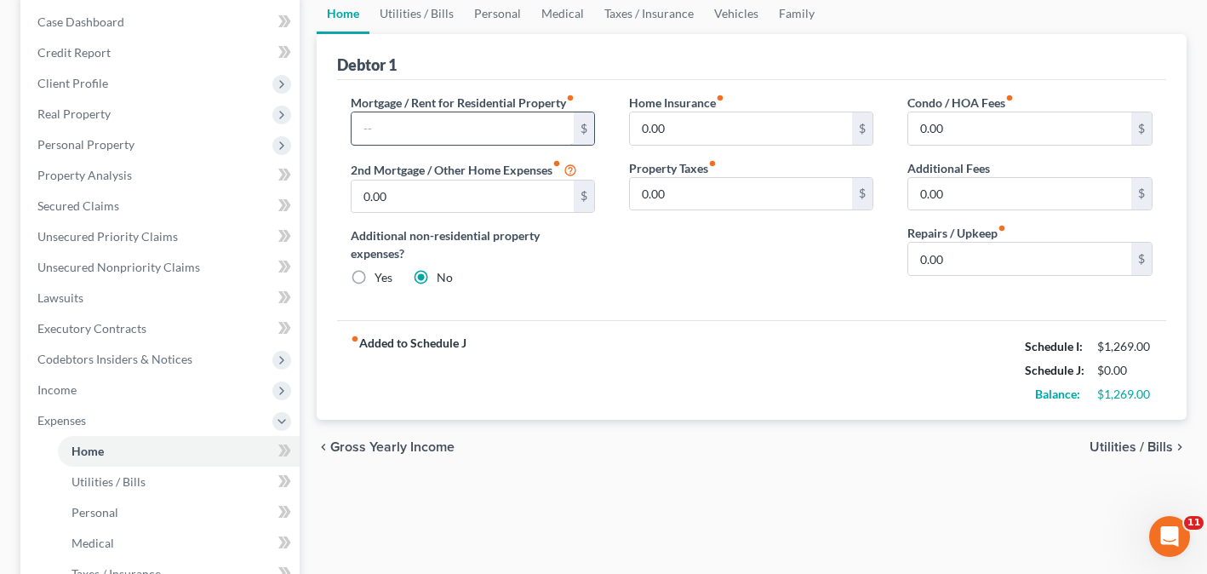
click at [459, 136] on input "text" at bounding box center [462, 128] width 223 height 32
type input "500"
click at [993, 124] on input "0.00" at bounding box center [1019, 128] width 223 height 32
drag, startPoint x: 994, startPoint y: 124, endPoint x: 899, endPoint y: 126, distance: 95.3
click at [904, 126] on div "Condo / HOA Fees fiber_manual_record 0.00 $ Additional Fees 0.00 $ Repairs / Up…" at bounding box center [1029, 197] width 278 height 207
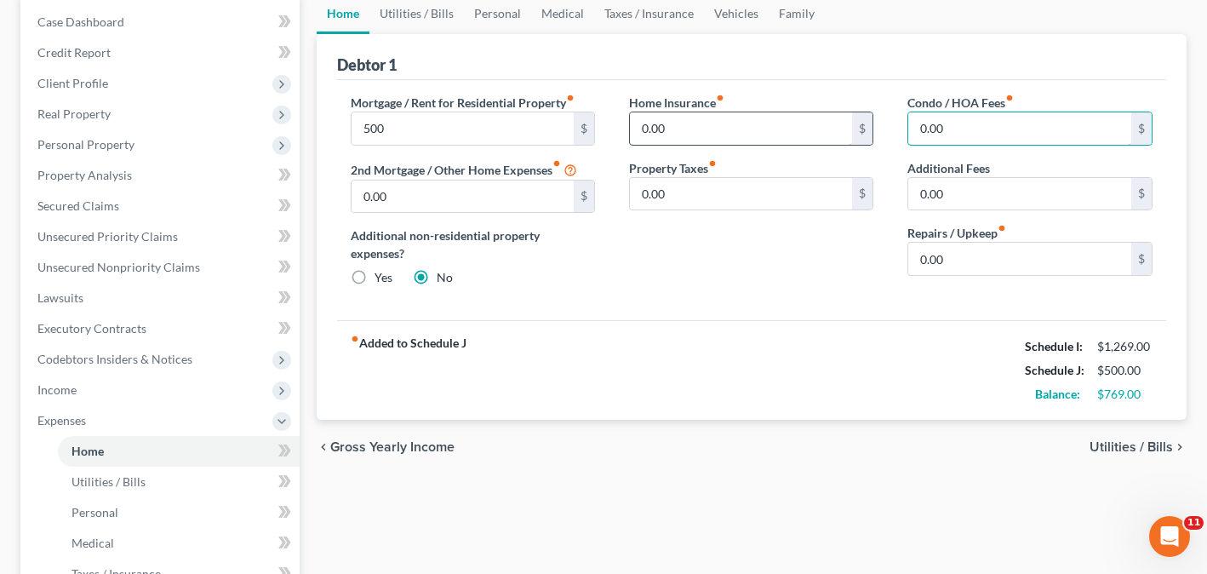
drag, startPoint x: 979, startPoint y: 124, endPoint x: 807, endPoint y: 127, distance: 171.9
click at [816, 128] on div "Mortgage / Rent for Residential Property fiber_manual_record 500 $ 2nd Mortgage…" at bounding box center [752, 197] width 836 height 207
type input "200"
type input "2"
click at [1026, 125] on input "text" at bounding box center [1019, 128] width 223 height 32
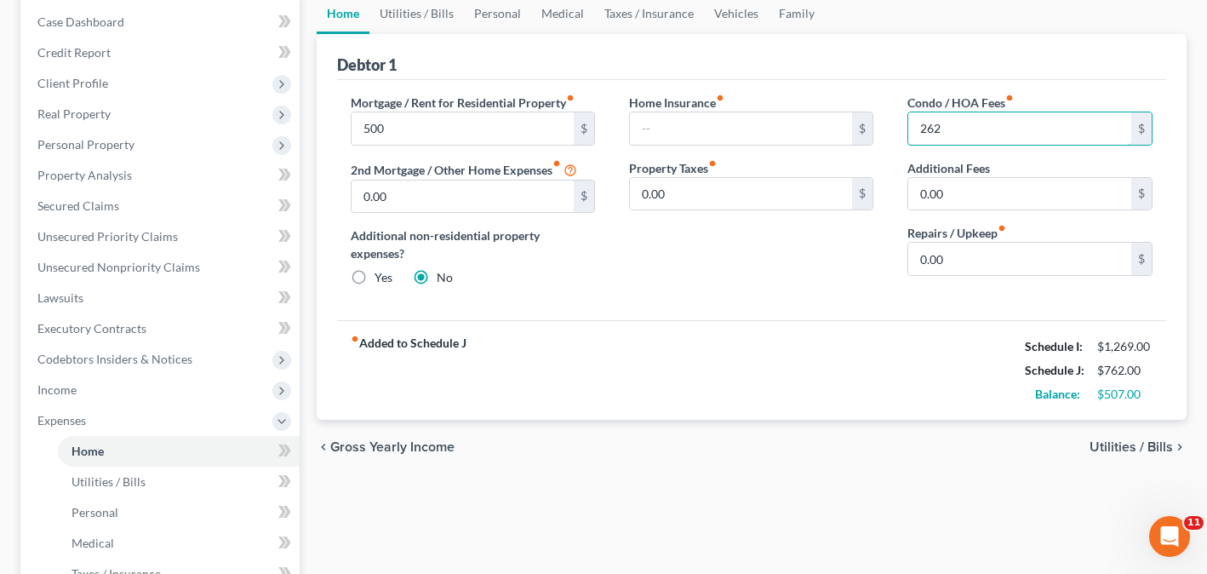
type input "262"
click at [774, 340] on div "fiber_manual_record Added to Schedule J Schedule I: $1,269.00 Schedule J: $762.…" at bounding box center [752, 370] width 830 height 100
click at [990, 194] on input "0.00" at bounding box center [1019, 194] width 223 height 32
click at [1032, 128] on input "262" at bounding box center [1019, 128] width 223 height 32
click at [728, 290] on div "Home Insurance fiber_manual_record $ Property Taxes fiber_manual_record 0.00 $" at bounding box center [751, 197] width 278 height 207
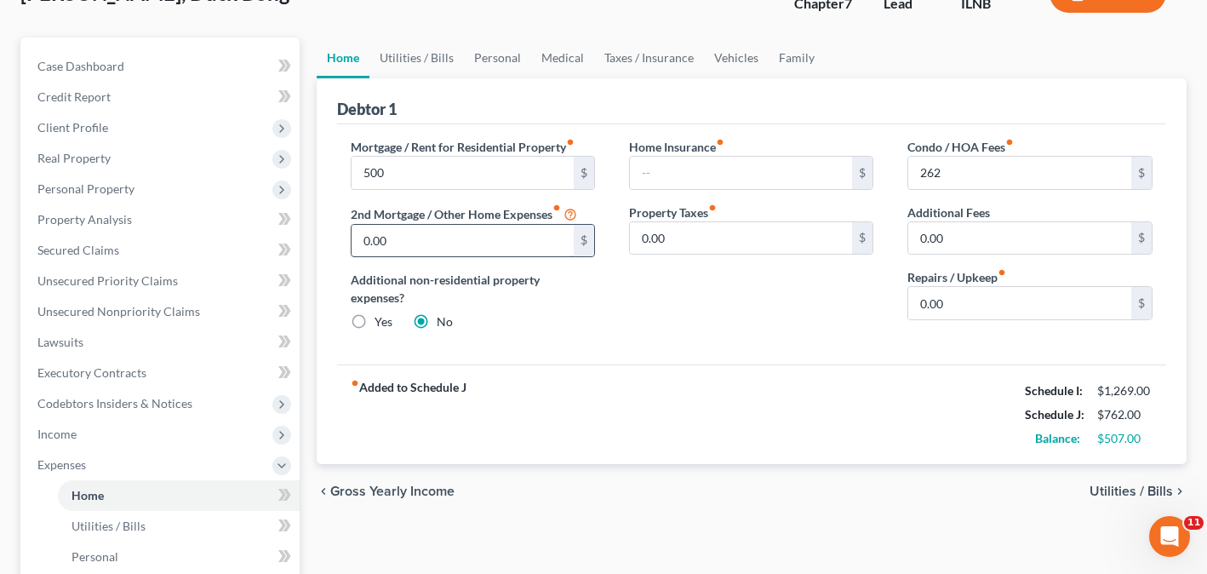
scroll to position [85, 0]
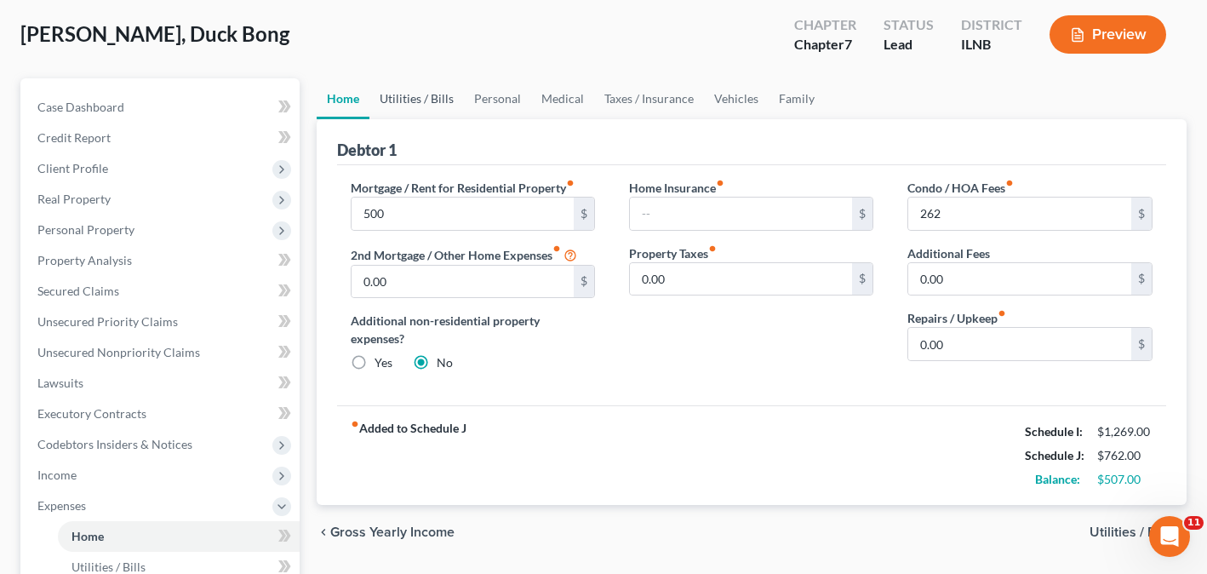
click at [419, 105] on link "Utilities / Bills" at bounding box center [416, 98] width 94 height 41
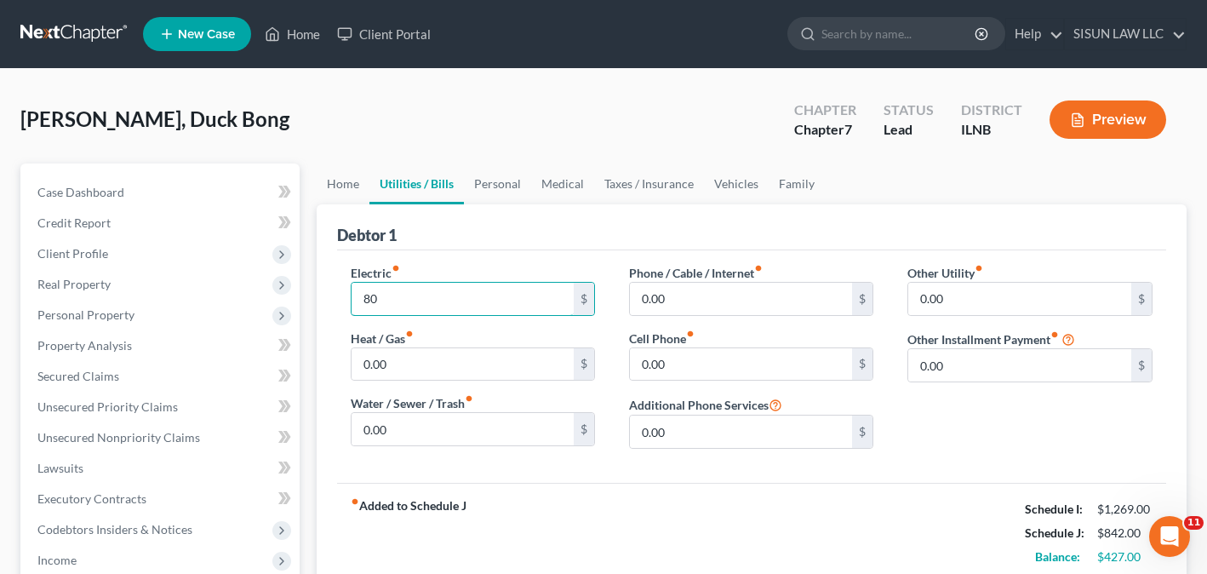
type input "80"
type input "50"
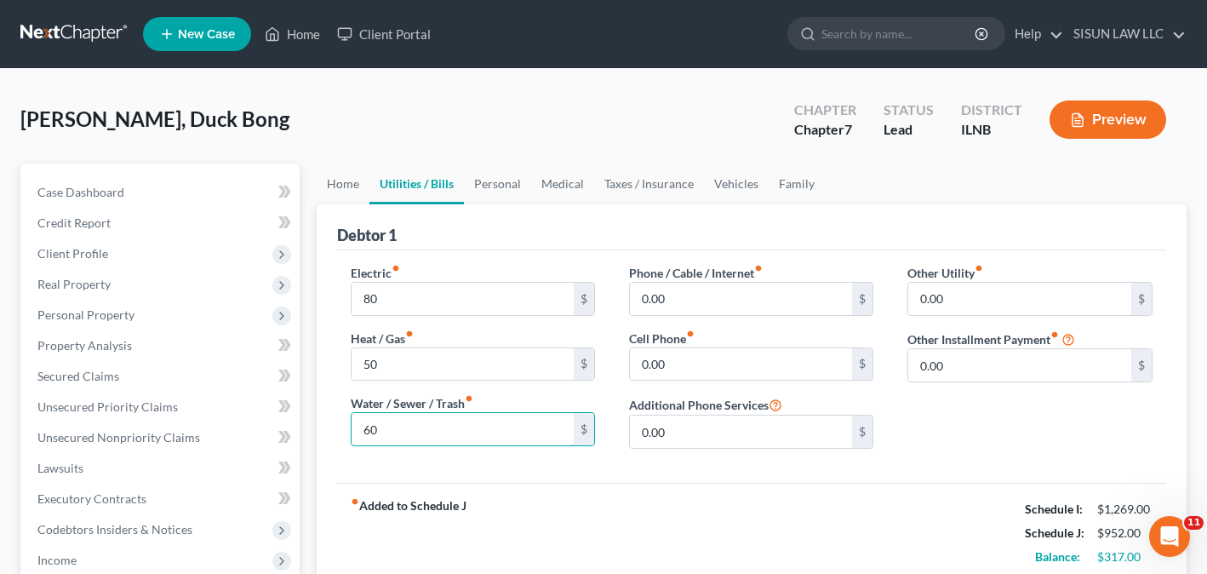
type input "60"
click at [705, 357] on input "0.00" at bounding box center [741, 364] width 223 height 32
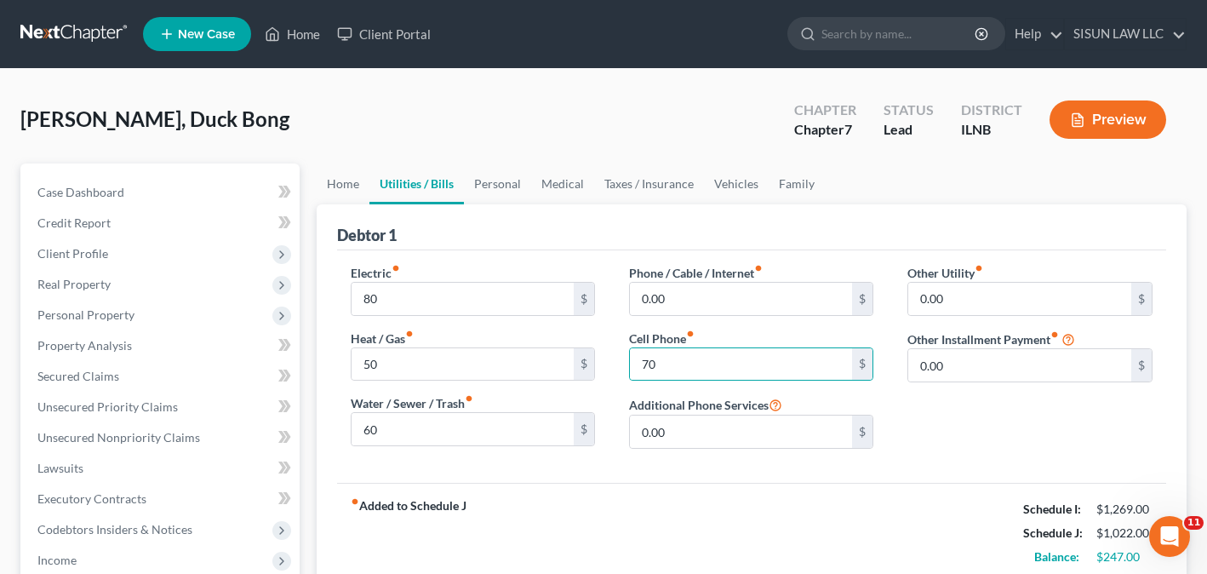
click at [611, 497] on div "fiber_manual_record Added to Schedule J Schedule I: $1,269.00 Schedule J: $1,02…" at bounding box center [752, 532] width 830 height 100
type input "45"
click at [739, 299] on input "0.00" at bounding box center [741, 299] width 223 height 32
type input "70"
click at [507, 180] on link "Personal" at bounding box center [497, 183] width 67 height 41
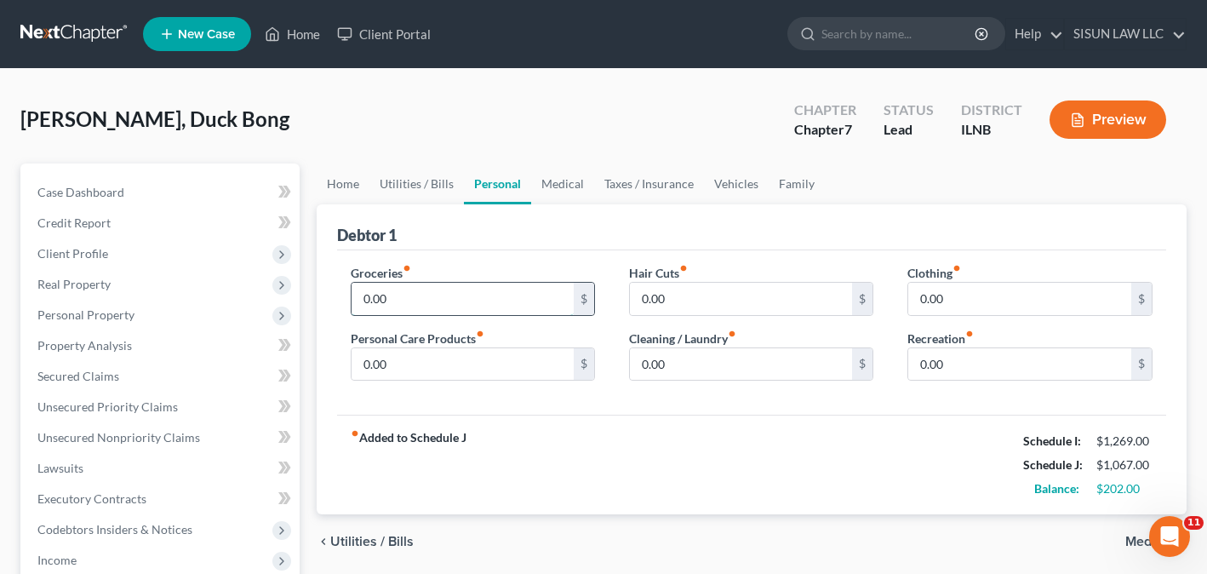
click at [421, 295] on input "0.00" at bounding box center [462, 299] width 223 height 32
type input "250"
click at [739, 185] on link "Vehicles" at bounding box center [736, 183] width 65 height 41
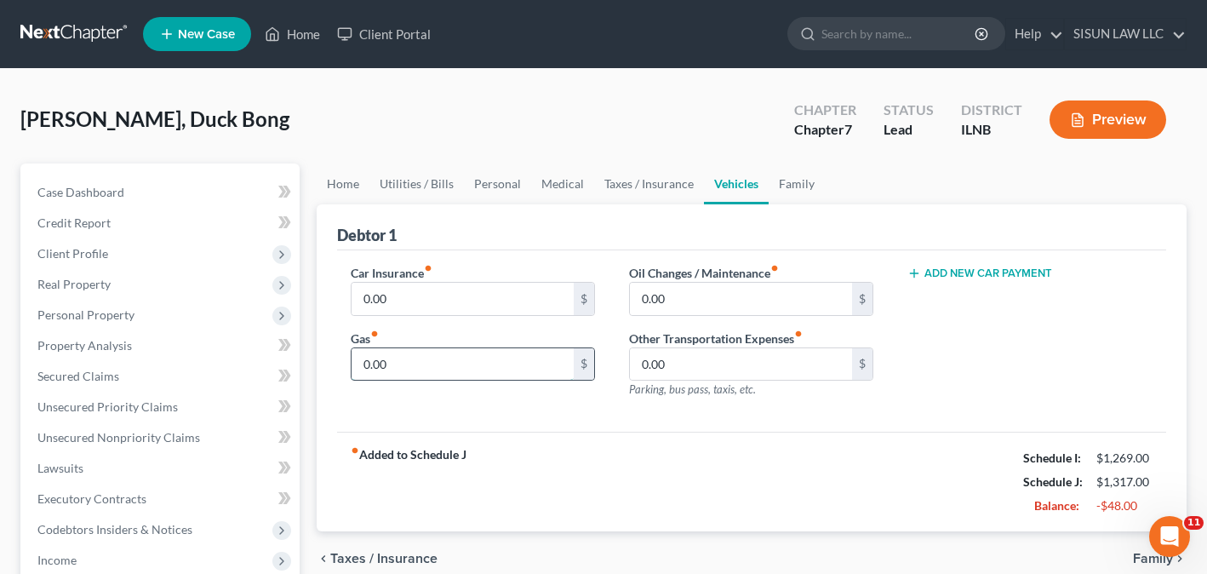
click at [472, 367] on input "0.00" at bounding box center [462, 364] width 223 height 32
type input "200"
click at [494, 193] on link "Personal" at bounding box center [497, 183] width 67 height 41
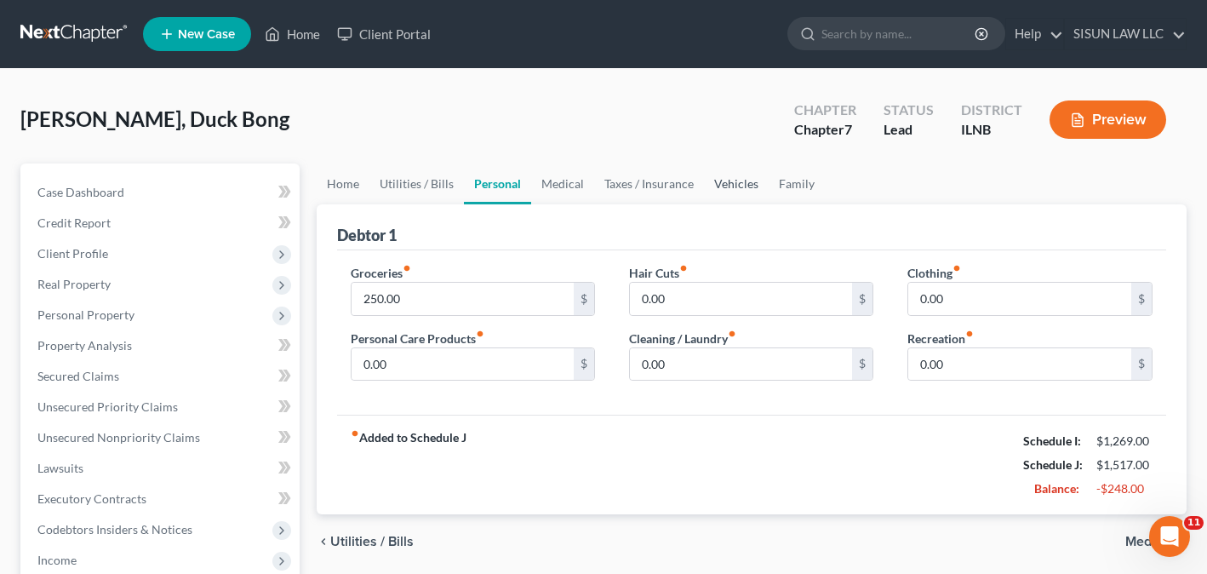
click at [739, 196] on link "Vehicles" at bounding box center [736, 183] width 65 height 41
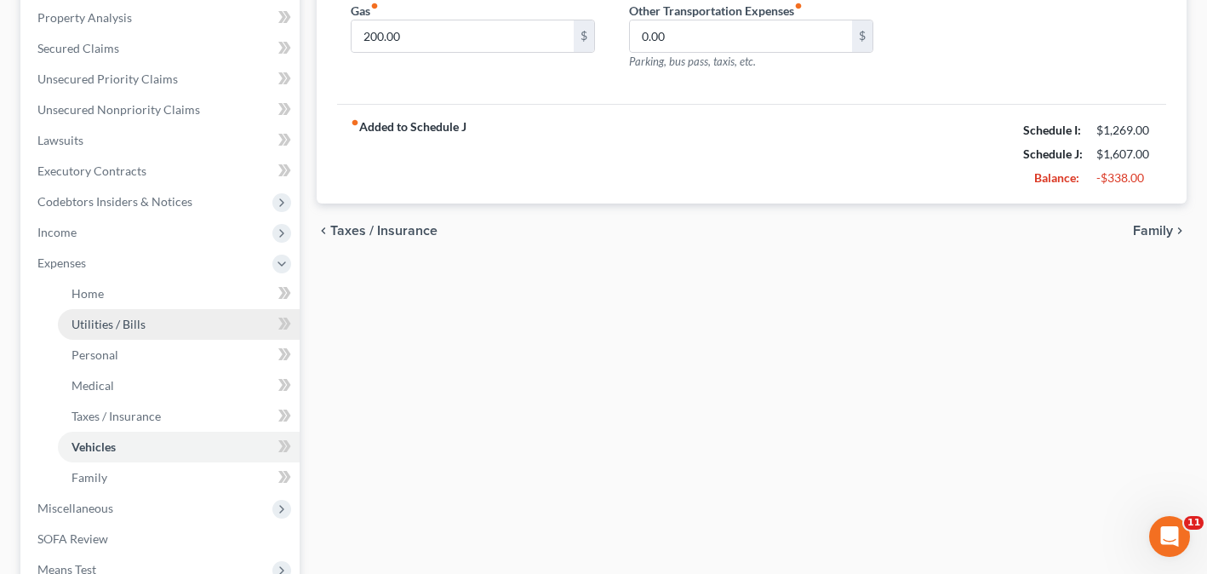
scroll to position [340, 0]
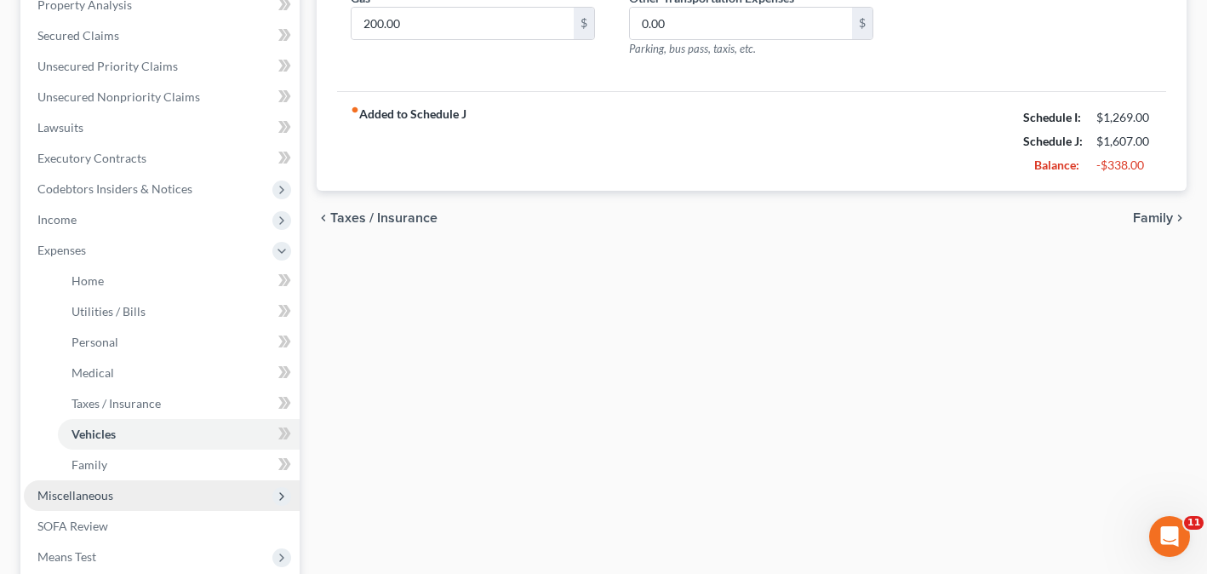
click at [101, 495] on span "Miscellaneous" at bounding box center [75, 495] width 76 height 14
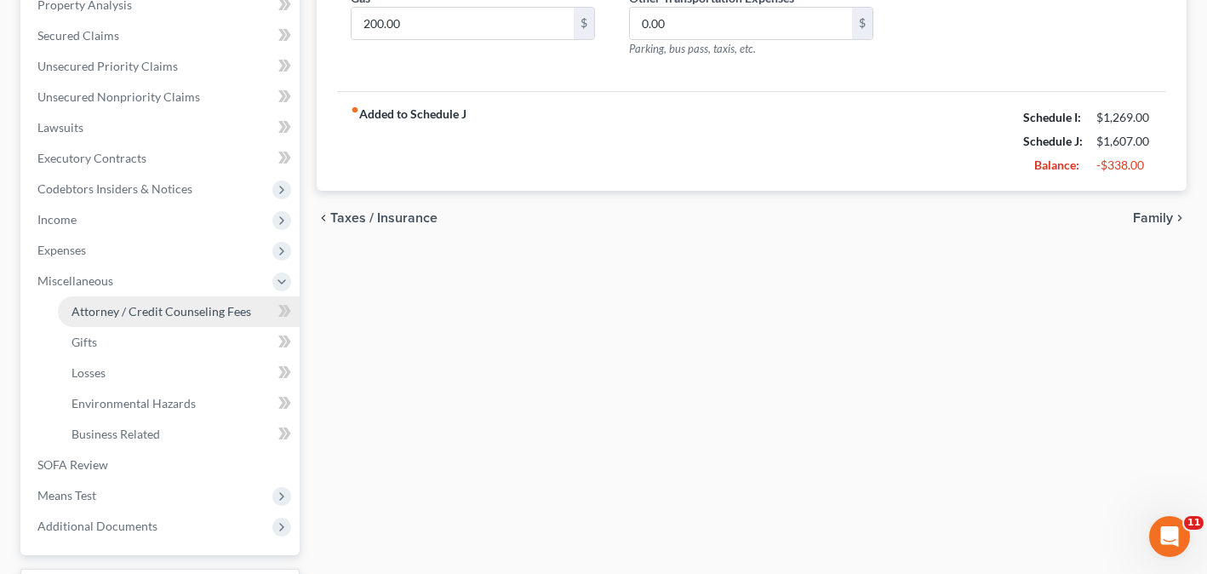
click at [187, 317] on span "Attorney / Credit Counseling Fees" at bounding box center [161, 311] width 180 height 14
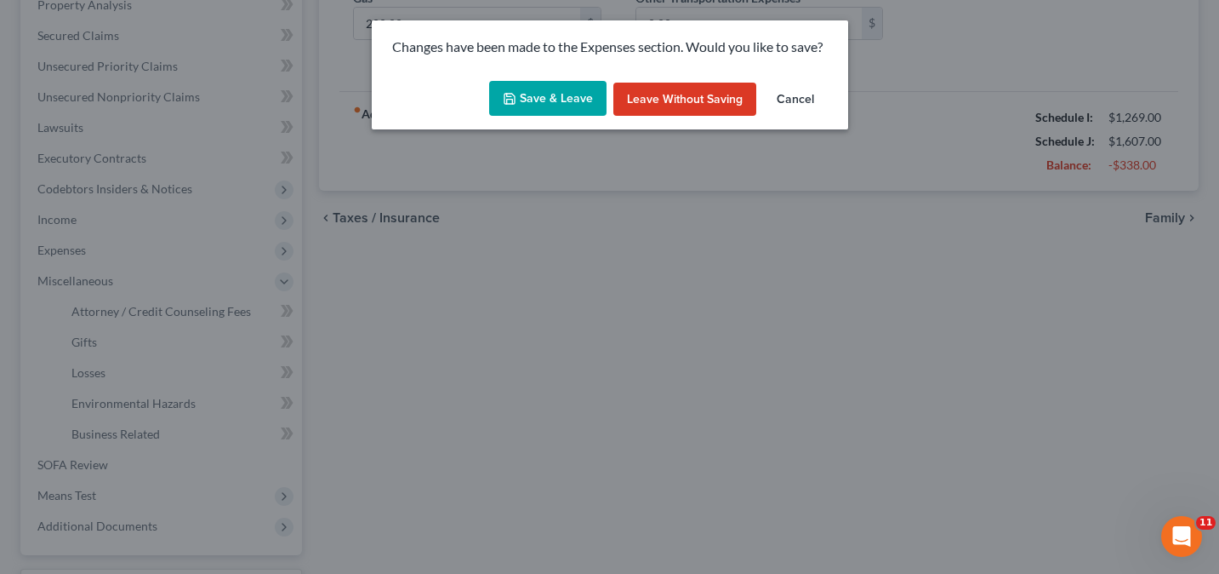
click at [548, 100] on button "Save & Leave" at bounding box center [547, 99] width 117 height 36
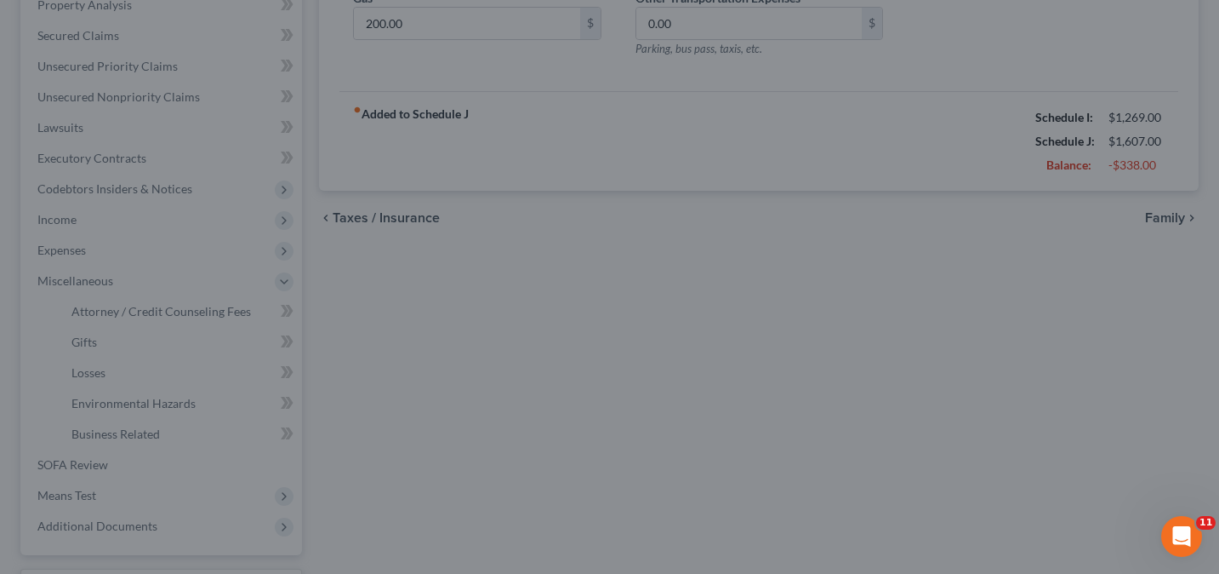
type input "90.00"
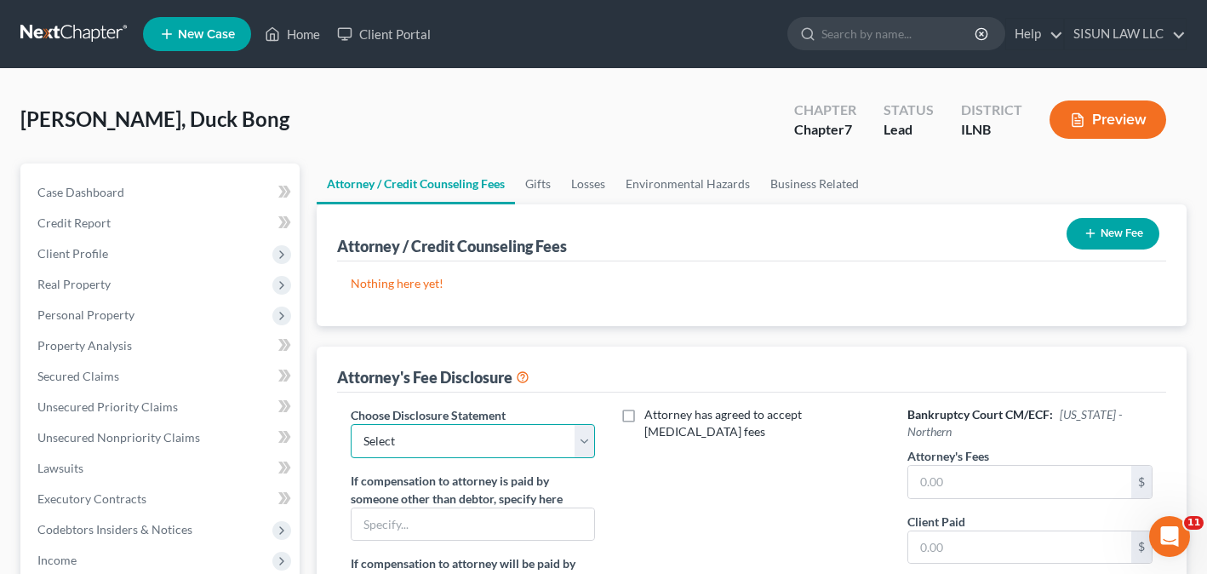
click at [421, 426] on select "Select Bankruptcy attorney" at bounding box center [473, 441] width 244 height 34
select select "0"
click at [351, 424] on select "Select Bankruptcy attorney" at bounding box center [473, 441] width 244 height 34
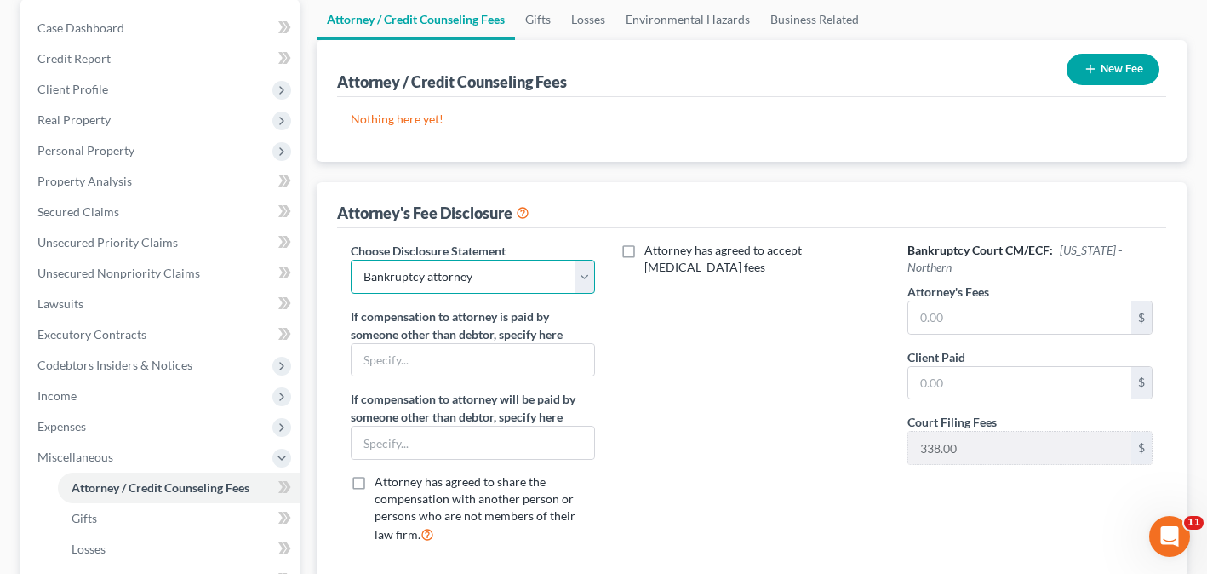
scroll to position [170, 0]
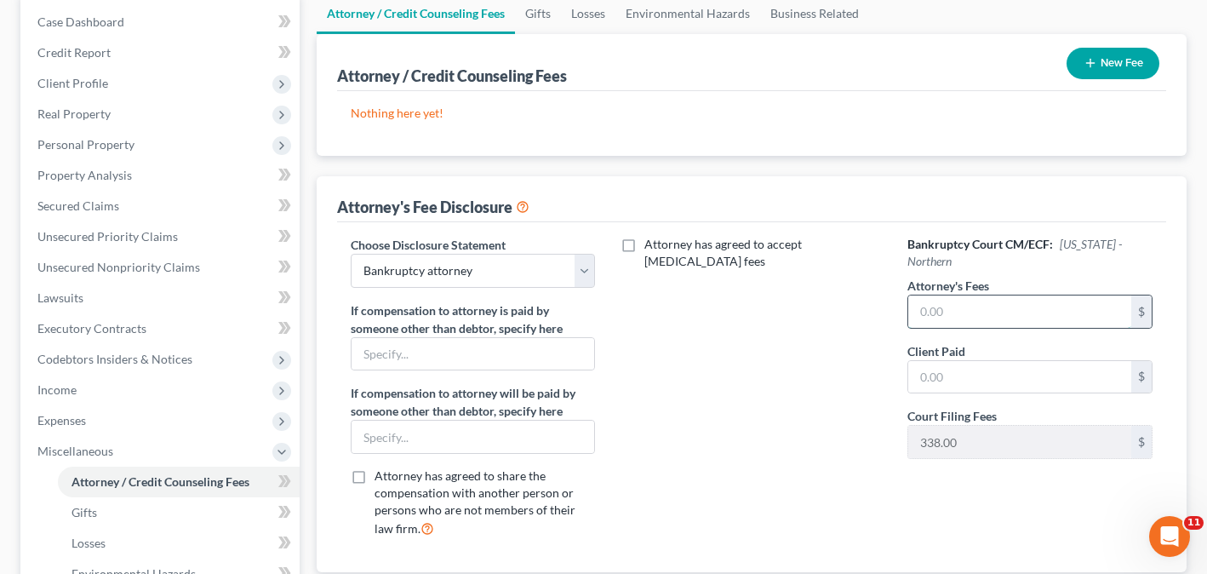
click at [972, 302] on input "text" at bounding box center [1019, 311] width 223 height 32
type input "1,955"
click at [951, 364] on input "text" at bounding box center [1019, 377] width 223 height 32
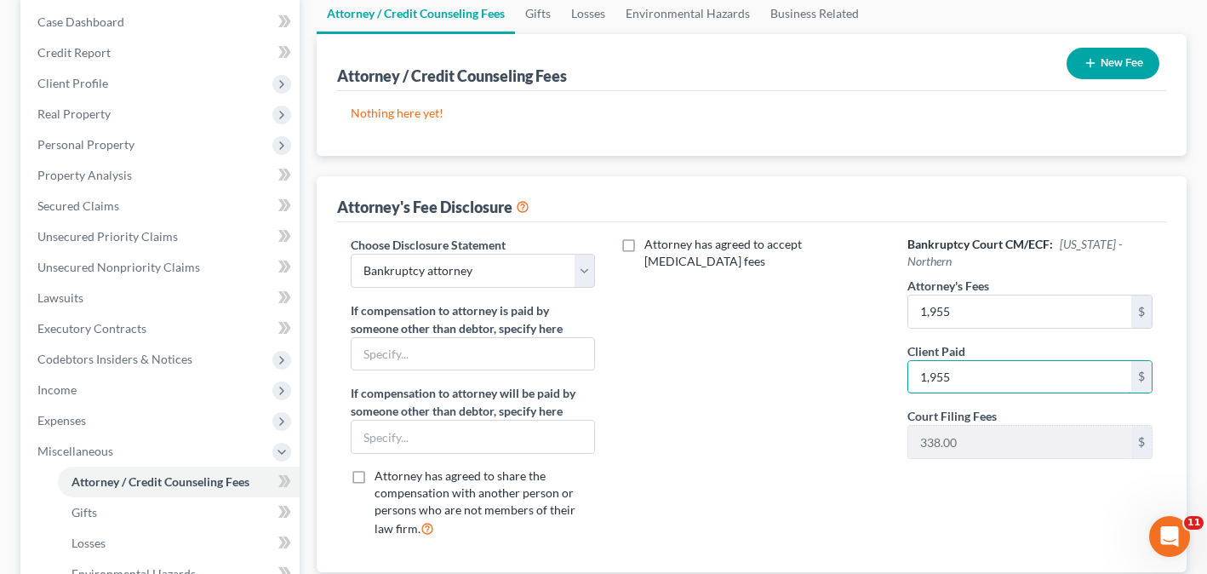
type input "1,955"
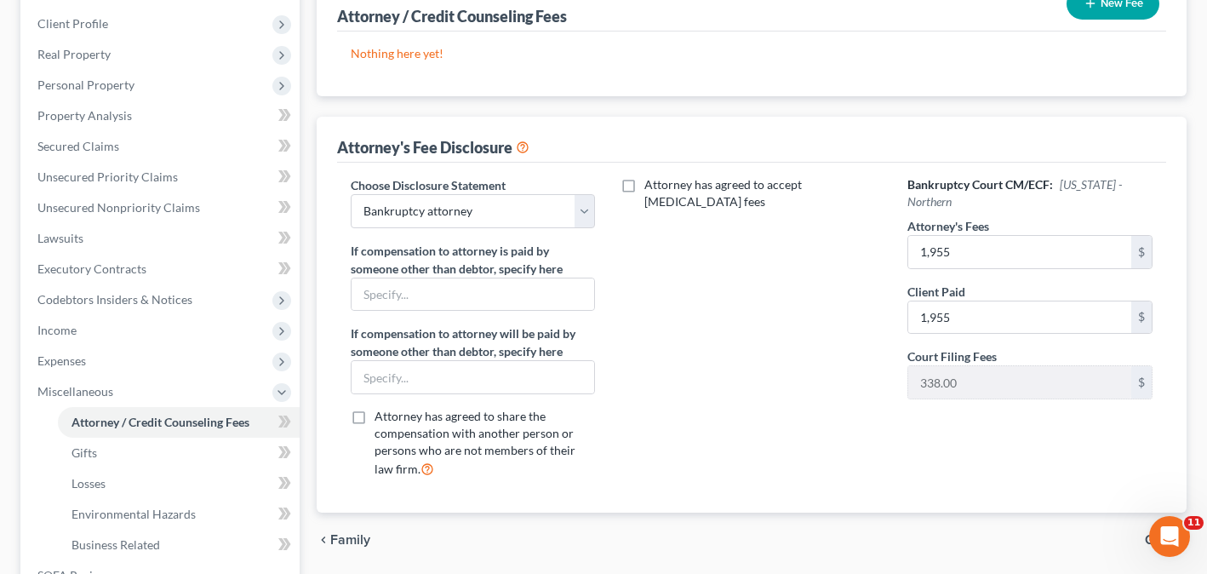
scroll to position [229, 0]
click at [152, 181] on span "Unsecured Priority Claims" at bounding box center [107, 177] width 140 height 14
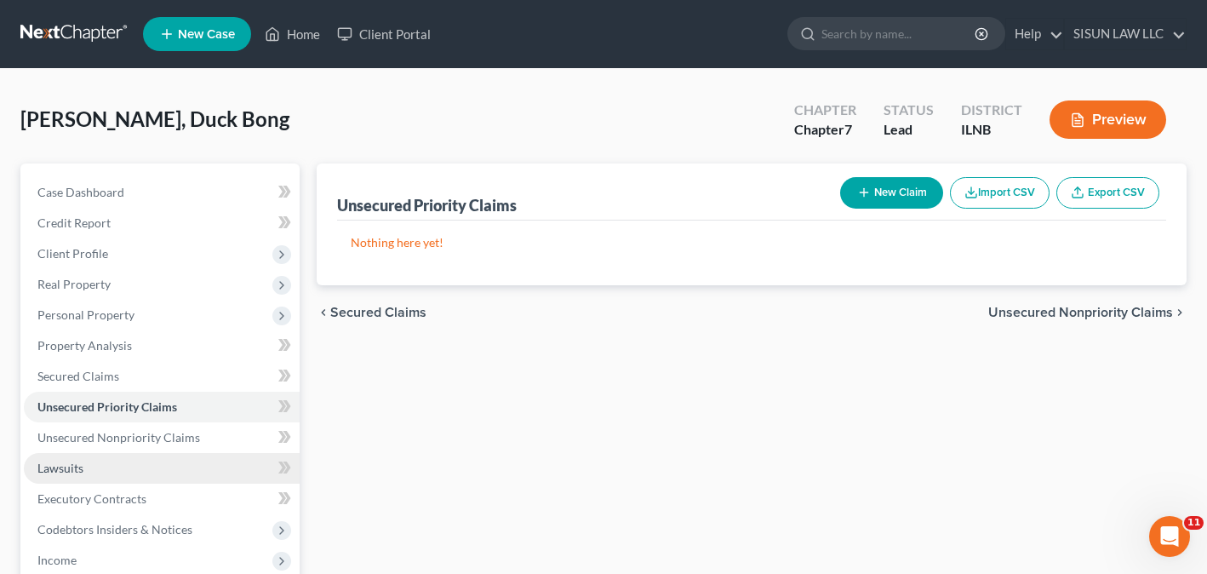
click at [134, 475] on link "Lawsuits" at bounding box center [162, 468] width 276 height 31
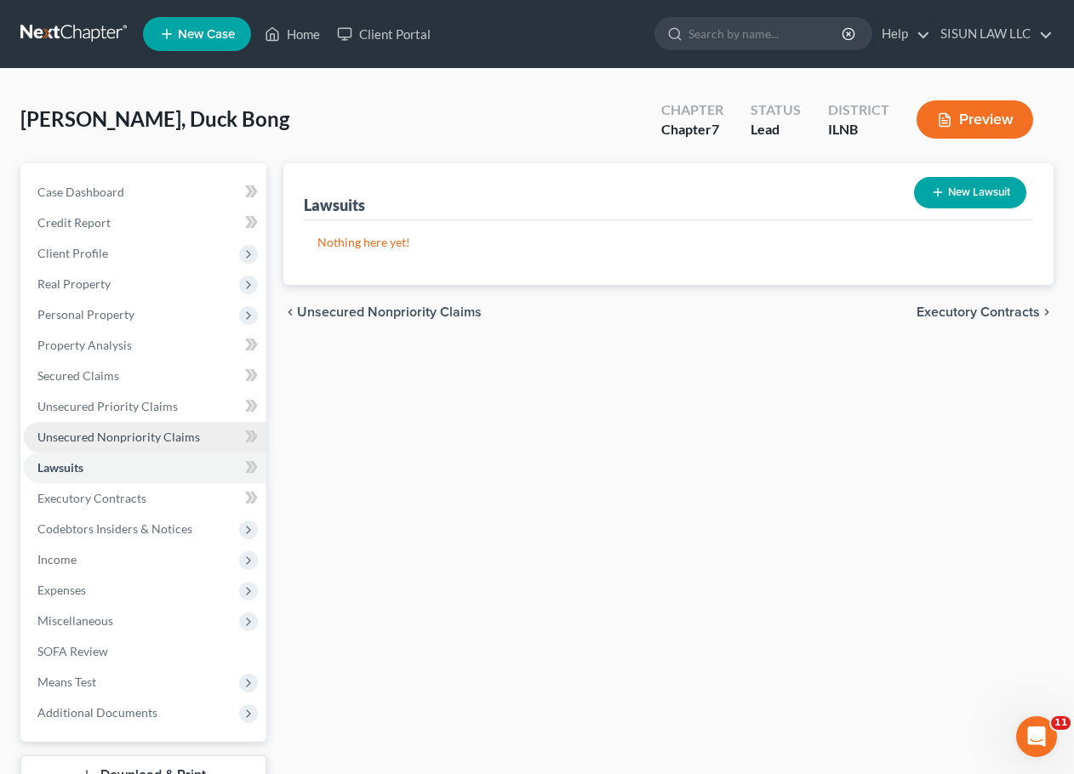
click at [175, 441] on span "Unsecured Nonpriority Claims" at bounding box center [118, 437] width 163 height 14
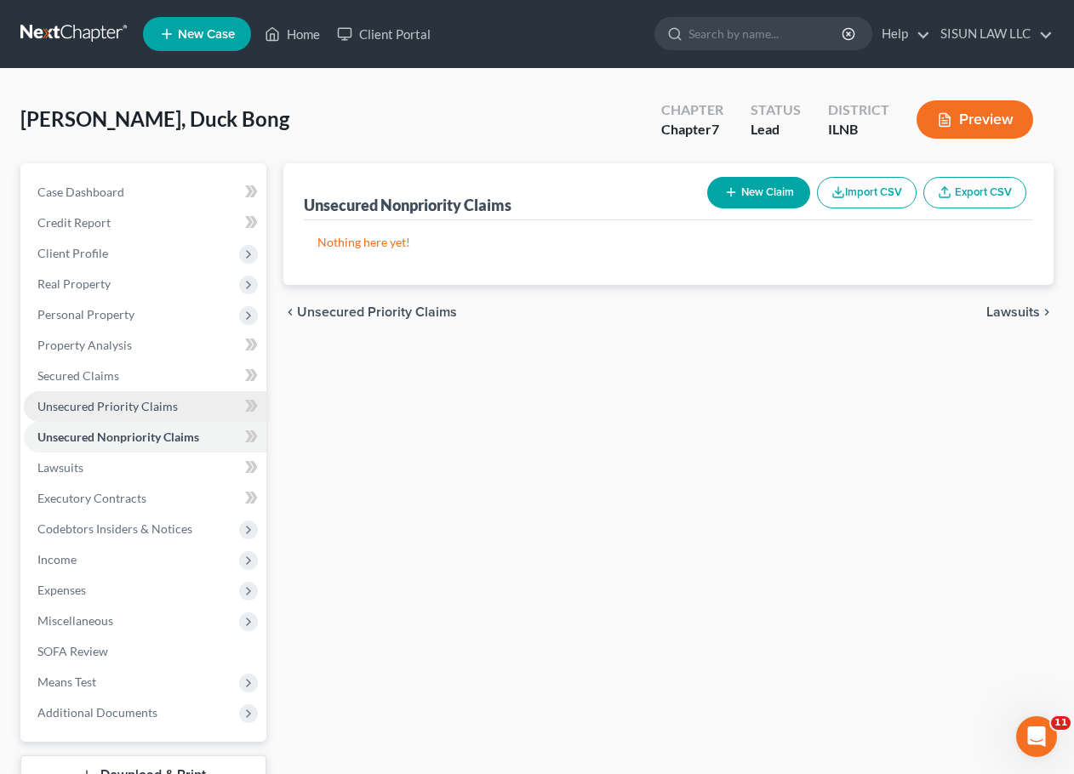
click at [174, 412] on span "Unsecured Priority Claims" at bounding box center [107, 406] width 140 height 14
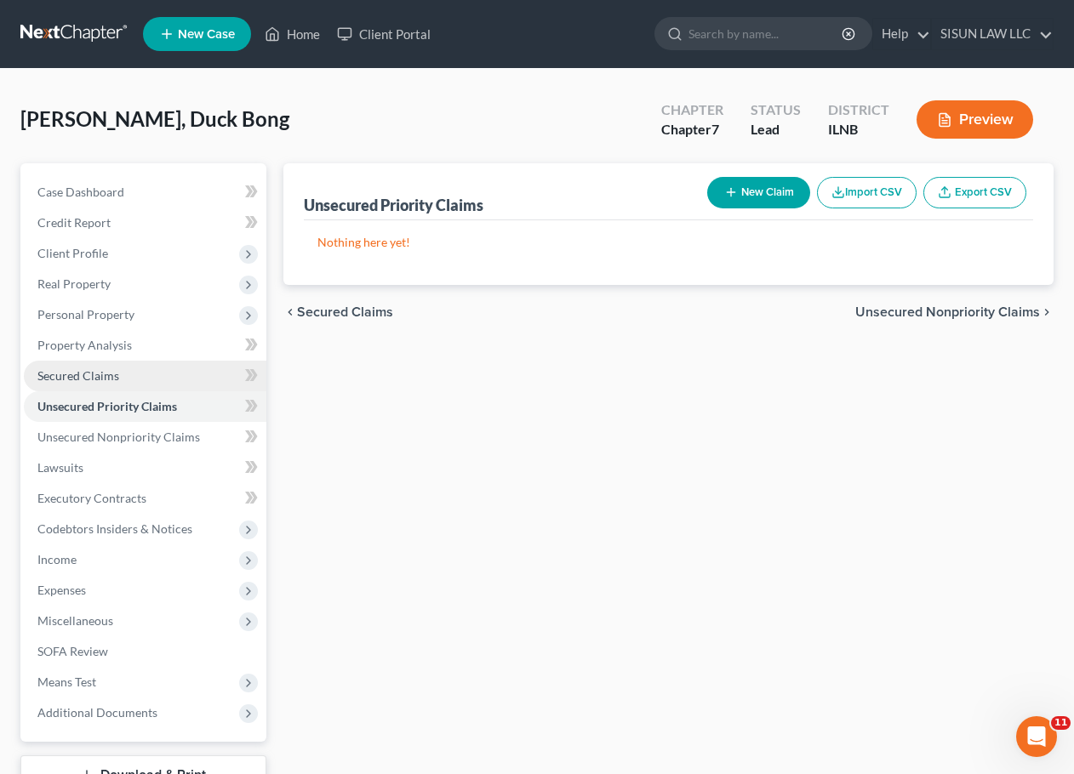
click at [190, 371] on link "Secured Claims" at bounding box center [145, 376] width 243 height 31
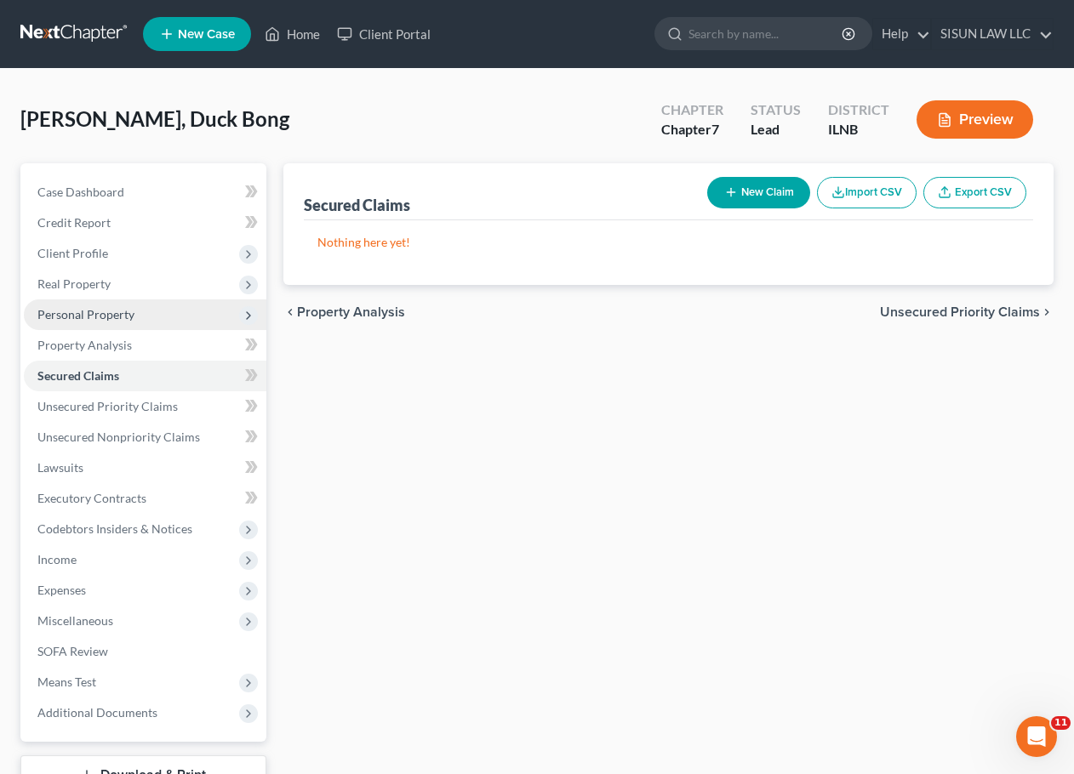
click at [163, 306] on span "Personal Property" at bounding box center [145, 315] width 243 height 31
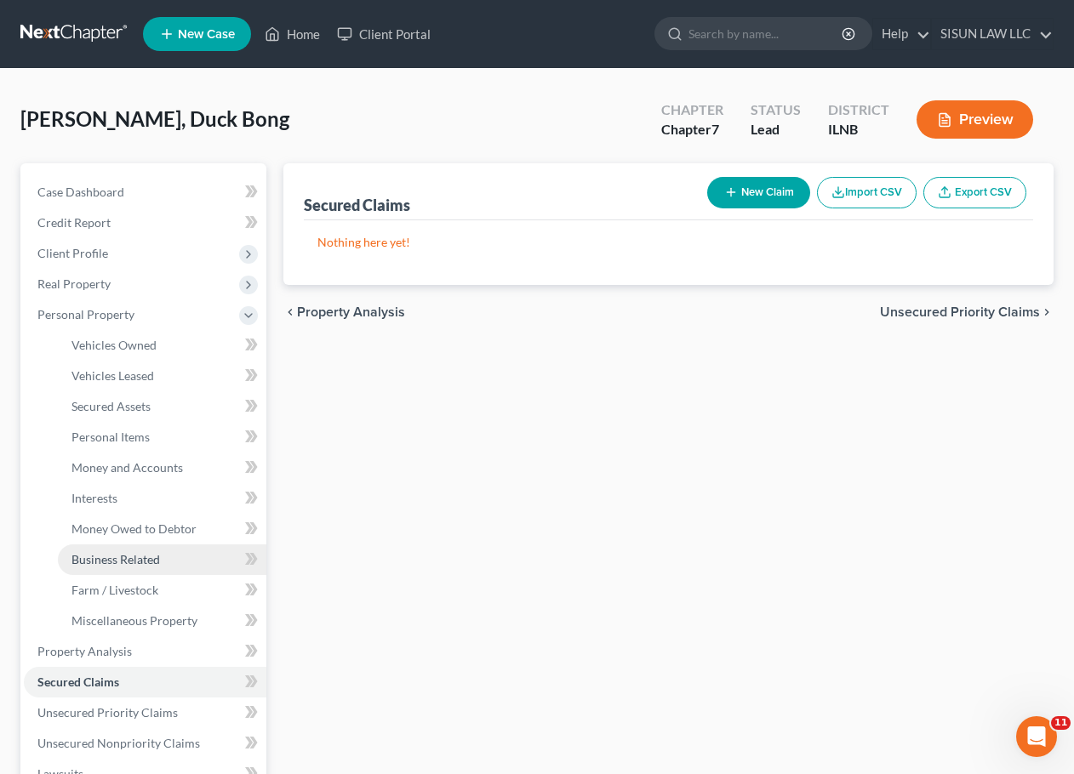
click at [130, 562] on span "Business Related" at bounding box center [115, 559] width 88 height 14
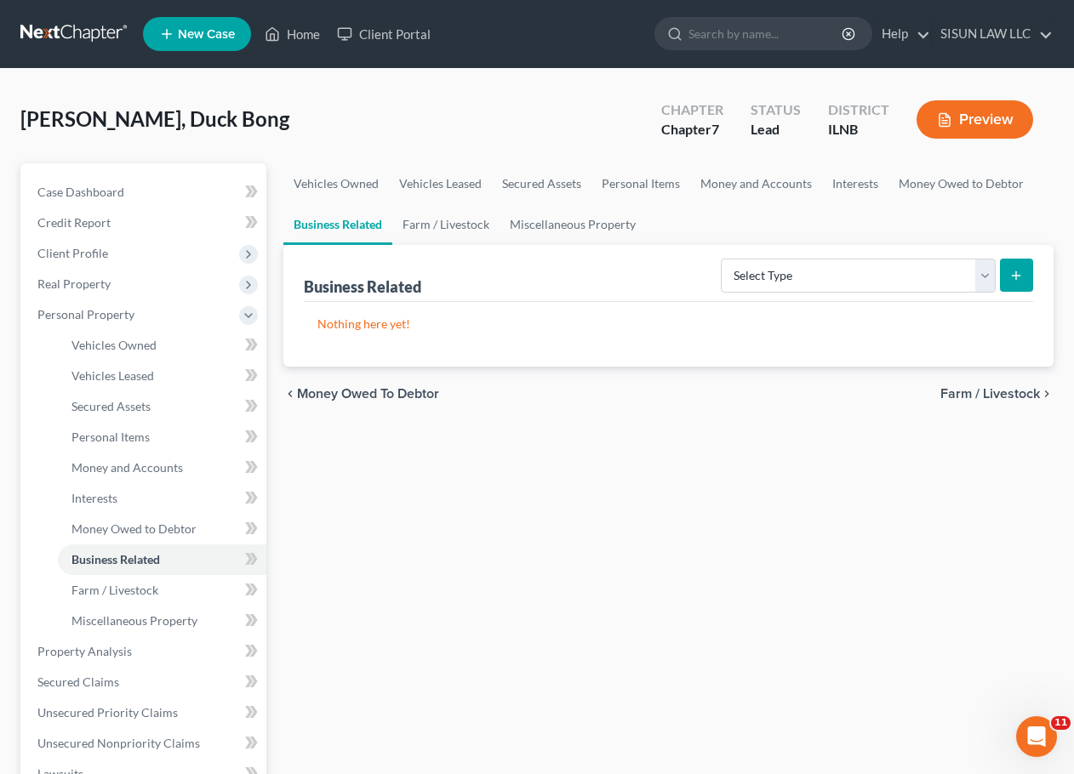
click at [1031, 270] on button "submit" at bounding box center [1016, 275] width 33 height 33
click at [1026, 266] on button "submit" at bounding box center [1016, 275] width 33 height 33
click at [943, 274] on select "Select Type Customer Lists Franchises Inventory Licenses Machinery Office Equip…" at bounding box center [858, 276] width 275 height 34
select select "machinery"
click at [722, 259] on select "Select Type Customer Lists Franchises Inventory Licenses Machinery Office Equip…" at bounding box center [858, 276] width 275 height 34
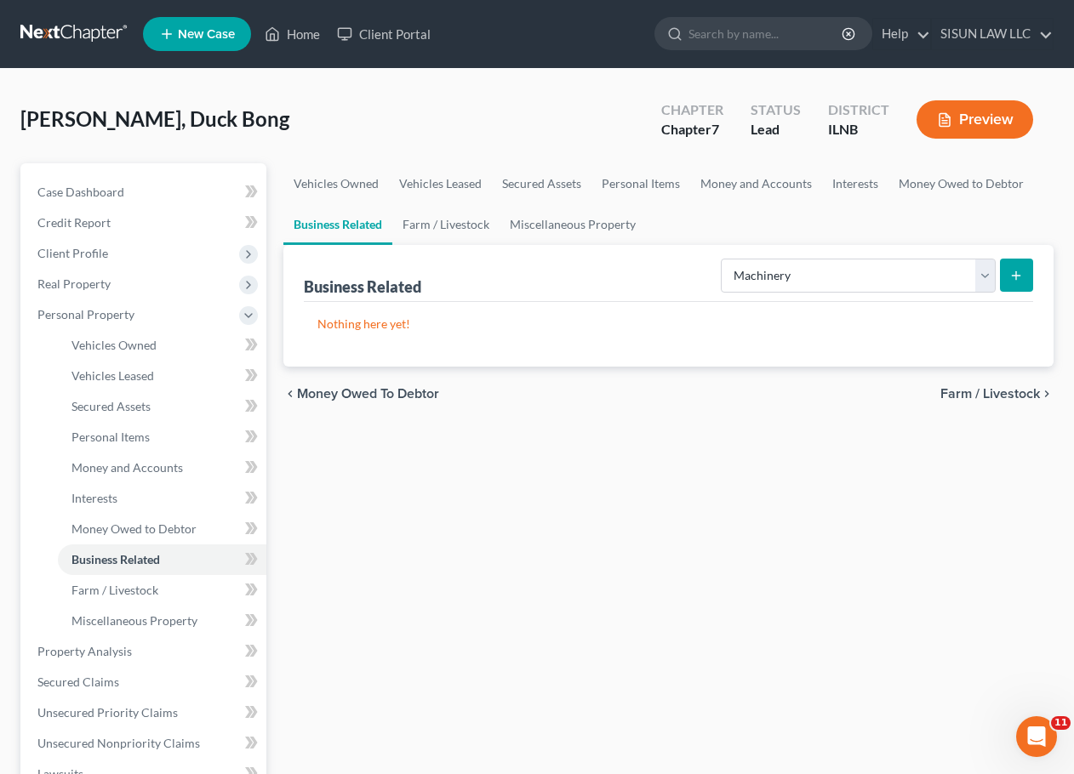
click at [1007, 274] on button "submit" at bounding box center [1016, 275] width 33 height 33
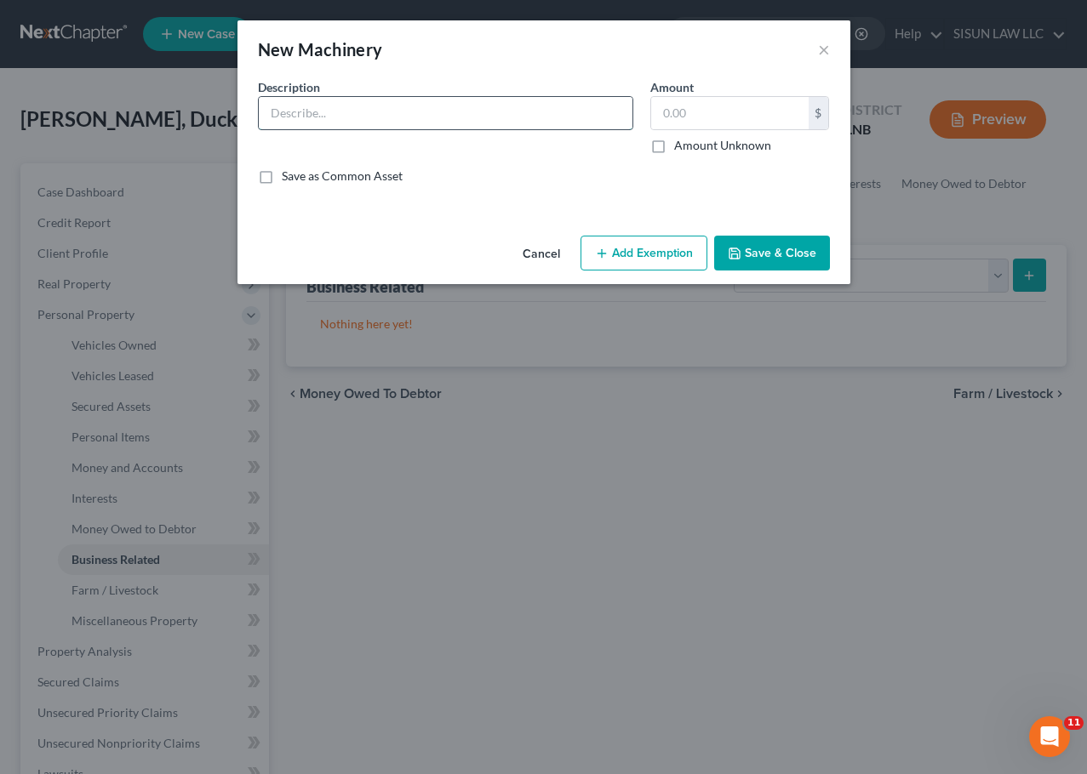
click at [364, 117] on input "text" at bounding box center [446, 113] width 374 height 32
type input "ㅇ"
type input "V"
type input "B"
click at [288, 106] on input "Nexgen Cleaners, Inc" at bounding box center [446, 113] width 374 height 32
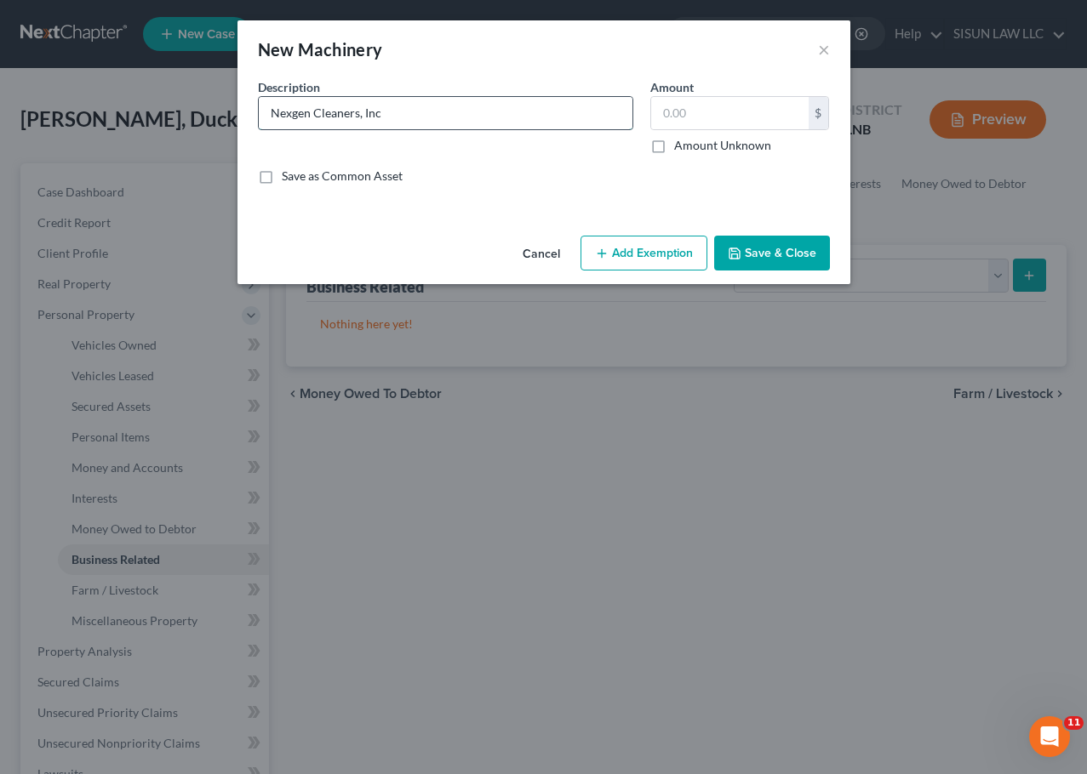
click at [307, 114] on input "Nexgen Cleaners, Inc" at bounding box center [446, 113] width 374 height 32
click at [438, 119] on input "Nexgen Cleaners, Inc" at bounding box center [446, 113] width 374 height 32
click at [459, 107] on input "Nexgen Cleaners, Inc" at bounding box center [446, 113] width 374 height 32
click at [271, 115] on input "Nexgen Cleaners, Inc" at bounding box center [446, 113] width 374 height 32
type input "Nexgen Cleaners, Inc"
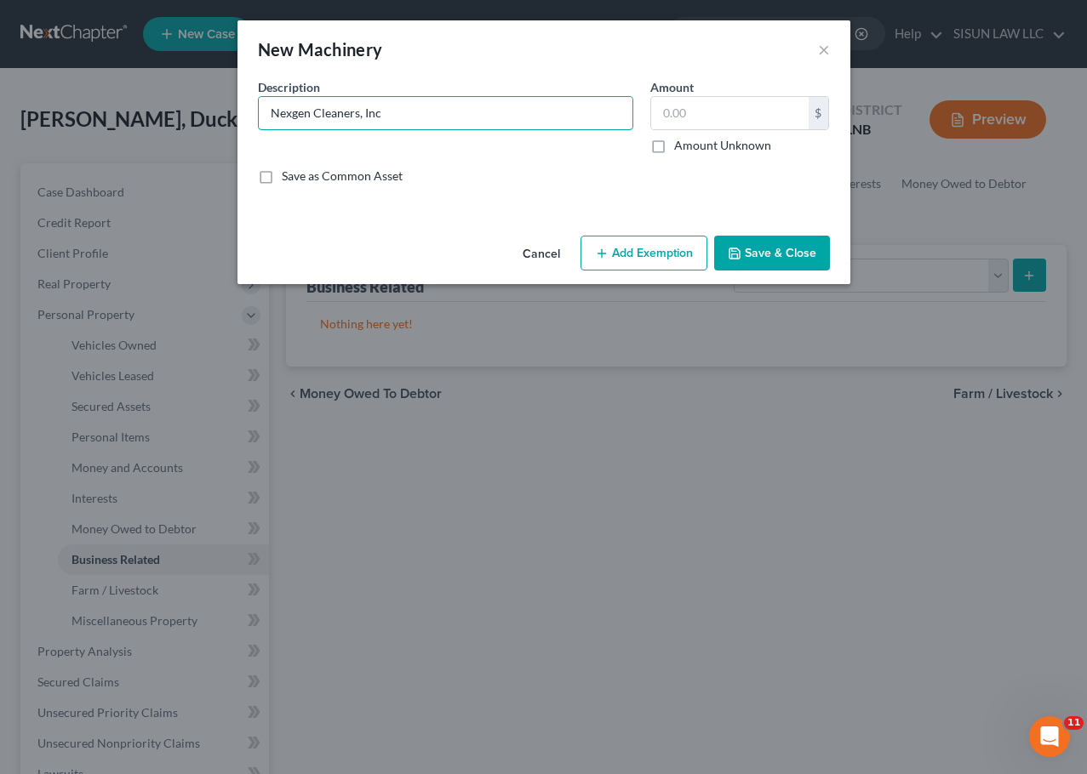
drag, startPoint x: 492, startPoint y: 111, endPoint x: 181, endPoint y: 109, distance: 310.6
click at [181, 109] on div "New Machinery × An exemption set must first be selected from the Filing Informa…" at bounding box center [543, 387] width 1087 height 774
click at [822, 49] on button "×" at bounding box center [824, 49] width 12 height 20
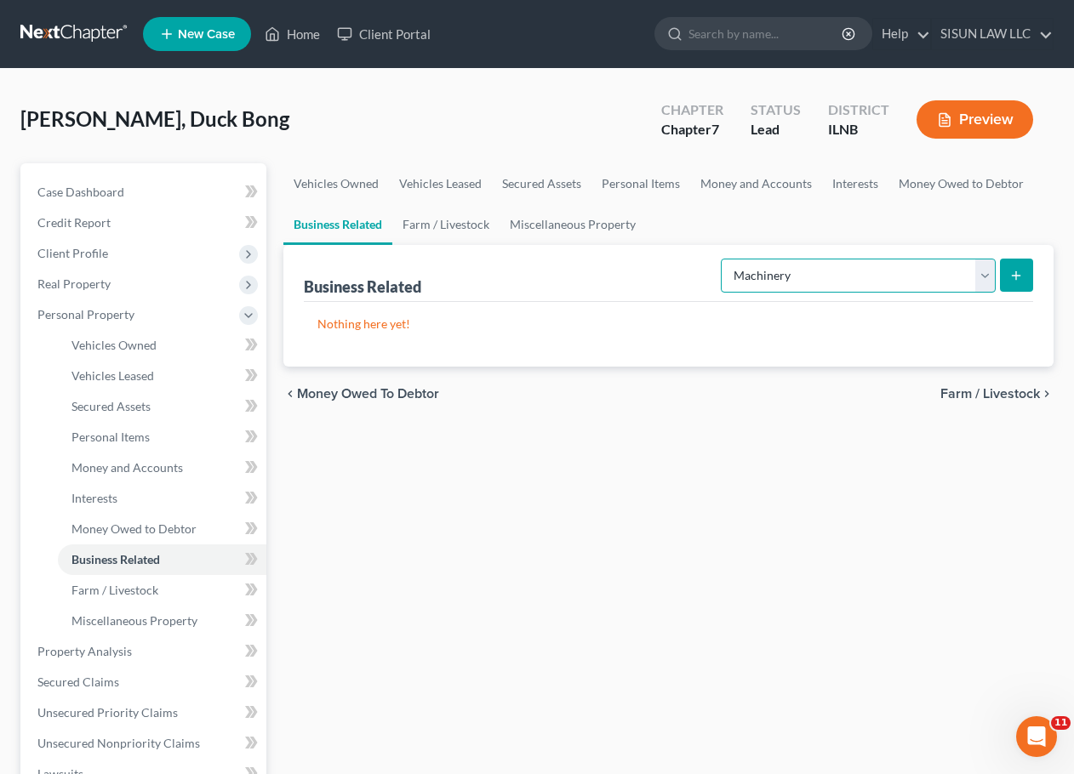
click at [939, 279] on select "Select Type Customer Lists Franchises Inventory Licenses Machinery Office Equip…" at bounding box center [858, 276] width 275 height 34
select select "other_business_related_property_not_listed"
click at [722, 259] on select "Select Type Customer Lists Franchises Inventory Licenses Machinery Office Equip…" at bounding box center [858, 276] width 275 height 34
click at [1007, 275] on button "submit" at bounding box center [1016, 275] width 33 height 33
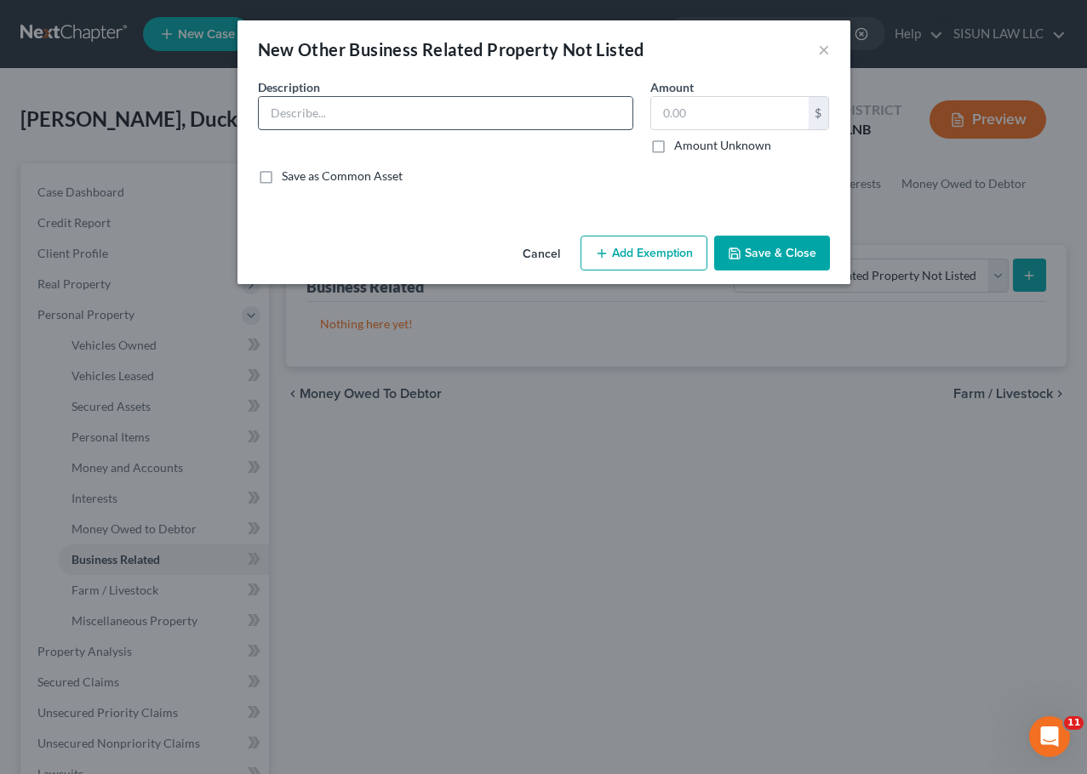
drag, startPoint x: 368, startPoint y: 132, endPoint x: 361, endPoint y: 118, distance: 15.2
click at [364, 126] on div "Description *" at bounding box center [445, 116] width 392 height 76
click at [361, 118] on input "text" at bounding box center [446, 113] width 374 height 32
paste input "Nexgen Cleaners, Inc"
type input "Equipment in Nexgen Cleaners, Inc"
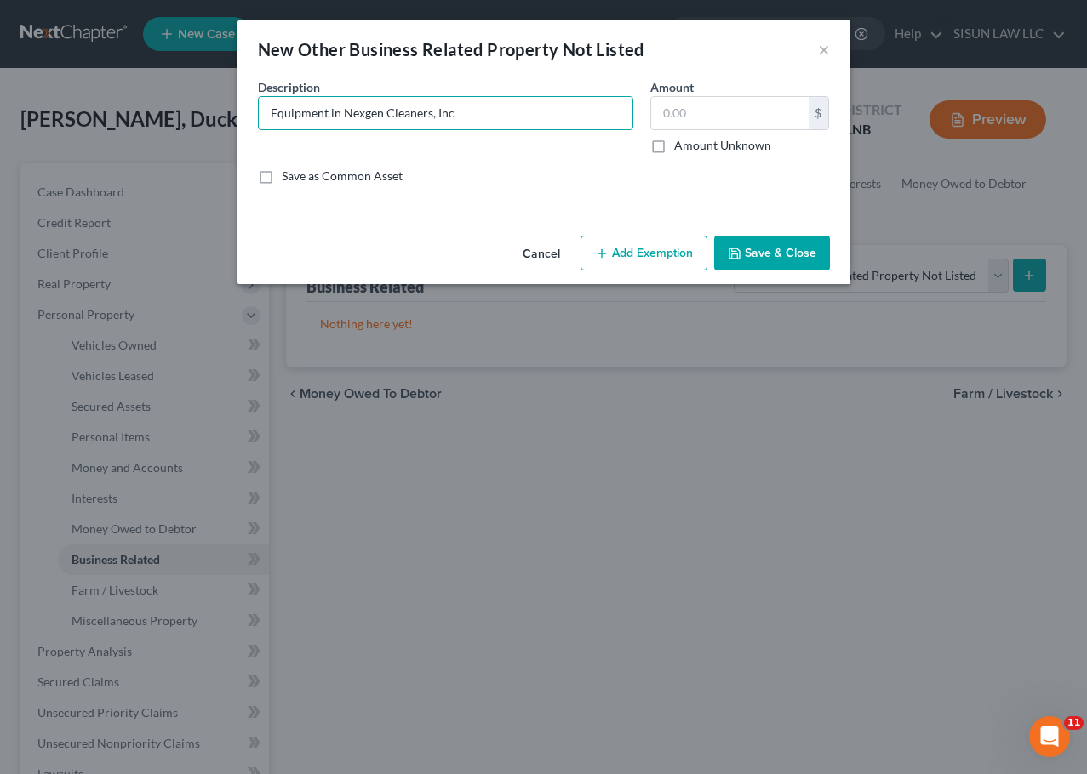
click at [773, 241] on button "Save & Close" at bounding box center [772, 254] width 116 height 36
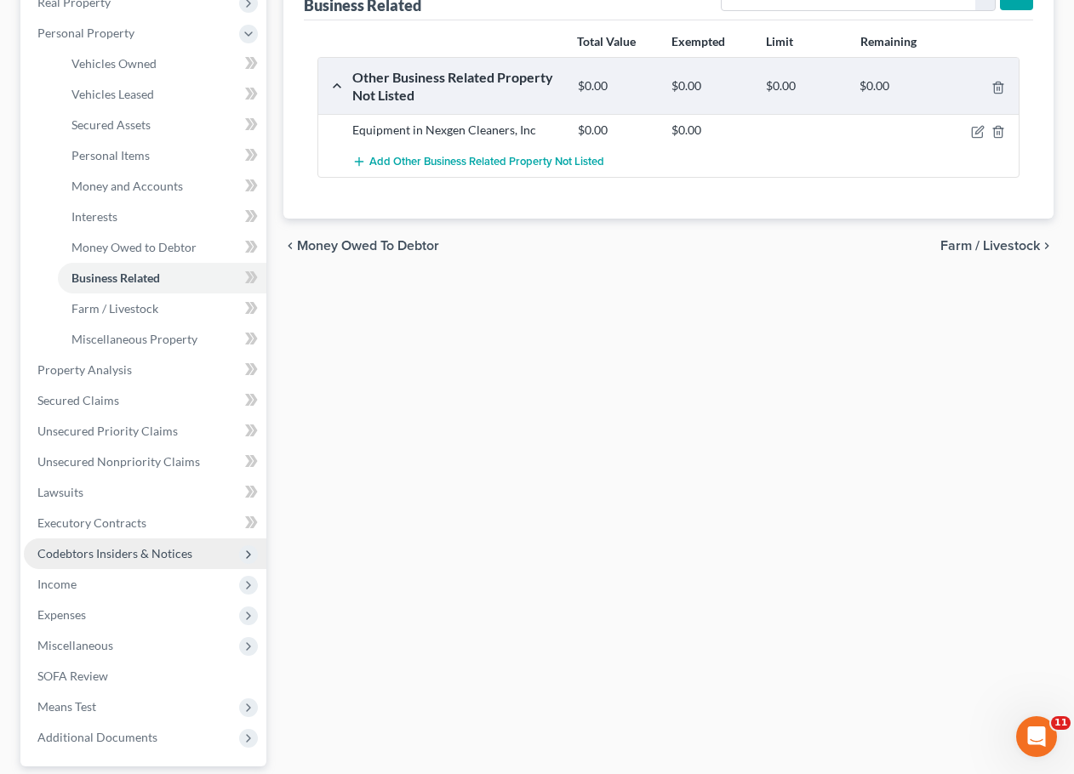
scroll to position [340, 0]
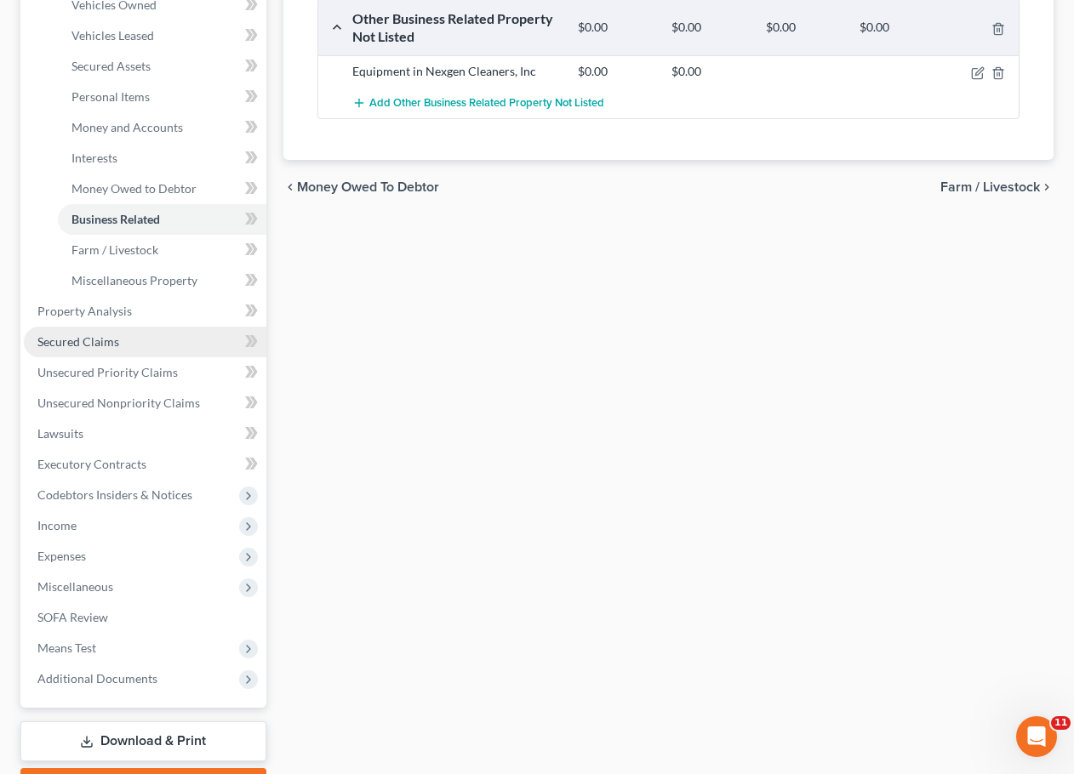
click at [164, 344] on link "Secured Claims" at bounding box center [145, 342] width 243 height 31
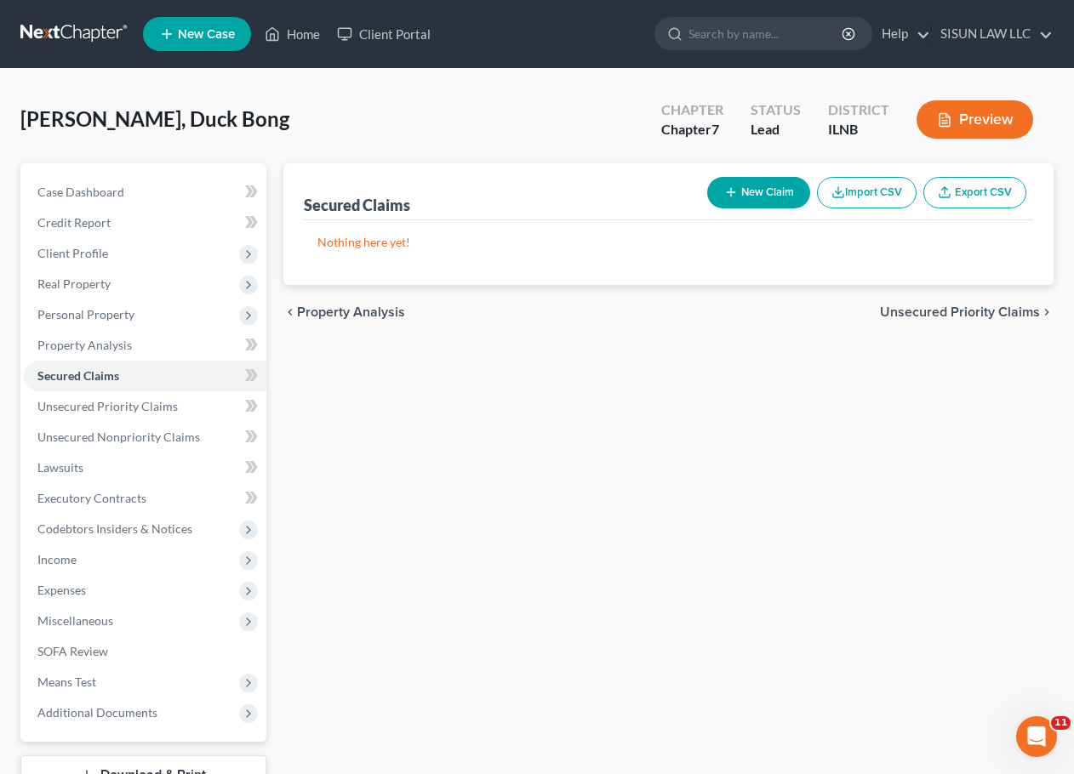
click at [736, 188] on button "New Claim" at bounding box center [758, 192] width 103 height 31
select select "0"
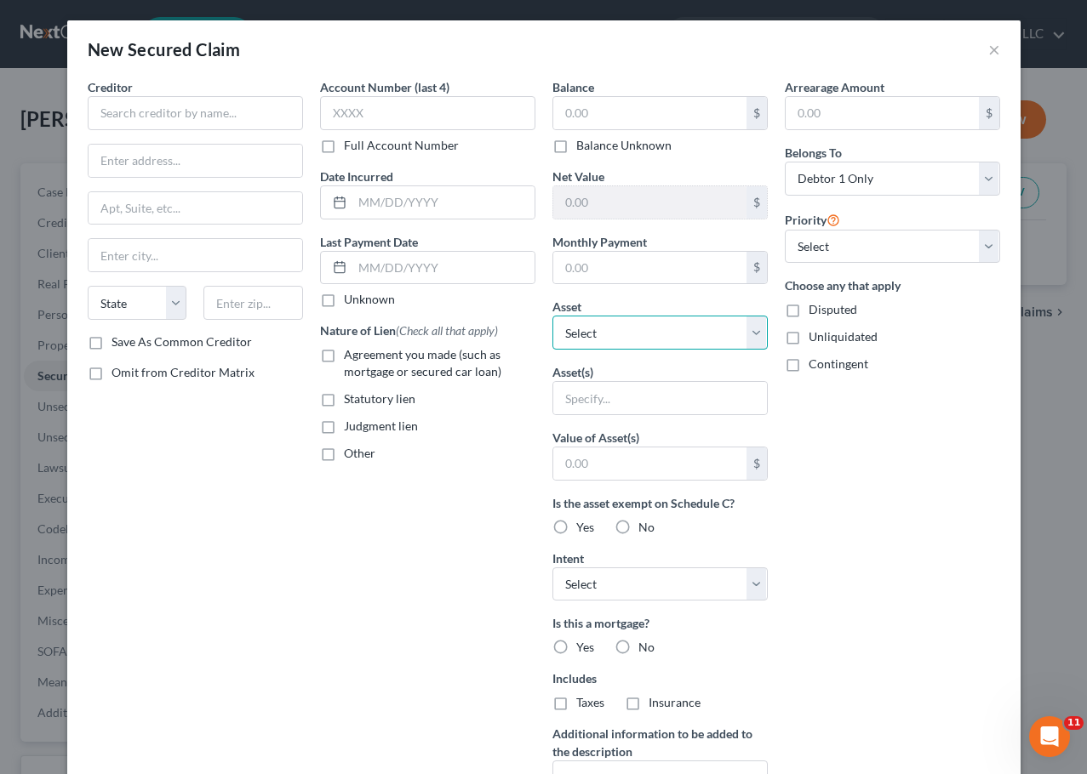
click at [629, 327] on select "Select Other Multiple Assets 2019 d d - $0.0 Equipment in Nexgen Cleaners, Inc …" at bounding box center [659, 333] width 215 height 34
select select "3"
click at [552, 316] on select "Select Other Multiple Assets 2019 d d - $0.0 Equipment in Nexgen Cleaners, Inc …" at bounding box center [659, 333] width 215 height 34
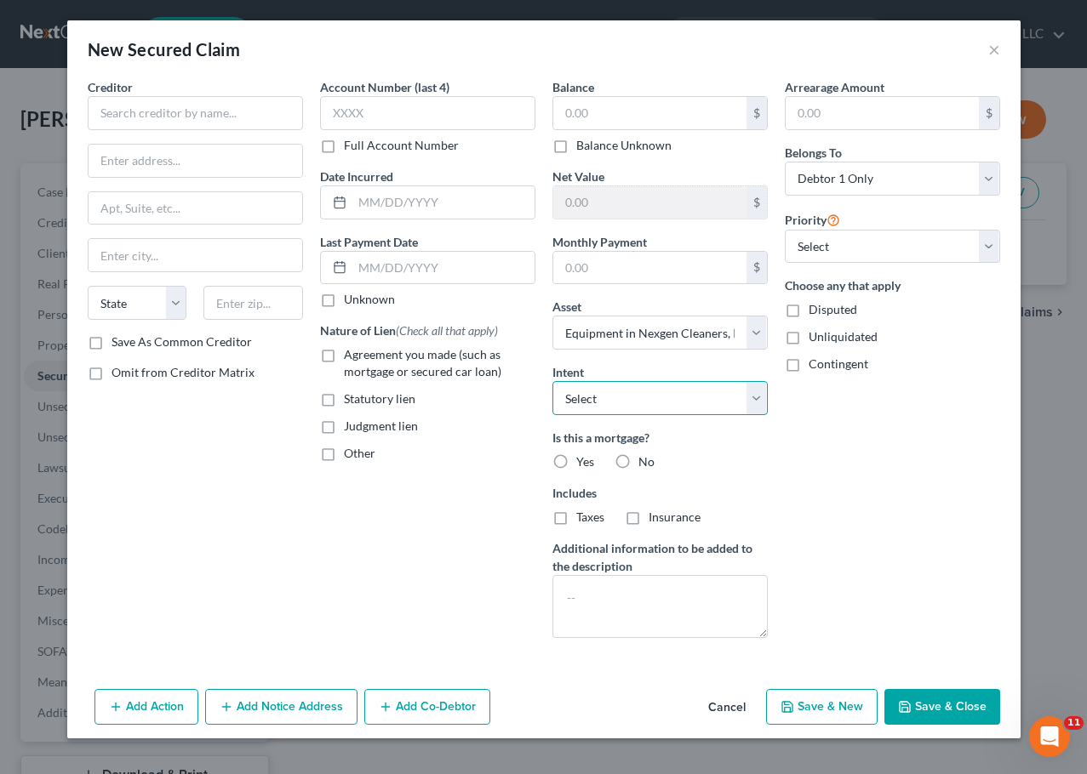
click at [637, 411] on select "Select Surrender Redeem Reaffirm Avoid Other" at bounding box center [659, 398] width 215 height 34
select select "0"
click at [552, 381] on select "Select Surrender Redeem Reaffirm Avoid Other" at bounding box center [659, 398] width 215 height 34
click at [638, 464] on label "No" at bounding box center [646, 462] width 16 height 17
click at [645, 464] on input "No" at bounding box center [650, 459] width 11 height 11
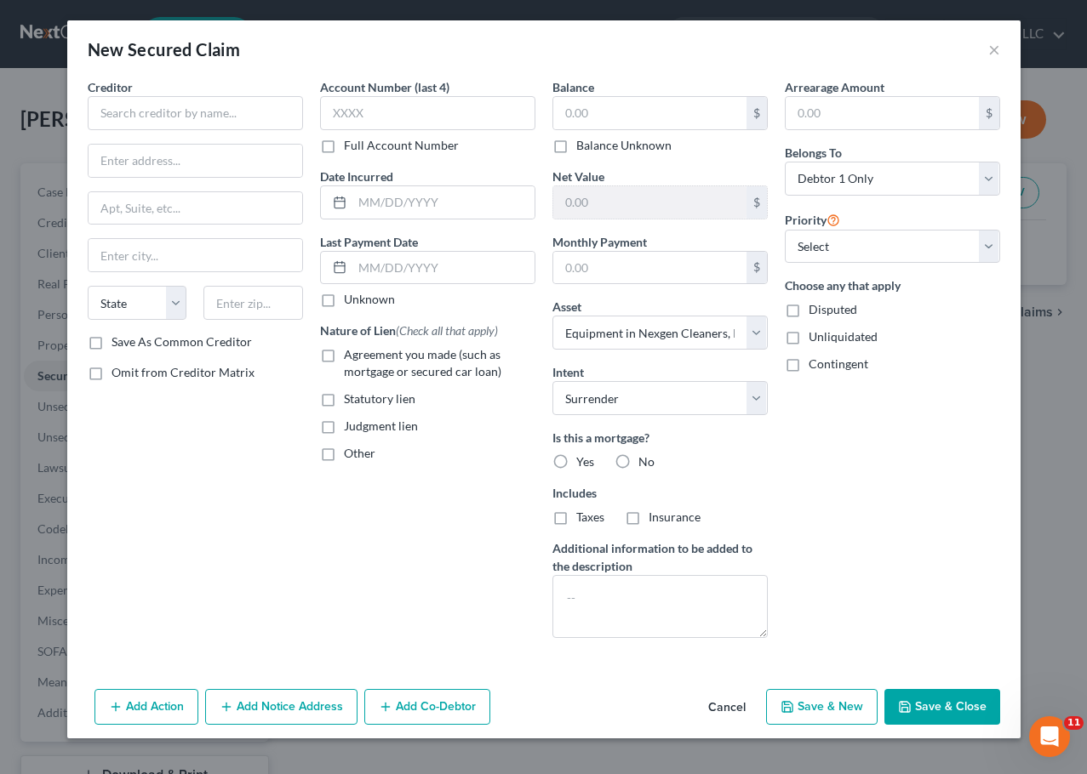
radio input "true"
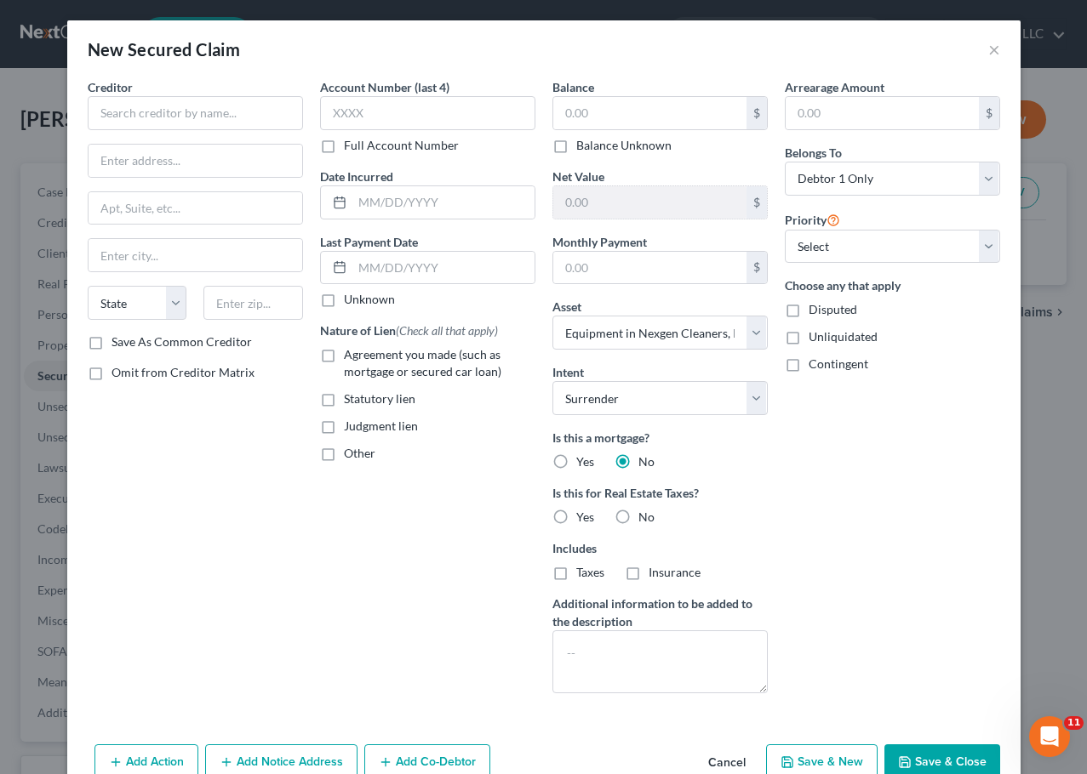
click at [638, 514] on label "No" at bounding box center [646, 517] width 16 height 17
click at [645, 514] on input "No" at bounding box center [650, 514] width 11 height 11
radio input "true"
click at [168, 115] on input "text" at bounding box center [195, 113] width 215 height 34
click at [182, 116] on input "text" at bounding box center [195, 113] width 215 height 34
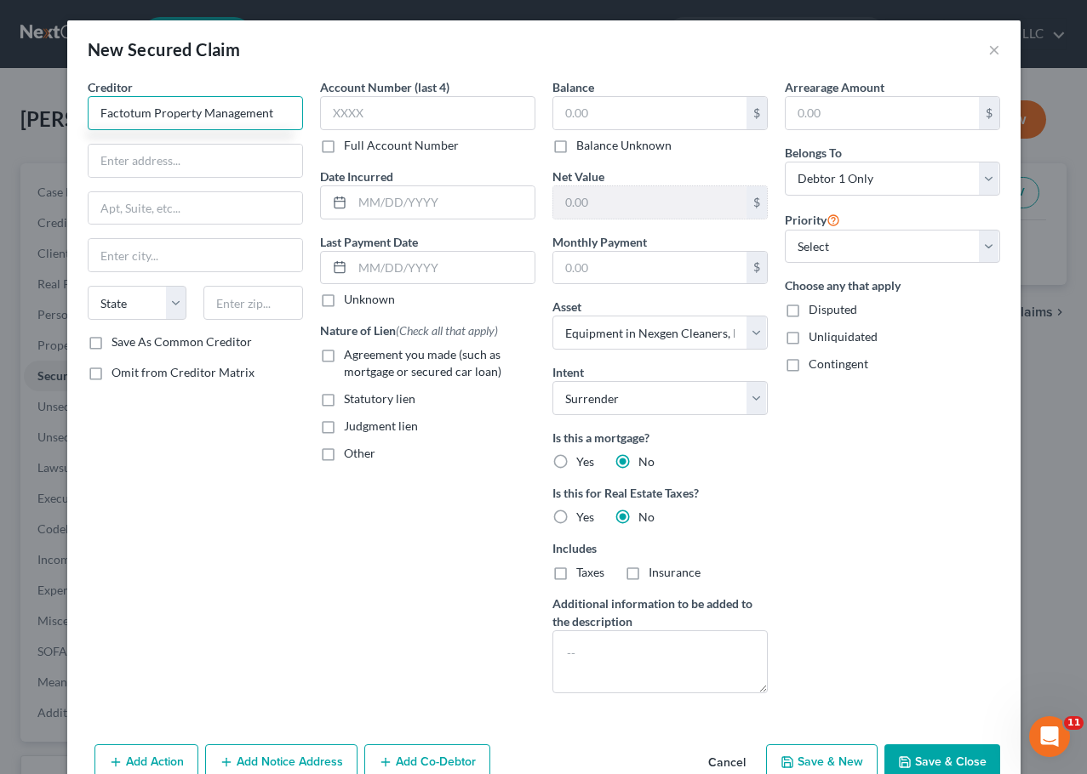
type input "Factotum Property Management"
type input "PO BOX 460"
type input "Woodstock"
select select "14"
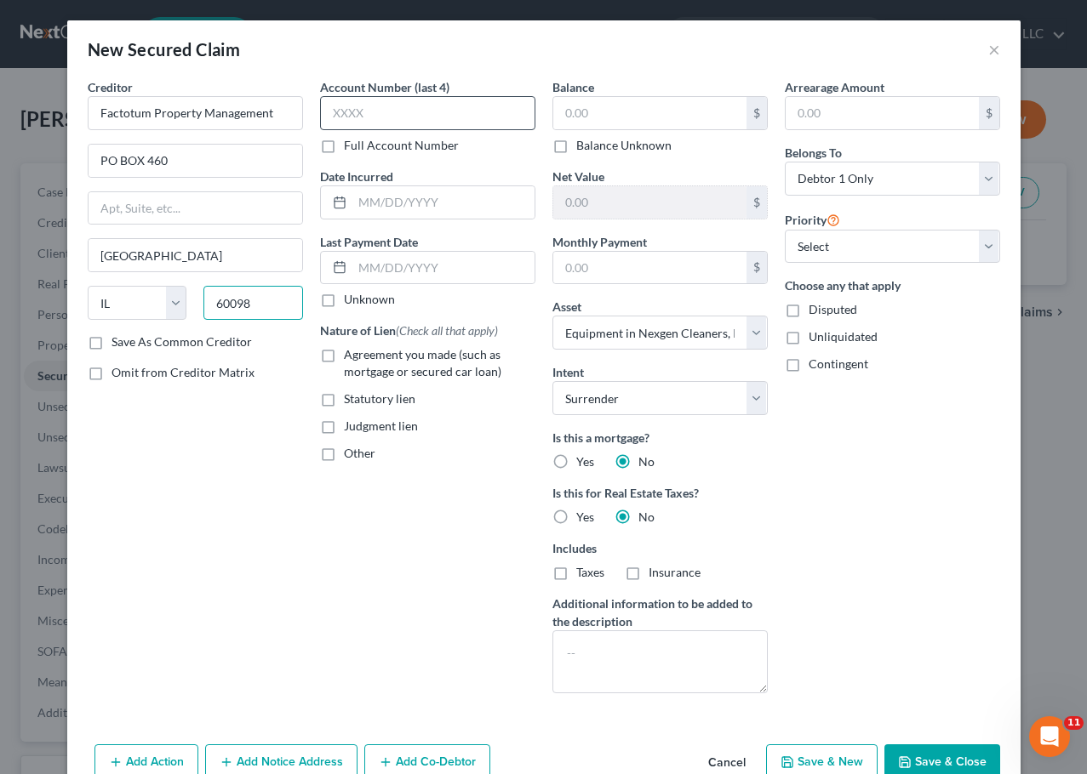
type input "60098"
click at [380, 117] on input "text" at bounding box center [427, 113] width 215 height 34
click at [404, 150] on label "Full Account Number" at bounding box center [401, 145] width 115 height 17
click at [362, 148] on input "Full Account Number" at bounding box center [356, 142] width 11 height 11
click at [417, 112] on input "text" at bounding box center [427, 113] width 215 height 34
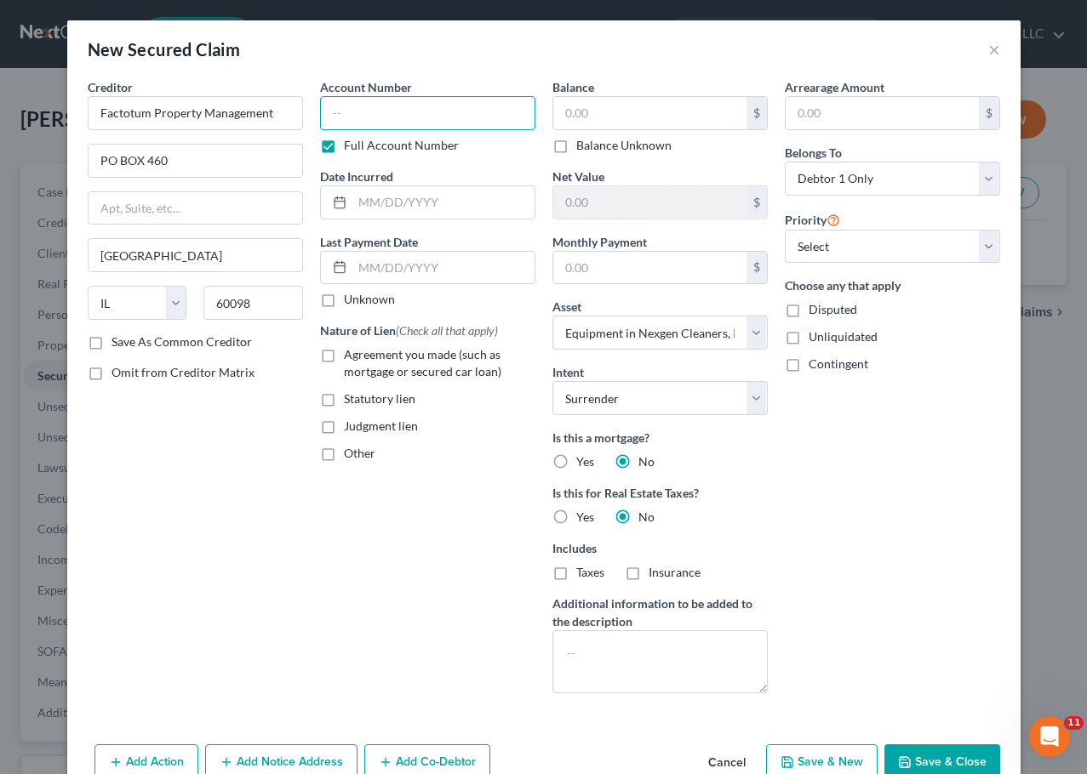
type input "W"
type input "wdstk50 nexgen"
click at [479, 196] on input "text" at bounding box center [443, 202] width 182 height 32
click at [628, 111] on input "text" at bounding box center [649, 113] width 193 height 32
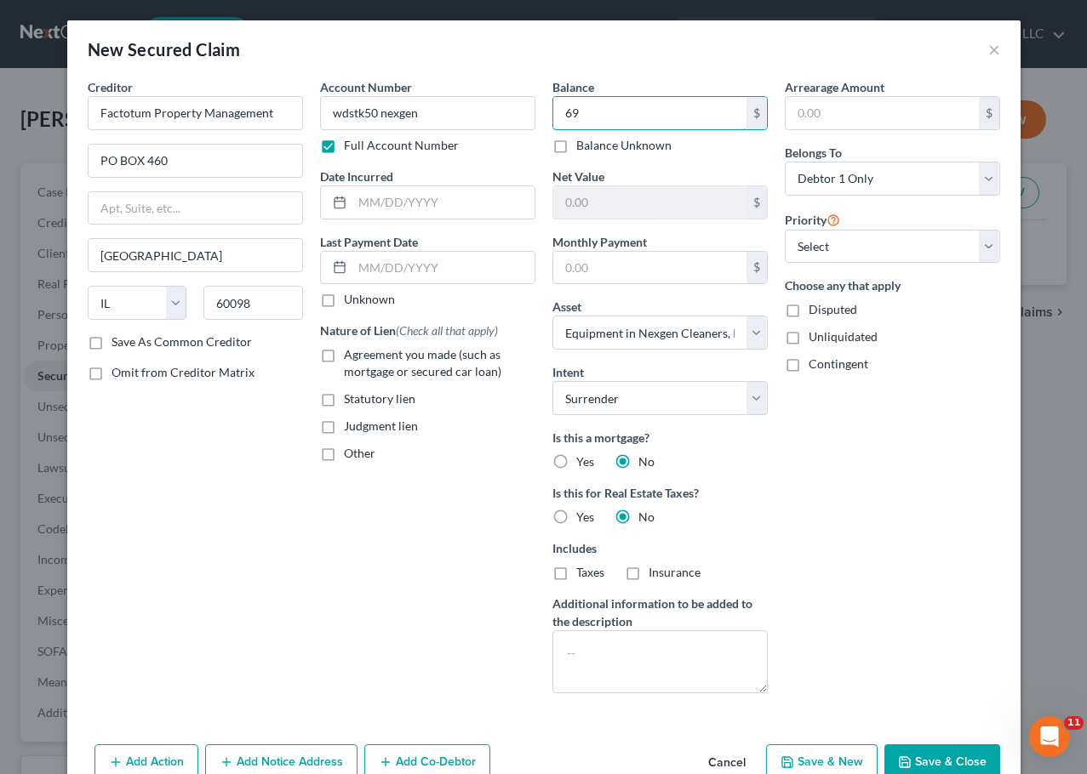
type input "6"
type input "39,659.99"
click at [899, 539] on div "Arrearage Amount $ Belongs To * Select Debtor 1 Only Debtor 2 Only Debtor 1 And…" at bounding box center [892, 392] width 232 height 629
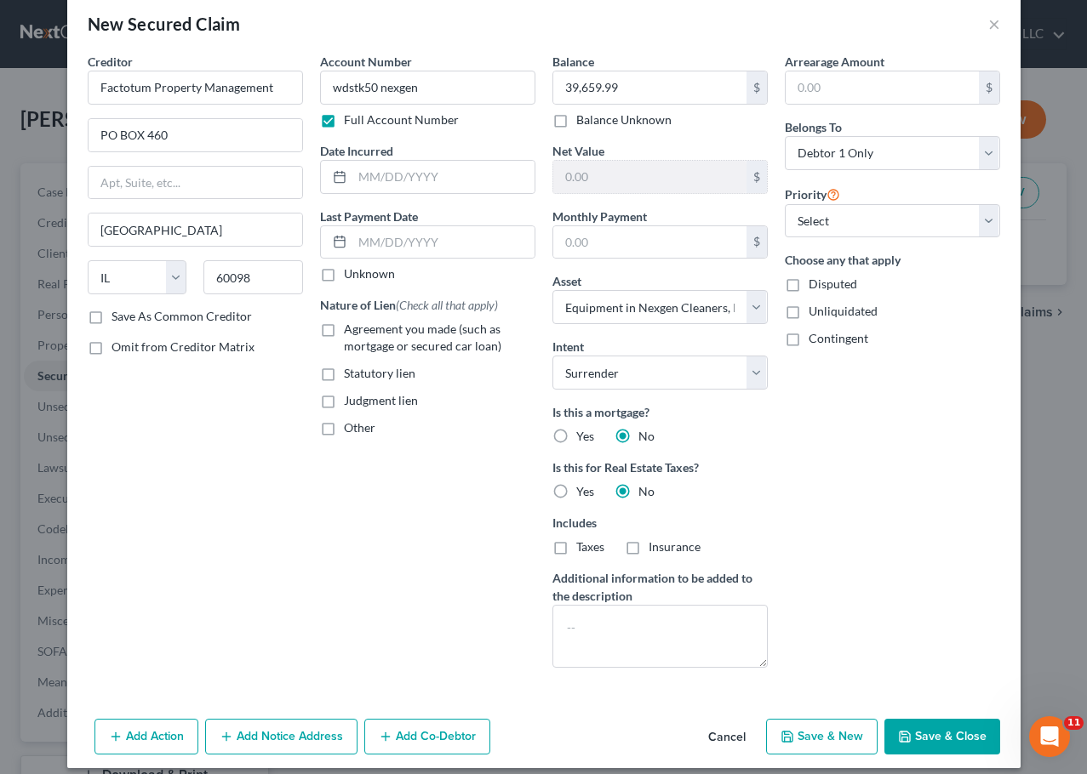
scroll to position [40, 0]
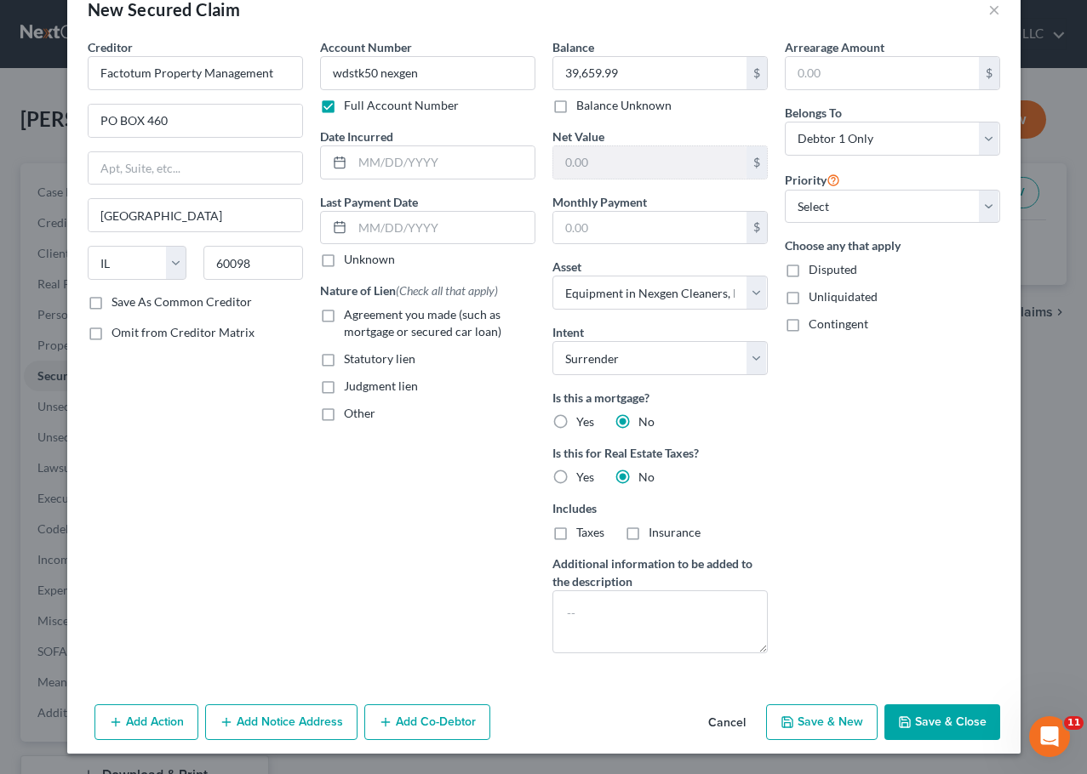
click at [840, 729] on button "Save & New" at bounding box center [821, 723] width 111 height 36
select select
select select "0"
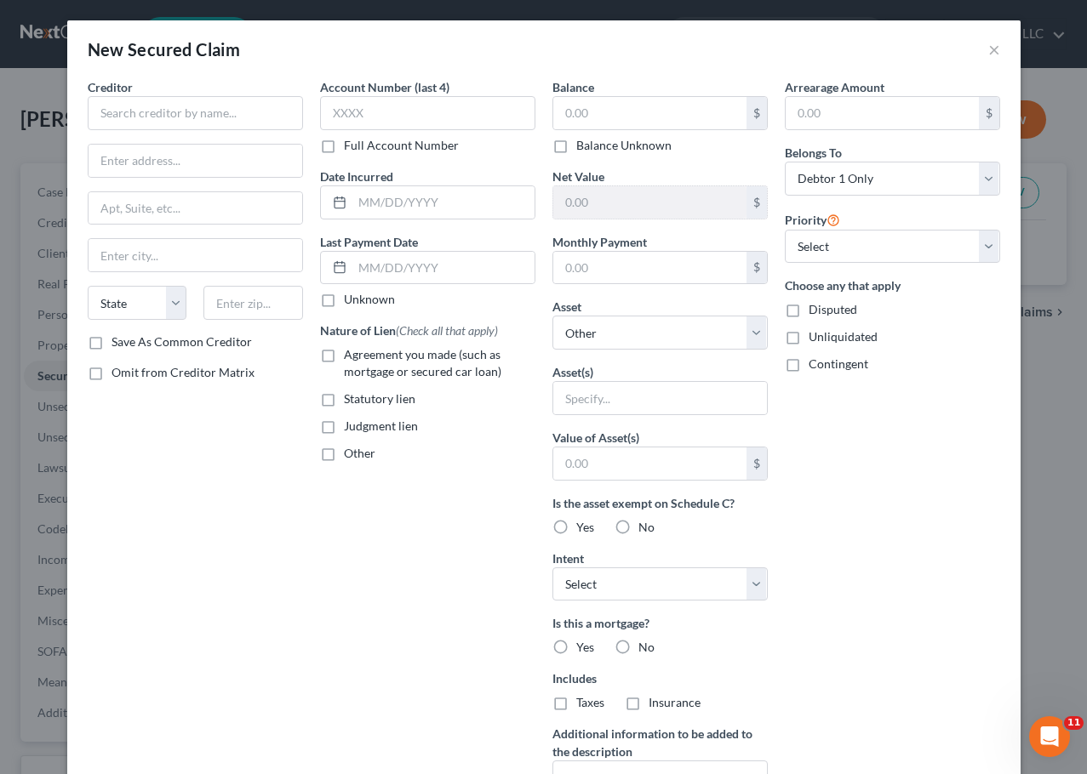
type input "-39,659.99"
type input "0.00"
select select "3"
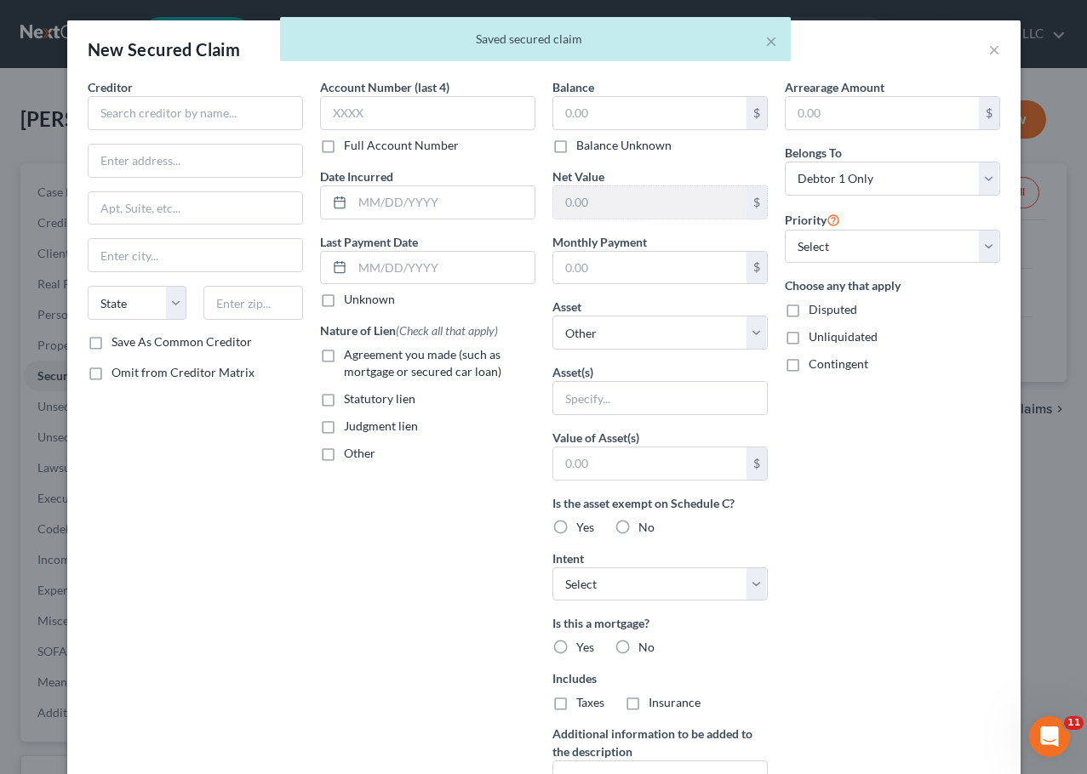
click at [990, 44] on div "× Saved secured claim" at bounding box center [534, 43] width 1087 height 53
click at [985, 46] on div "× Saved secured claim" at bounding box center [534, 43] width 1087 height 53
click at [974, 53] on div "× Saved secured claim" at bounding box center [534, 43] width 1087 height 53
click at [981, 51] on div "× Saved secured claim" at bounding box center [534, 43] width 1087 height 53
click at [992, 44] on div "× Saved secured claim" at bounding box center [534, 43] width 1087 height 53
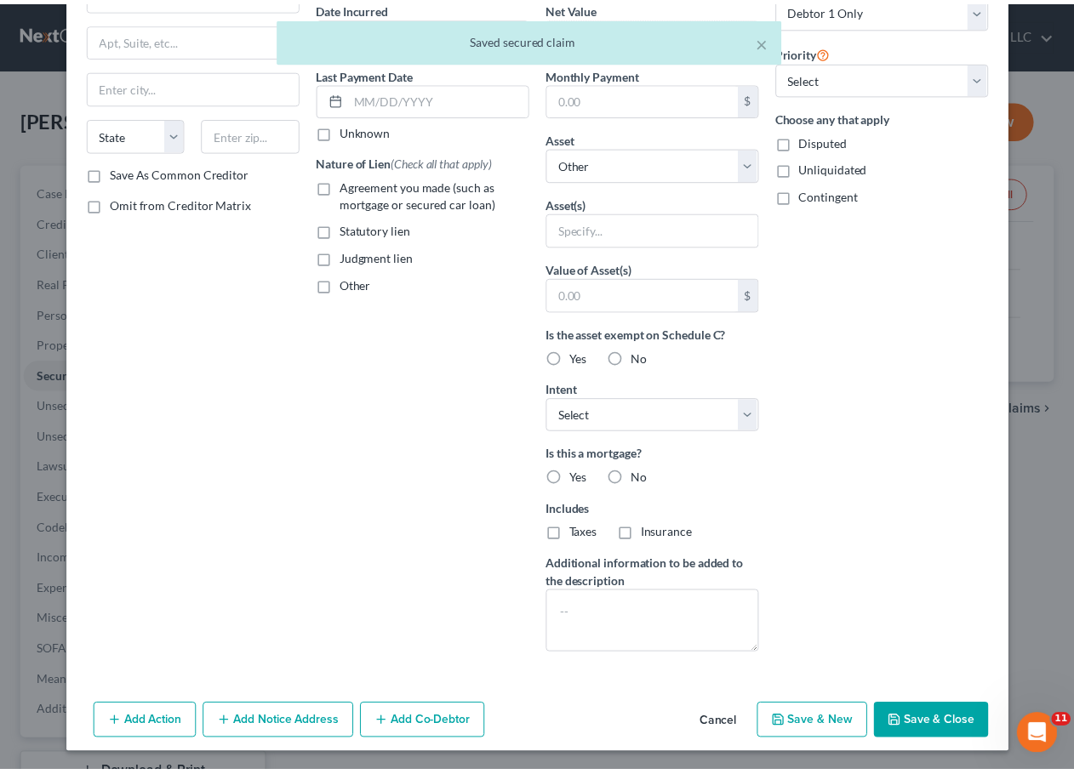
scroll to position [170, 0]
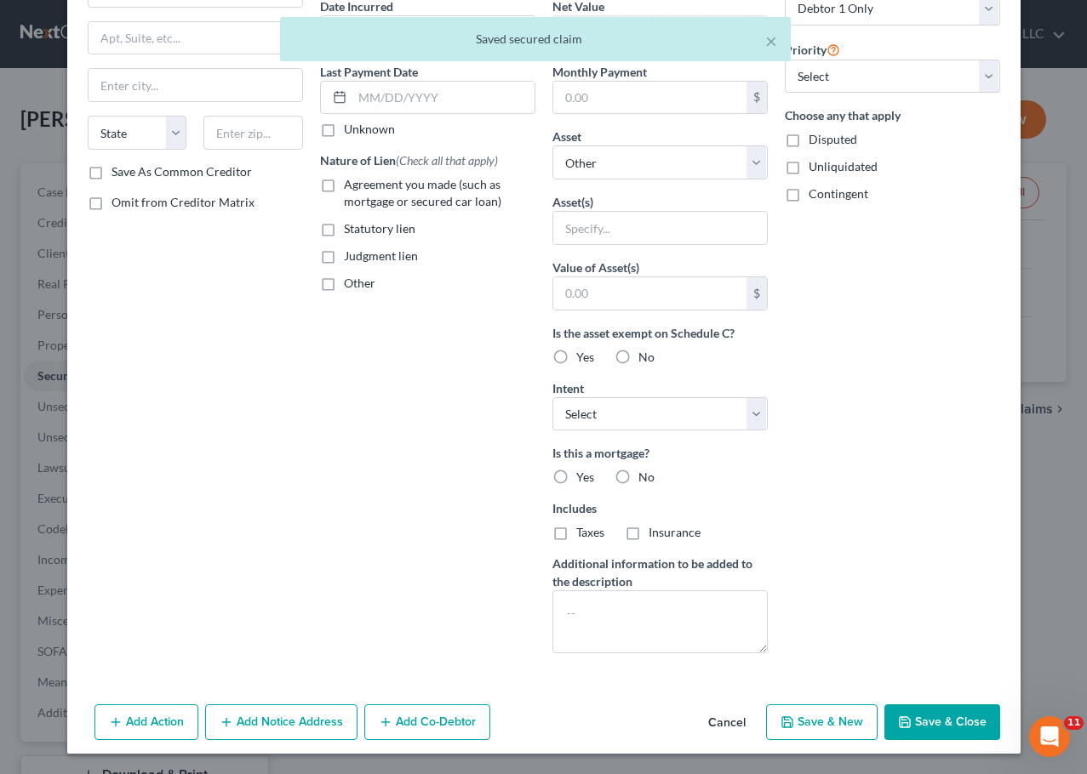
click at [718, 721] on button "Cancel" at bounding box center [726, 723] width 65 height 34
